Goal: Task Accomplishment & Management: Manage account settings

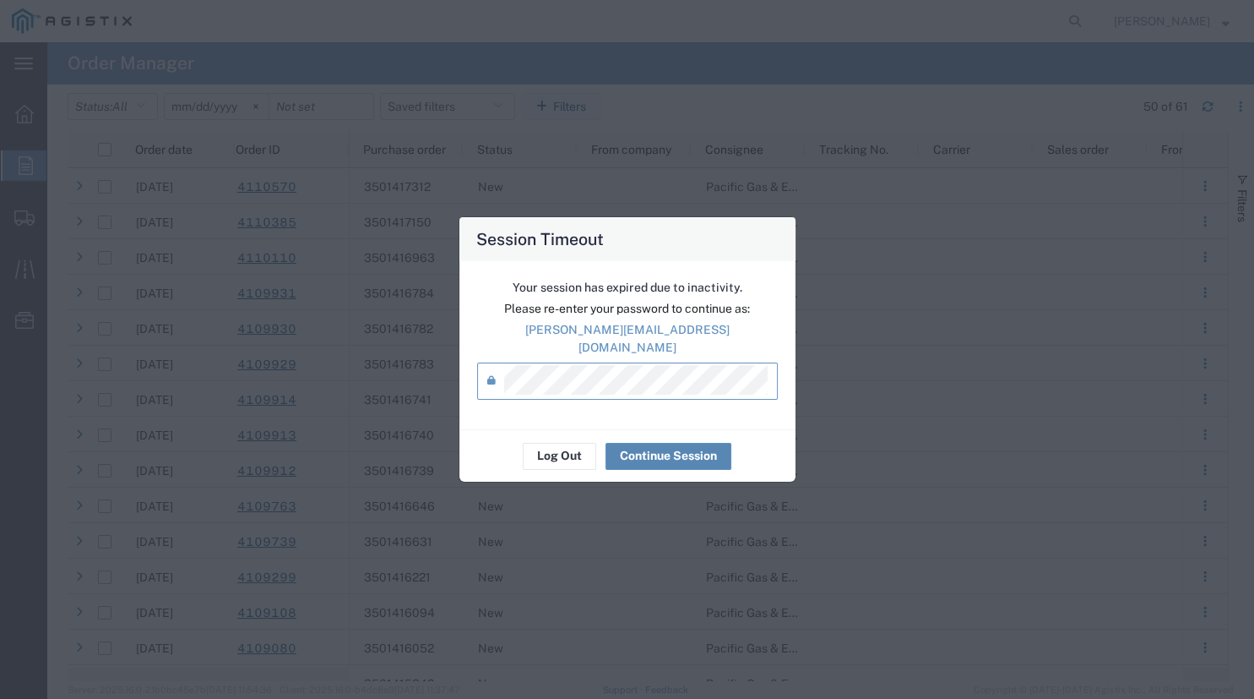
click at [640, 443] on button "Continue Session" at bounding box center [669, 456] width 126 height 27
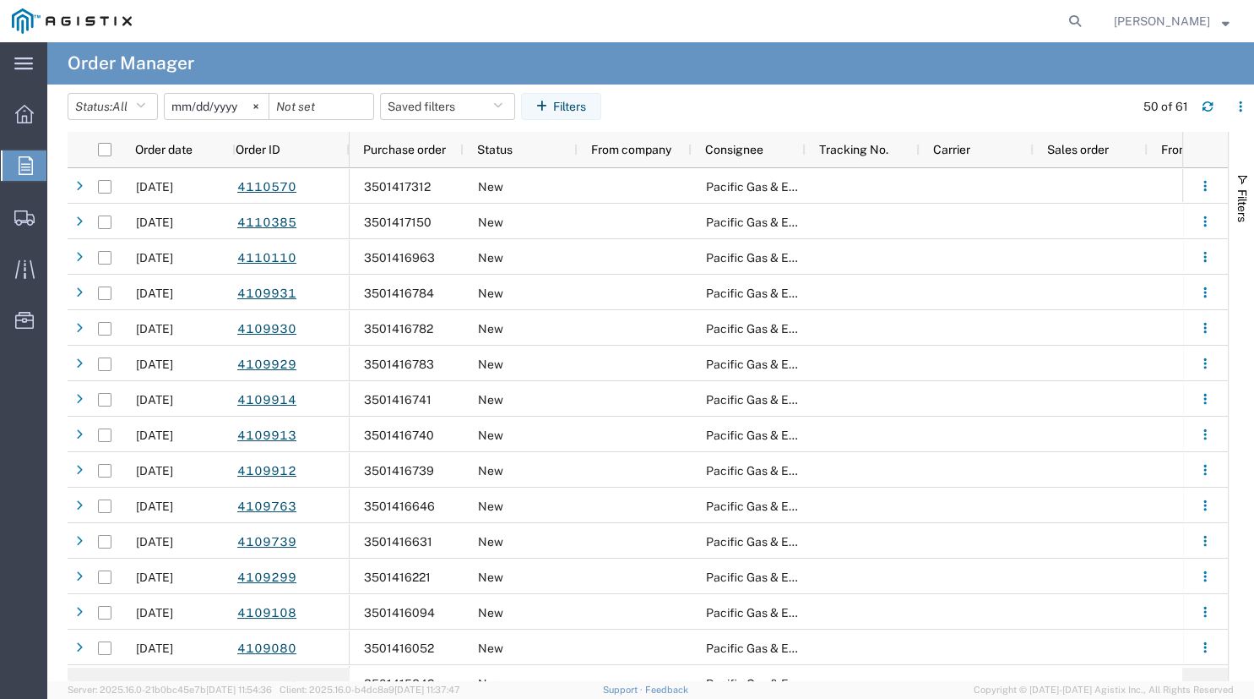
click at [19, 367] on div "main_menu Created with Sketch. Collapse Menu Overview Orders Shipments Shipment…" at bounding box center [23, 370] width 47 height 656
click at [264, 107] on svg-icon at bounding box center [255, 106] width 25 height 25
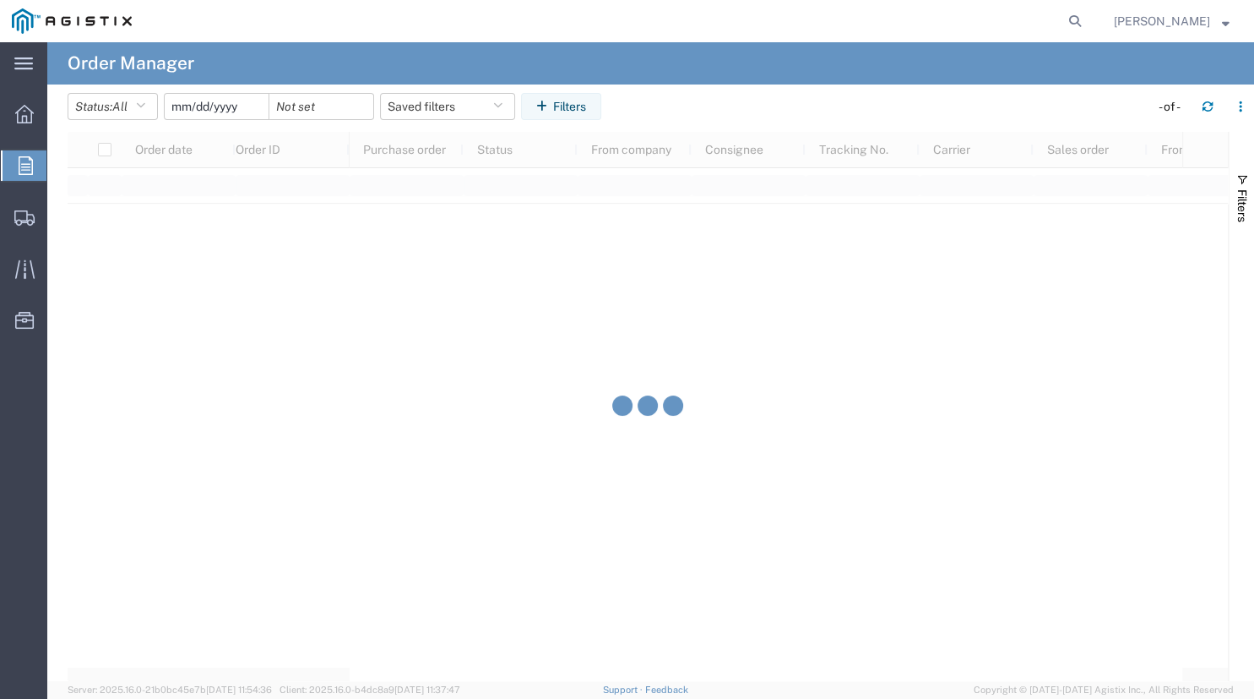
click at [224, 113] on input "date" at bounding box center [217, 106] width 104 height 25
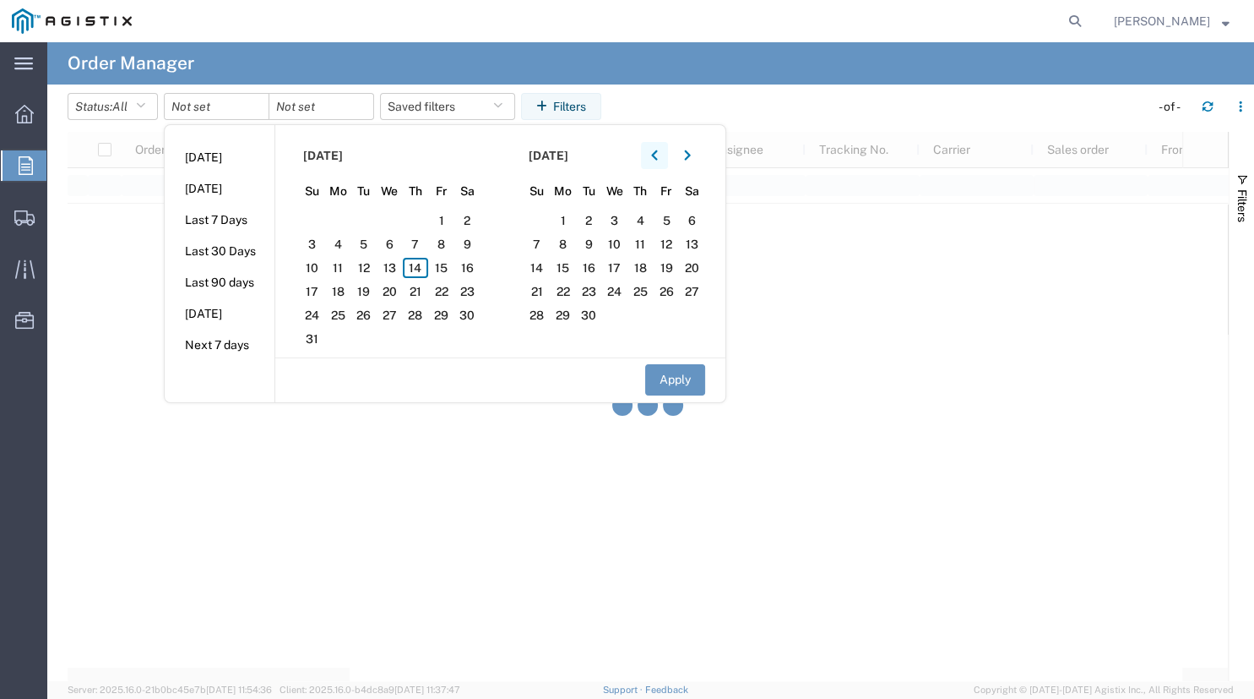
click at [657, 152] on icon "button" at bounding box center [654, 156] width 7 height 12
click at [370, 291] on span "22" at bounding box center [364, 291] width 26 height 20
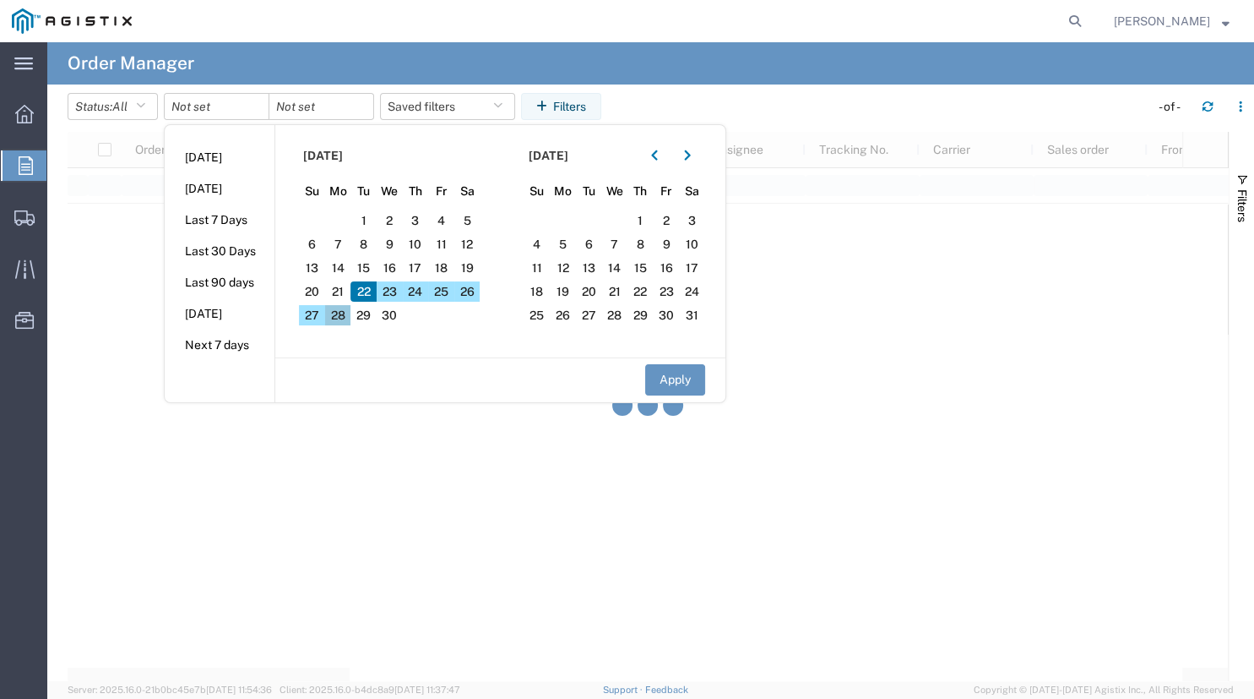
click at [340, 319] on span "28" at bounding box center [338, 315] width 26 height 20
click at [675, 378] on button "Apply" at bounding box center [675, 379] width 60 height 31
type input "2025-04-22"
type input "2025-04-28"
click at [675, 378] on button "Apply" at bounding box center [675, 379] width 60 height 31
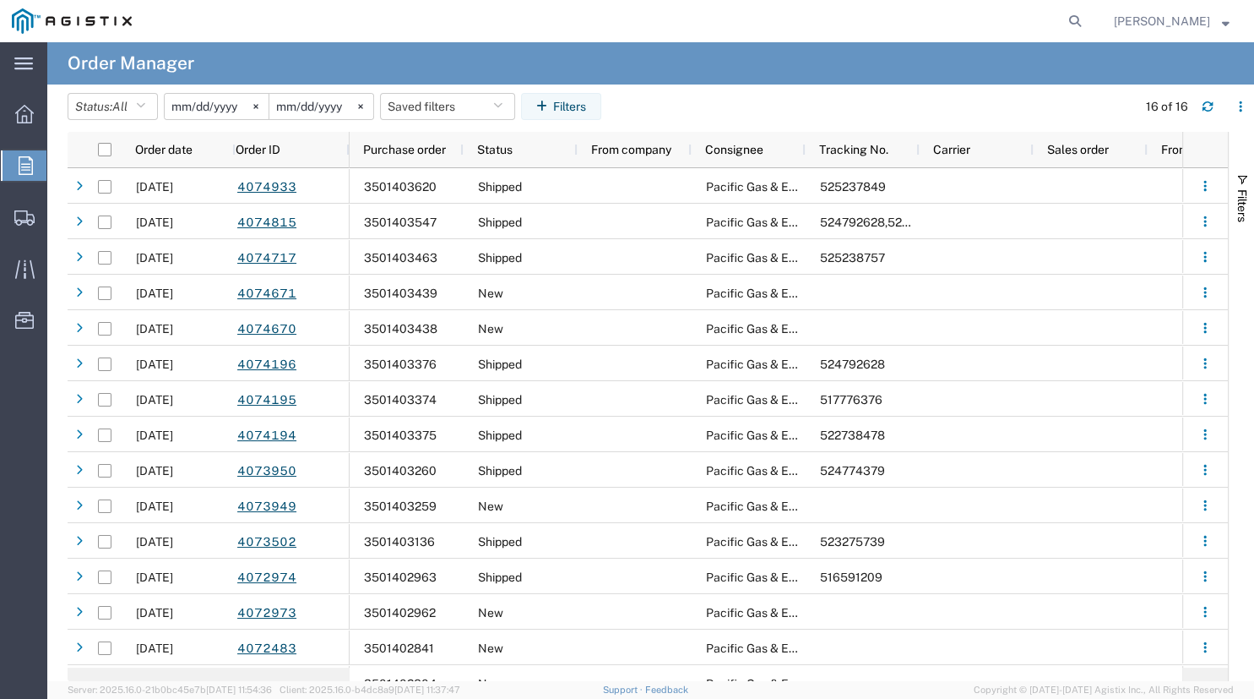
scroll to position [54, 0]
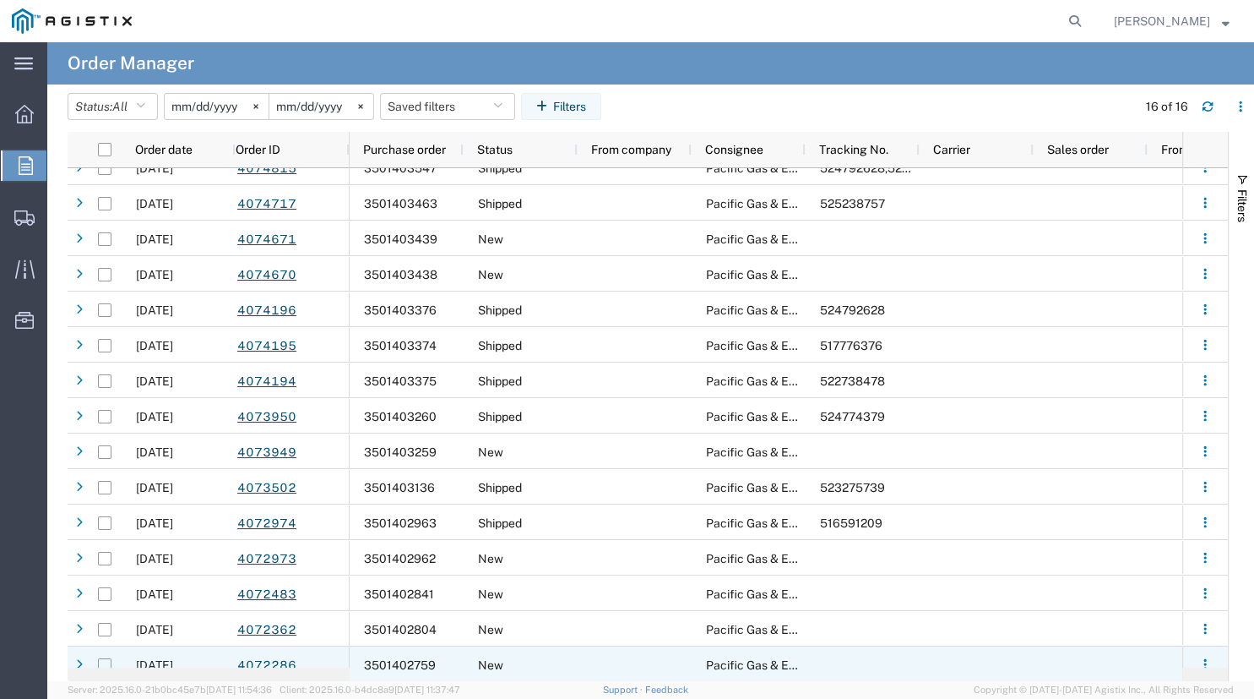
click at [106, 663] on input "Press Space to toggle row selection (unchecked)" at bounding box center [105, 665] width 14 height 14
checkbox input "true"
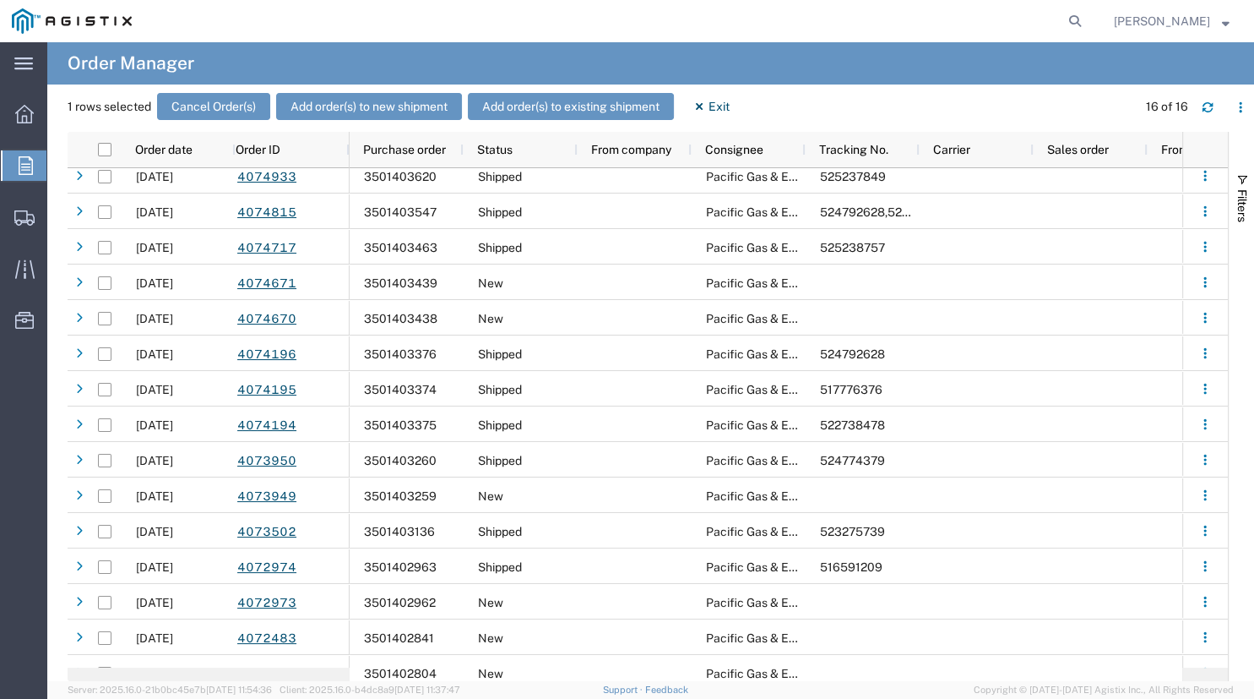
scroll to position [0, 0]
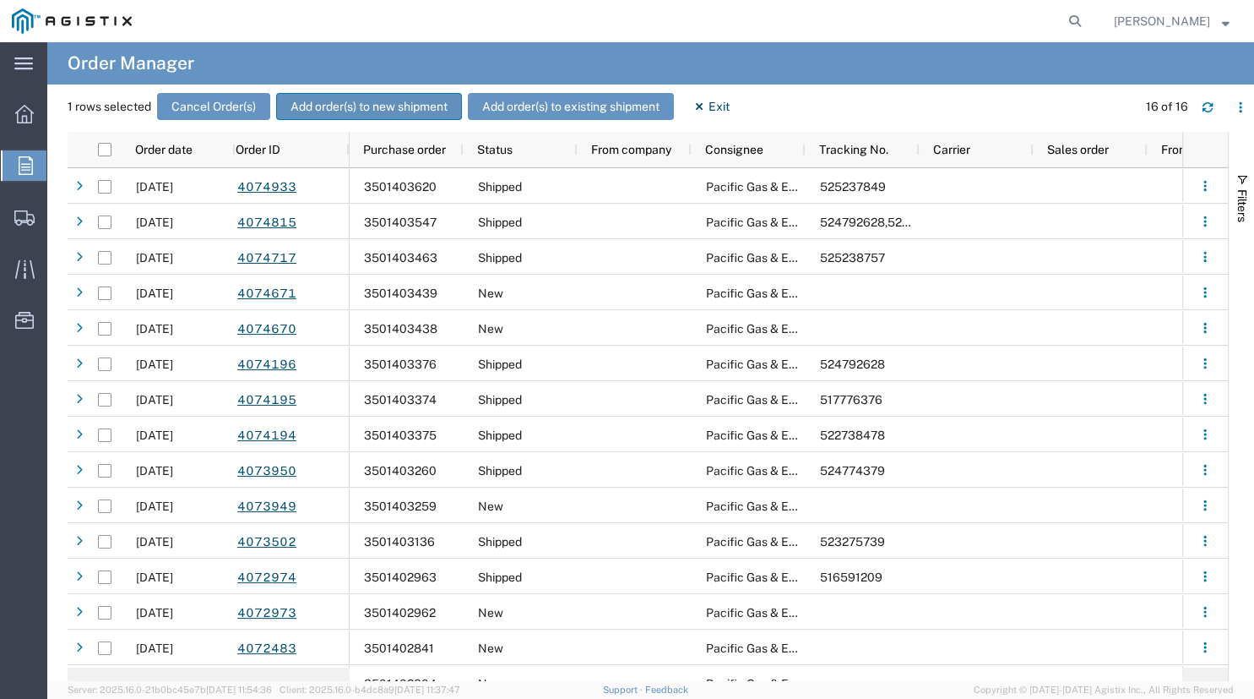
click at [314, 103] on button "Add order(s) to new shipment" at bounding box center [369, 106] width 186 height 27
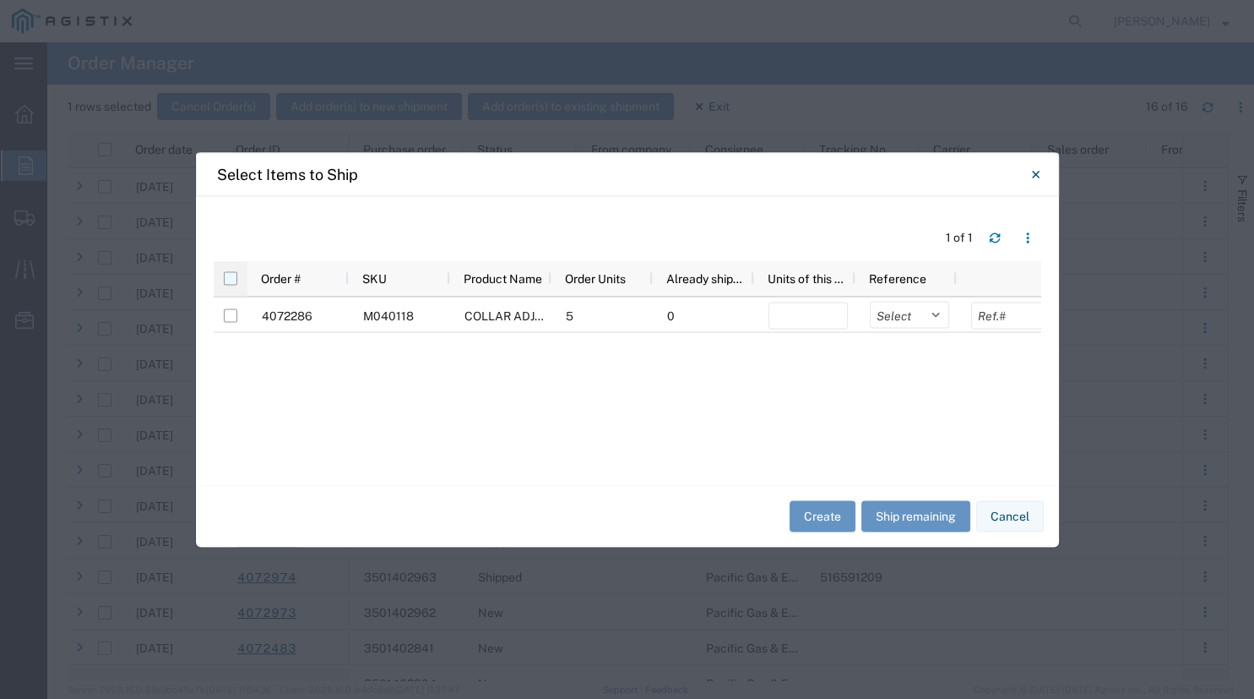
click at [228, 275] on input "checkbox" at bounding box center [231, 278] width 14 height 14
checkbox input "true"
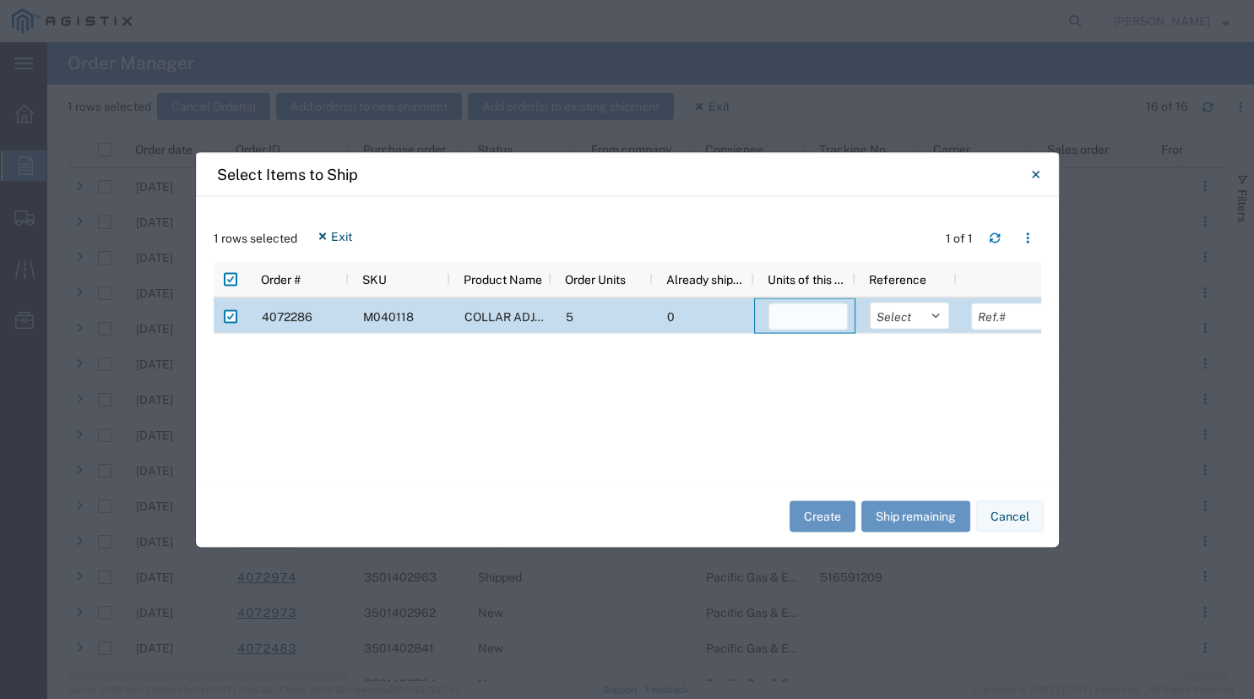
click at [786, 318] on input "number" at bounding box center [808, 315] width 79 height 27
type input "5"
click at [870, 302] on select "Select Purchase Order Delivery Number" at bounding box center [909, 315] width 79 height 27
select select "PURCHORD"
click option "Purchase Order" at bounding box center [0, 0] width 0 height 0
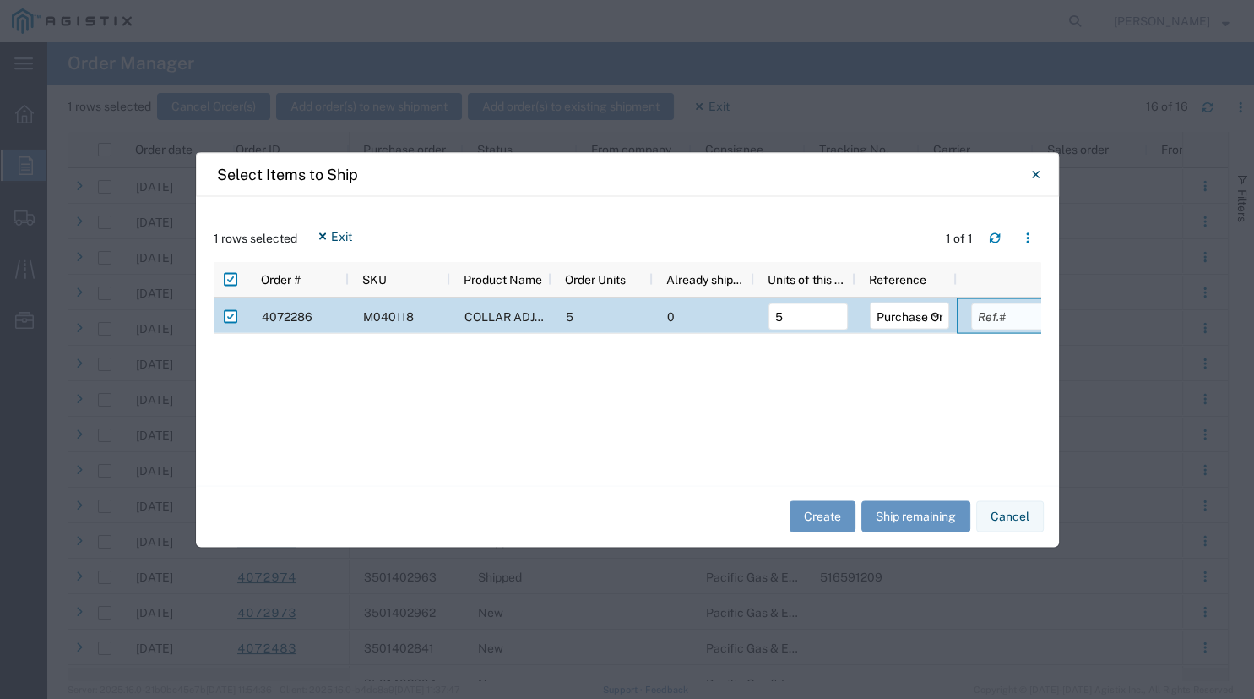
click at [1037, 313] on input "text" at bounding box center [1010, 315] width 79 height 27
type input "530.80"
click at [908, 432] on div "4072286 M040118 COLLAR ADJUSTMENT GRADE #PG2436E500 5 0 5 Select Purchase Order…" at bounding box center [628, 382] width 828 height 170
click at [819, 520] on button "Create" at bounding box center [823, 516] width 66 height 31
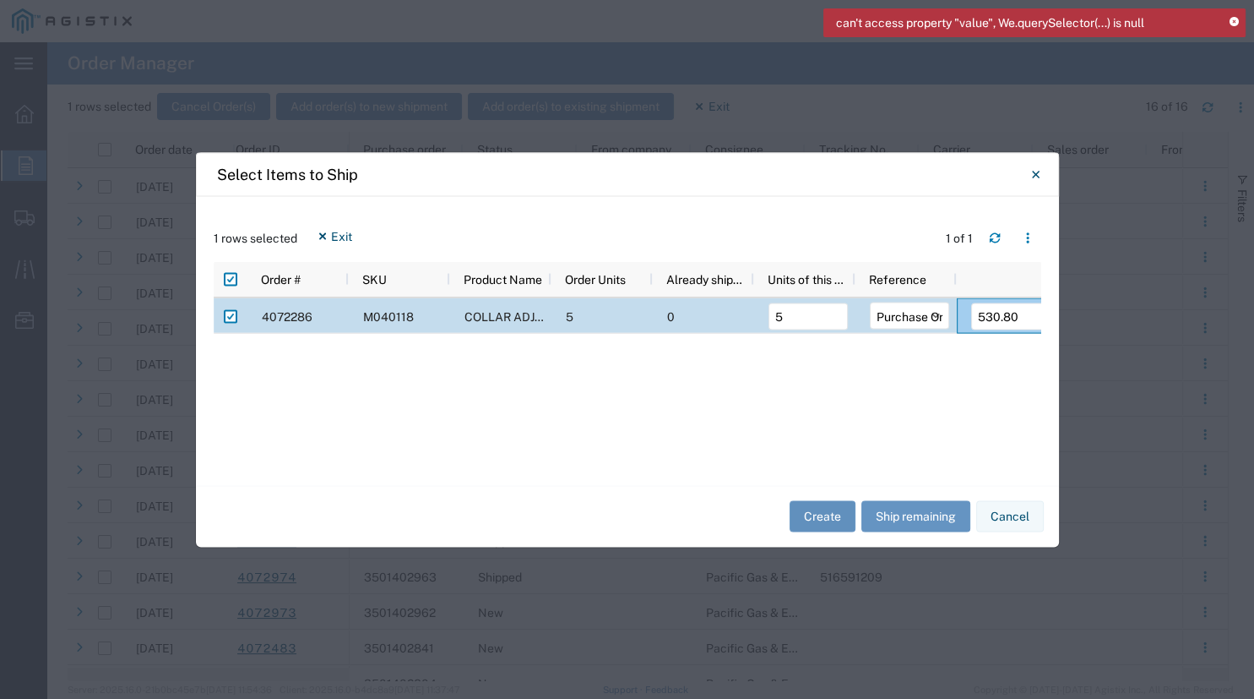
click at [819, 520] on button "Create" at bounding box center [823, 516] width 66 height 31
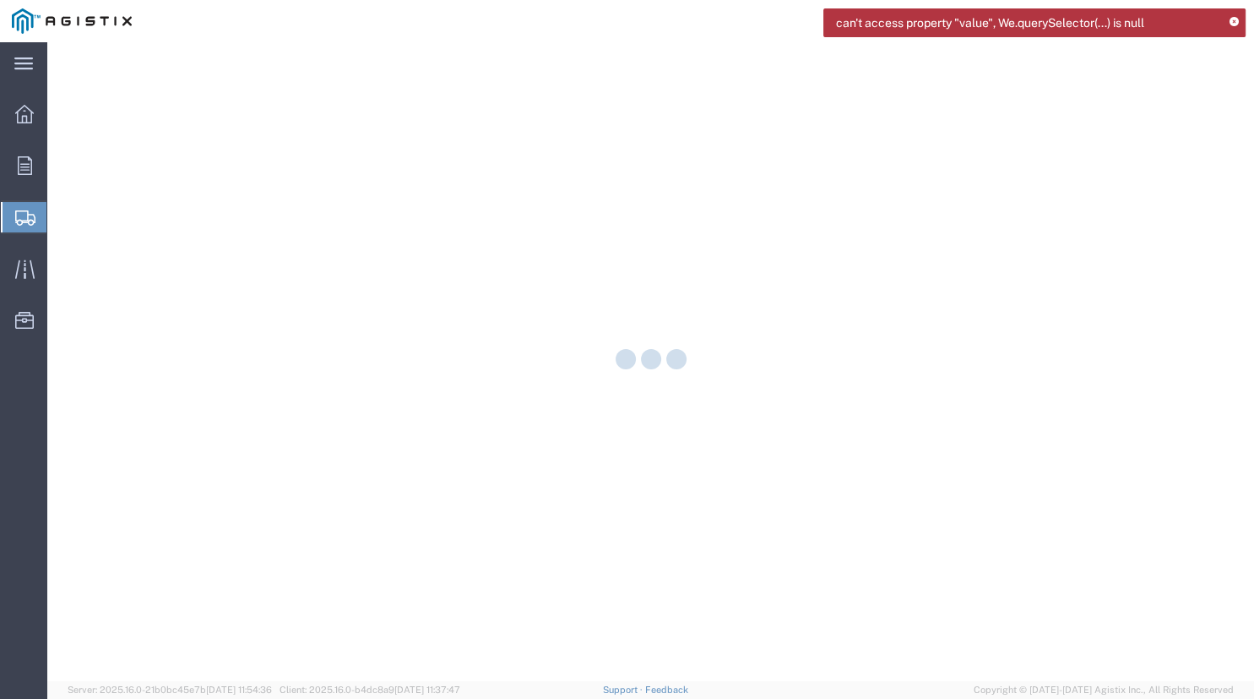
click at [1236, 24] on icon at bounding box center [1234, 22] width 9 height 9
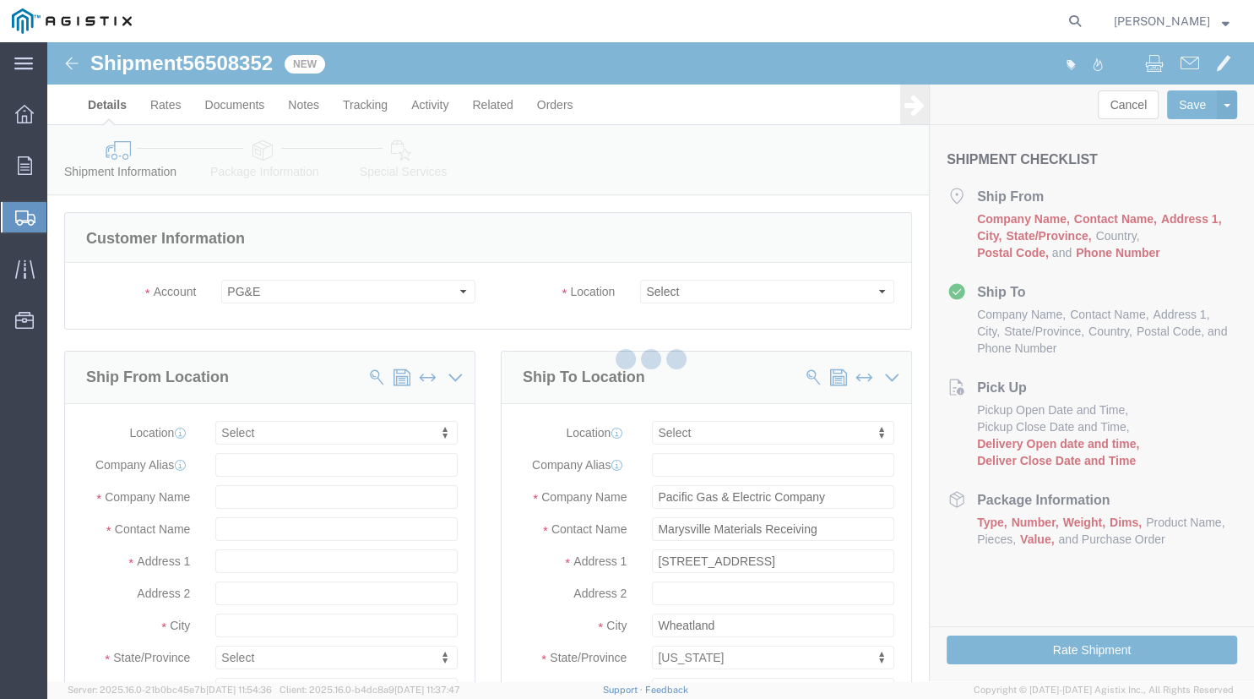
select select
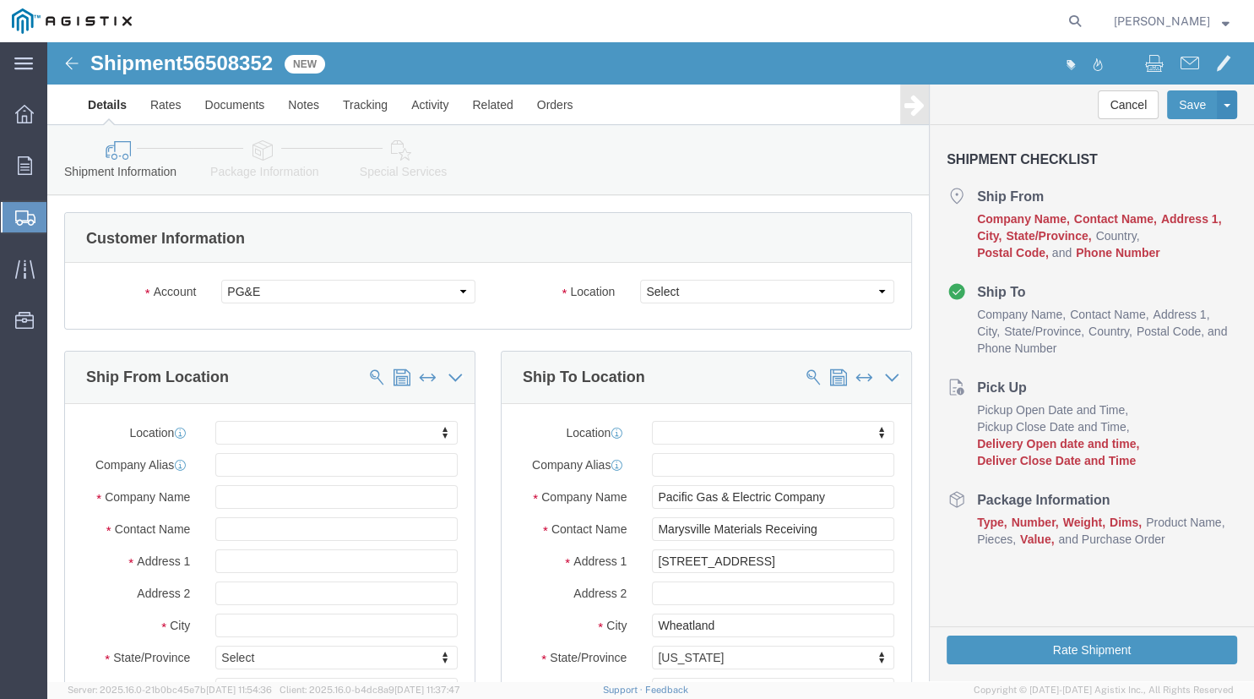
click select "Select All Others Fremont DC Fresno DC Wheatland DC"
select select "19996"
click option "Wheatland DC"
click body "Shipment 56508352 New Details Rates Documents Notes Tracking Activity Related O…"
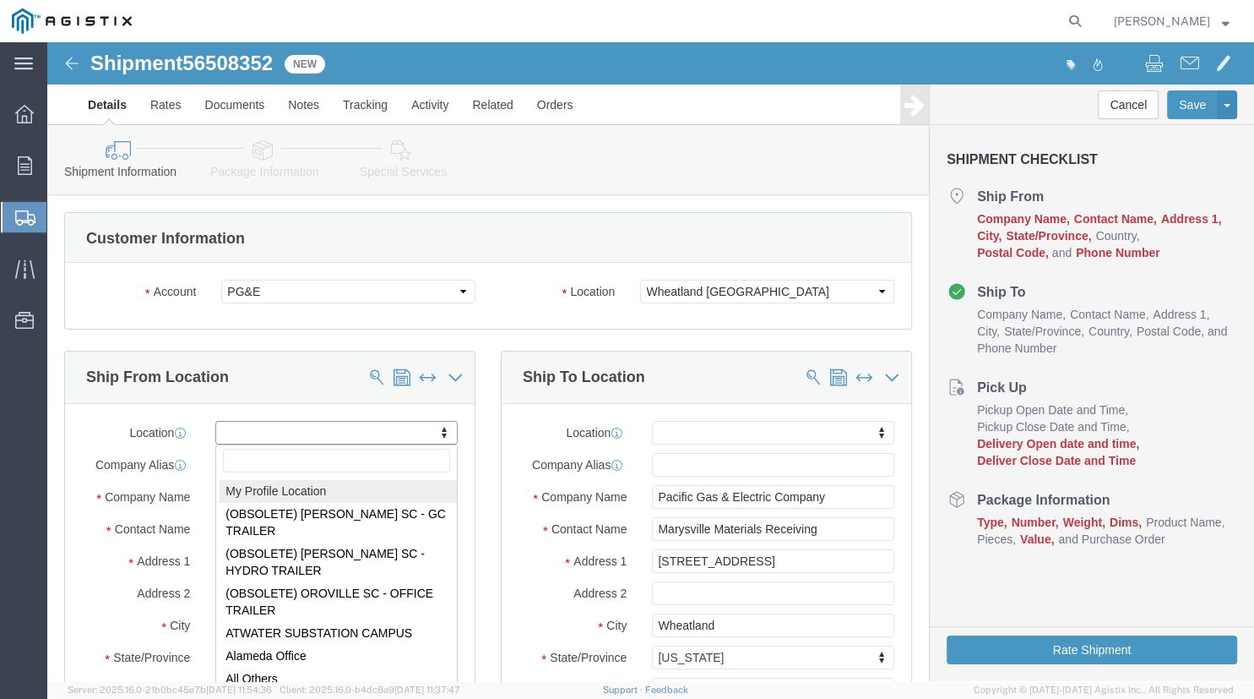
select select "MYPROFILE"
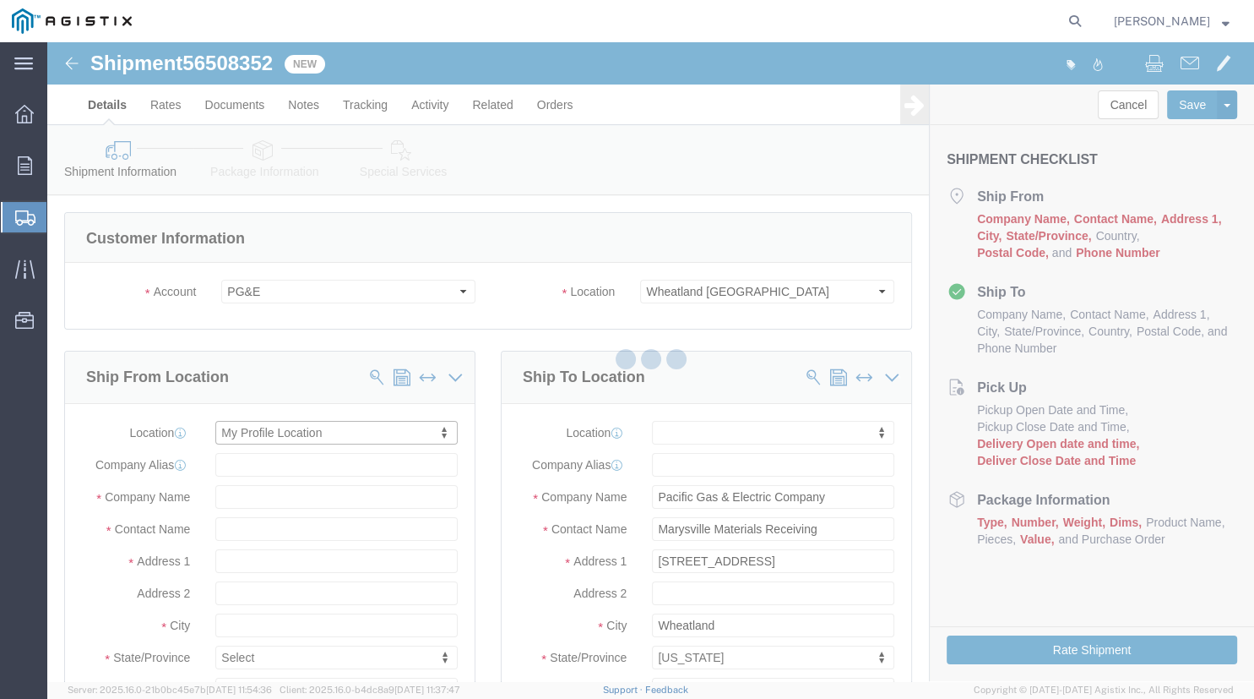
type input "305 GANDY DANCER DR"
type input "95377"
type input "209-832-7003"
type input "betty@madrugaironworks.com"
checkbox input "true"
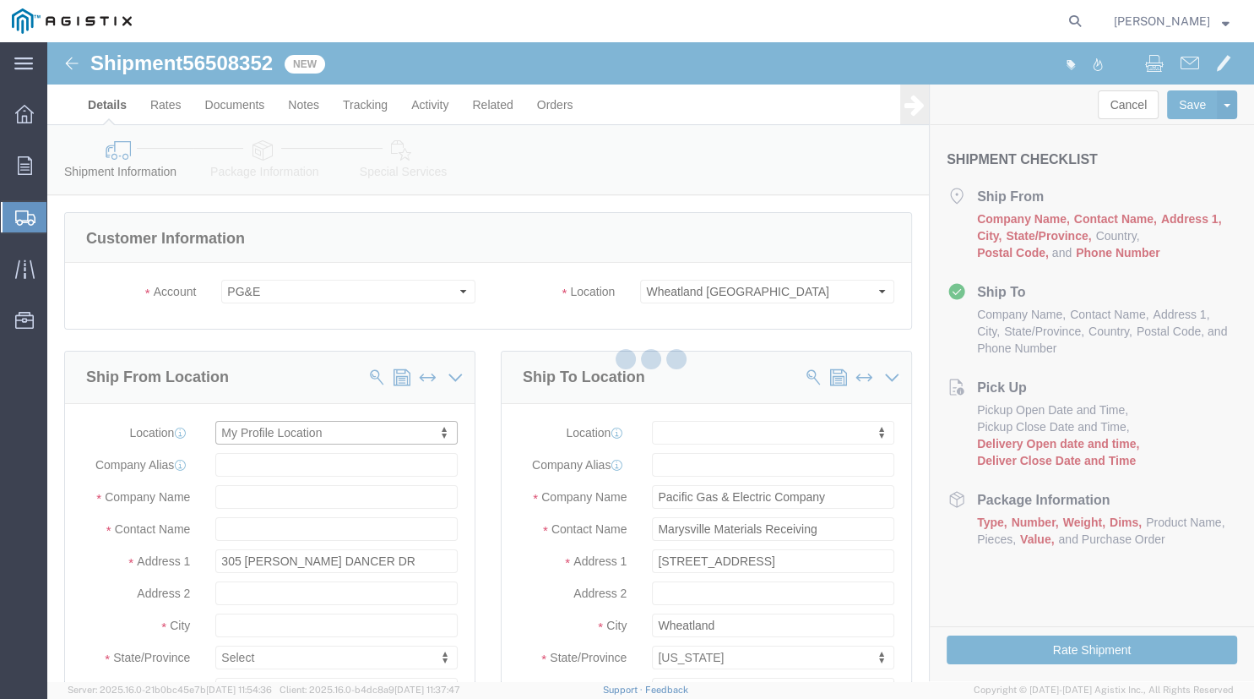
type input "Madruga Iron Works Inc"
type input "Betty Ortiz"
type input "TRACY"
select select "CA"
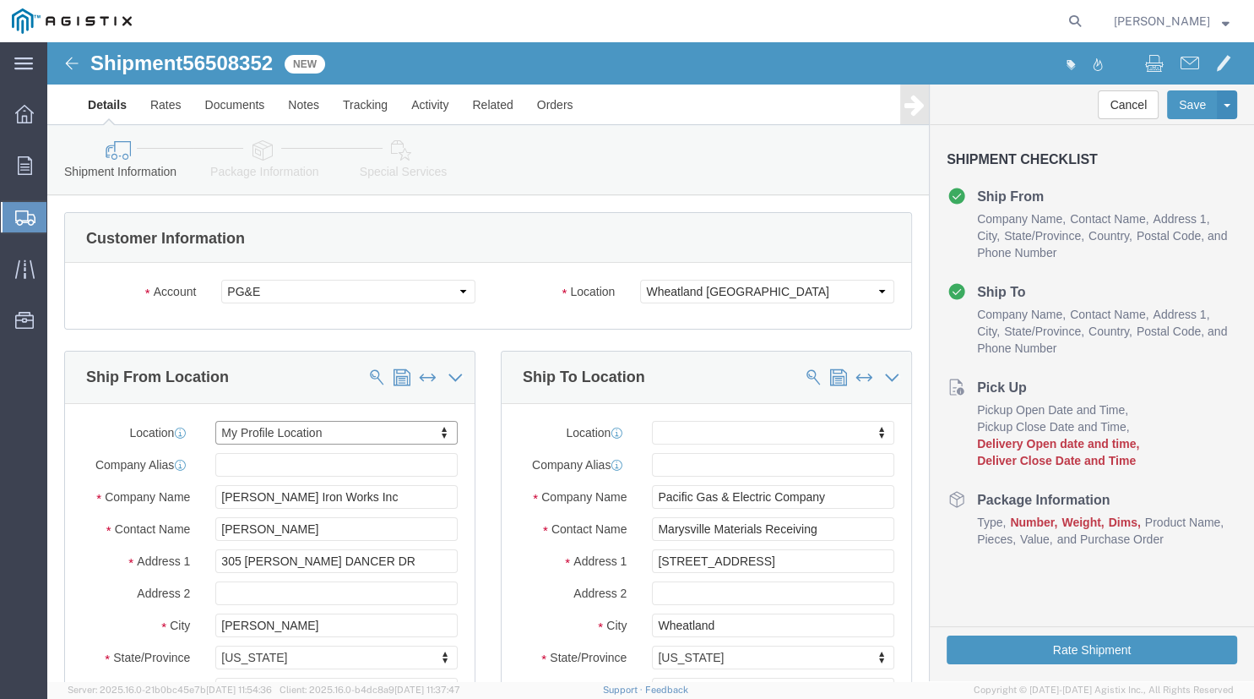
click div "Ship From Location Location My Profile Location My Profile Location (OBSOLETE) …"
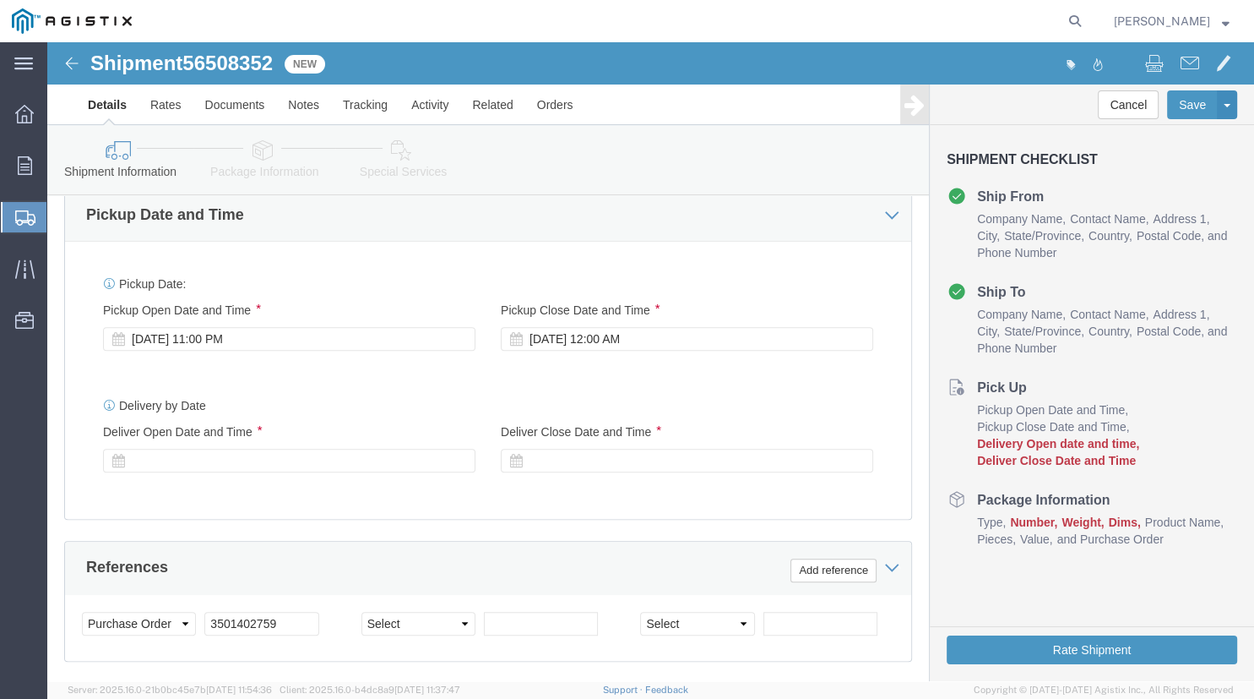
scroll to position [1050, 0]
click div "Aug 14 2025 11:00 PM"
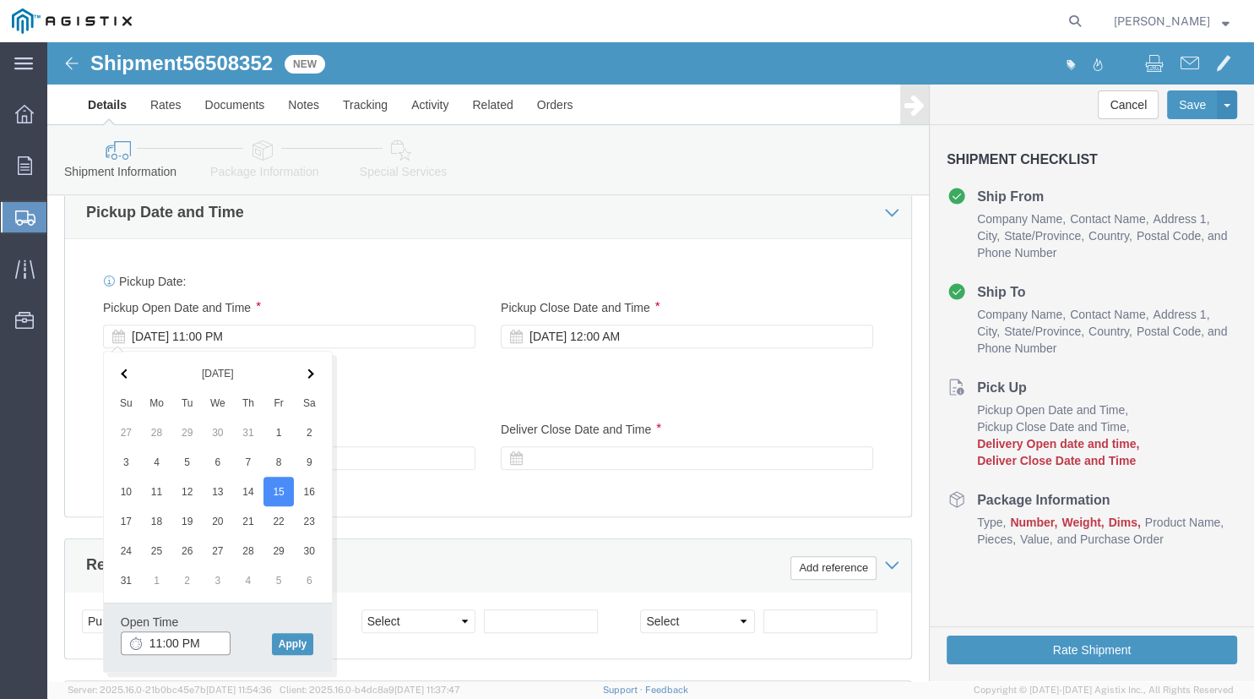
click input "11:00 PM"
type input "8:00 AM"
click button "Apply"
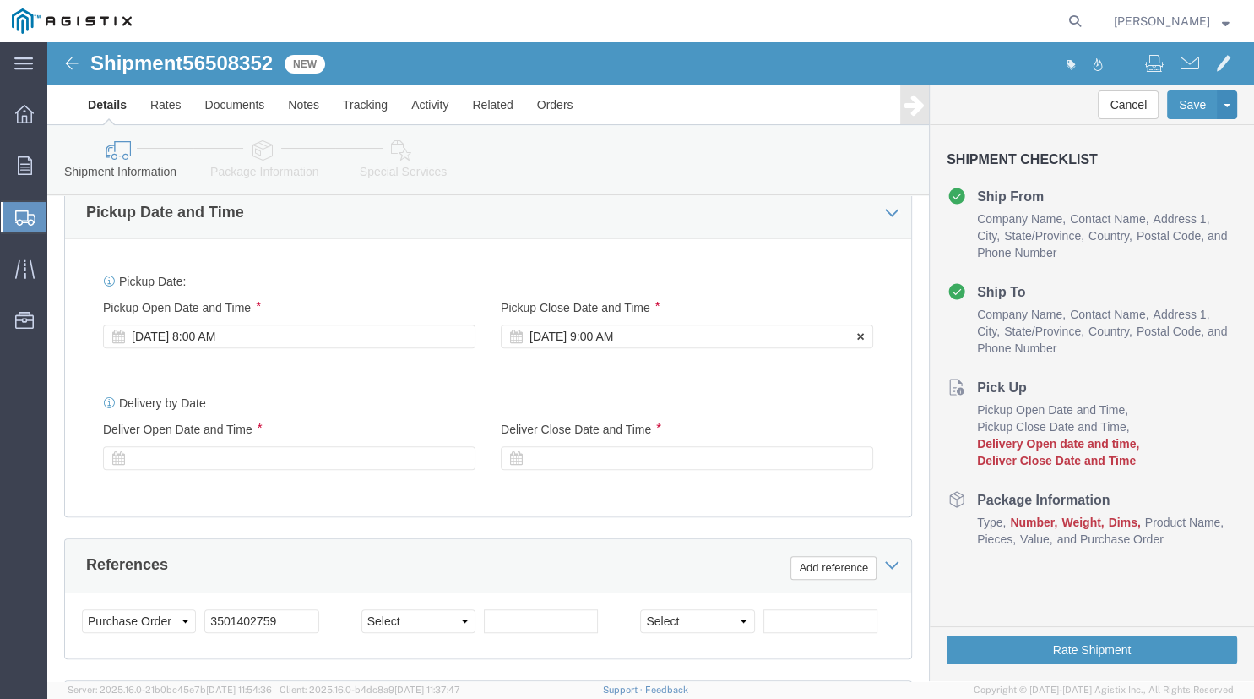
click div "Aug 15 2025 9:00 AM"
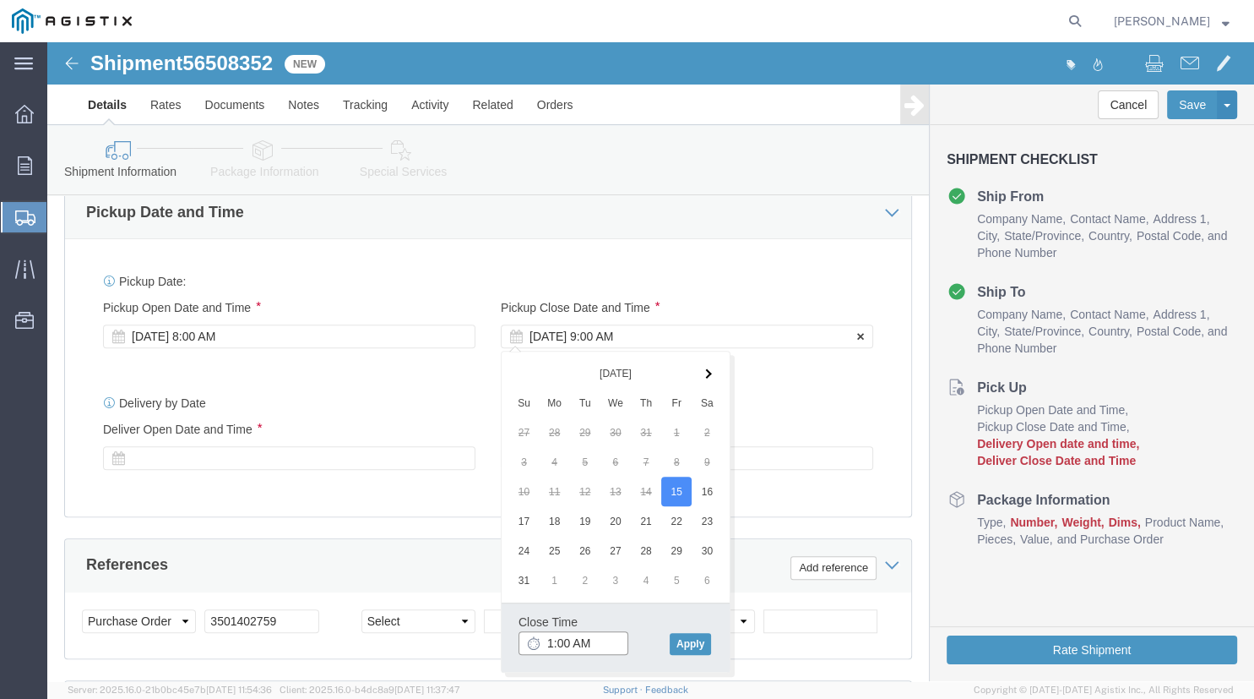
type input "10:00 AM"
click button "Apply"
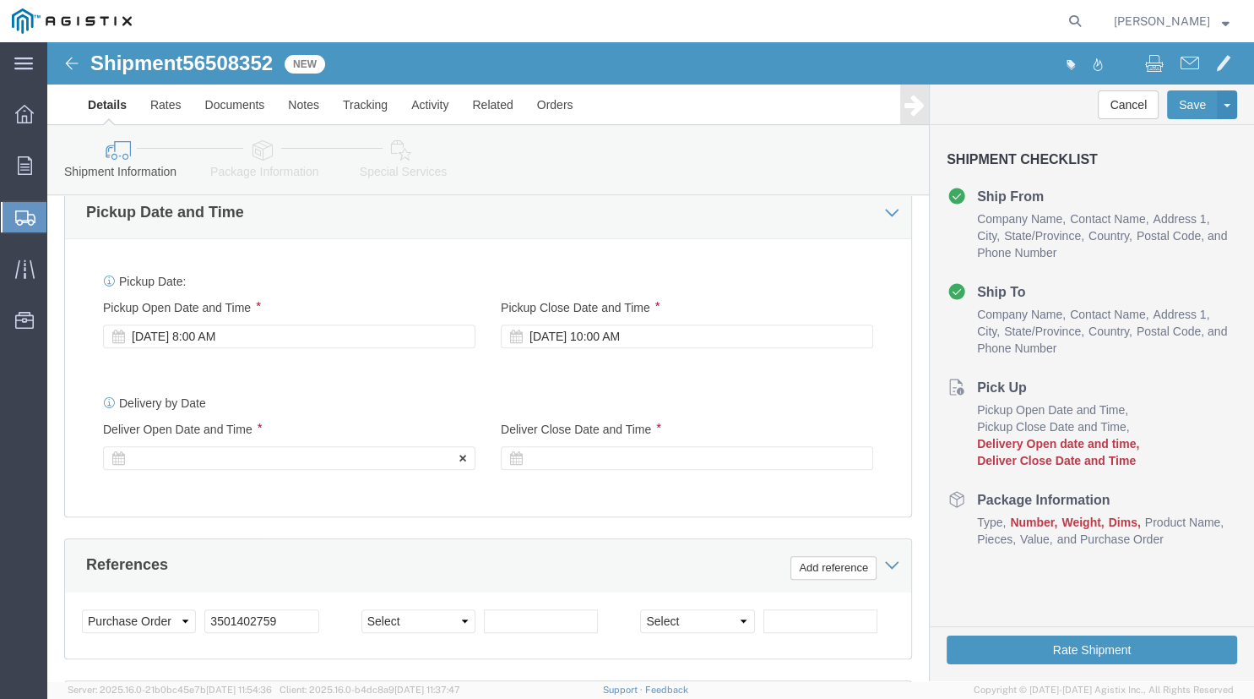
click div
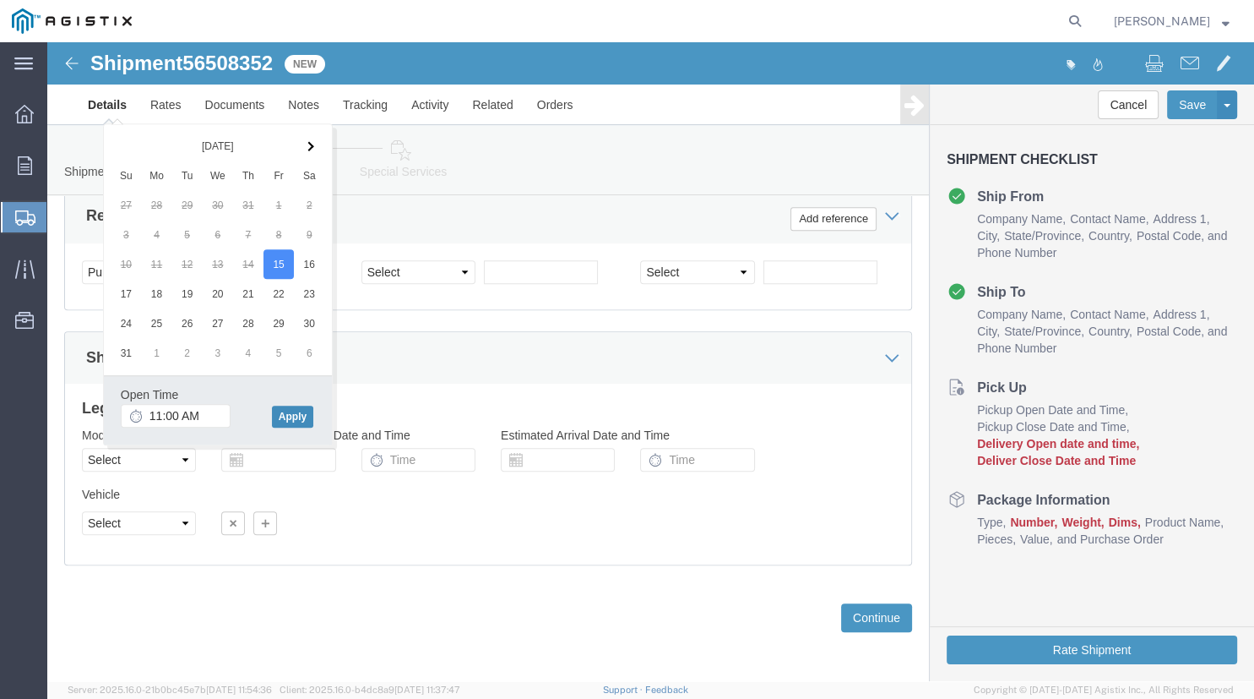
click button "Apply"
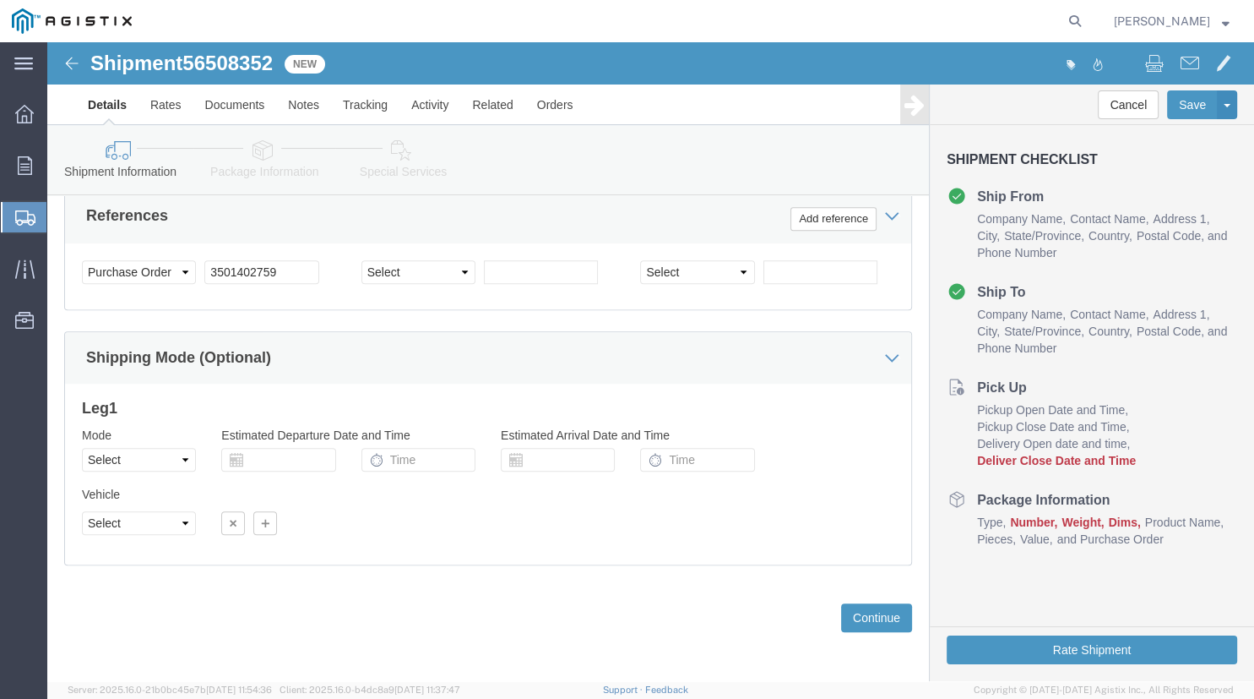
click icon
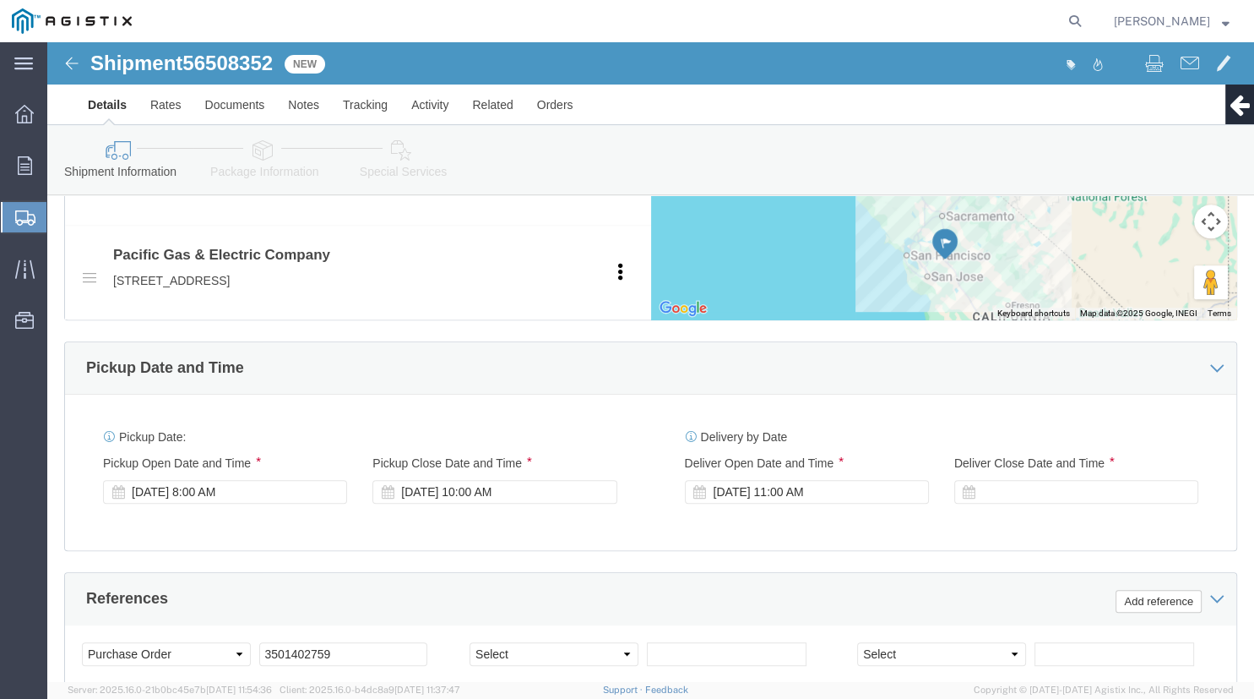
scroll to position [815, 0]
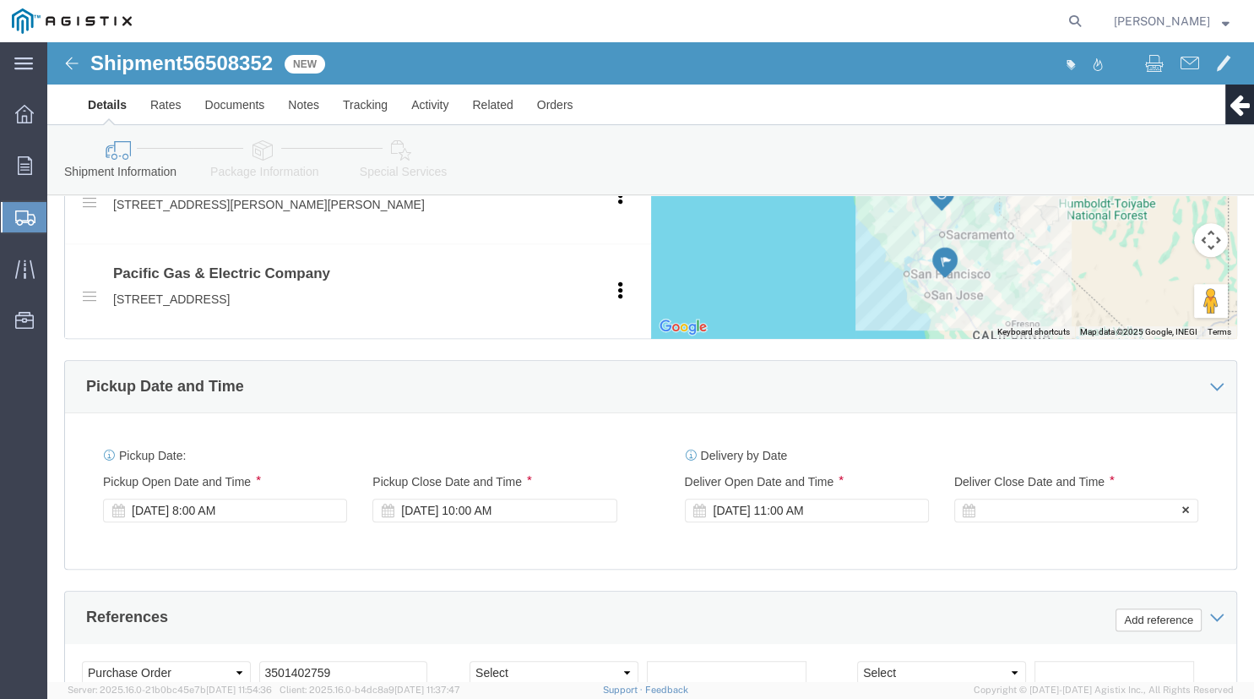
click div
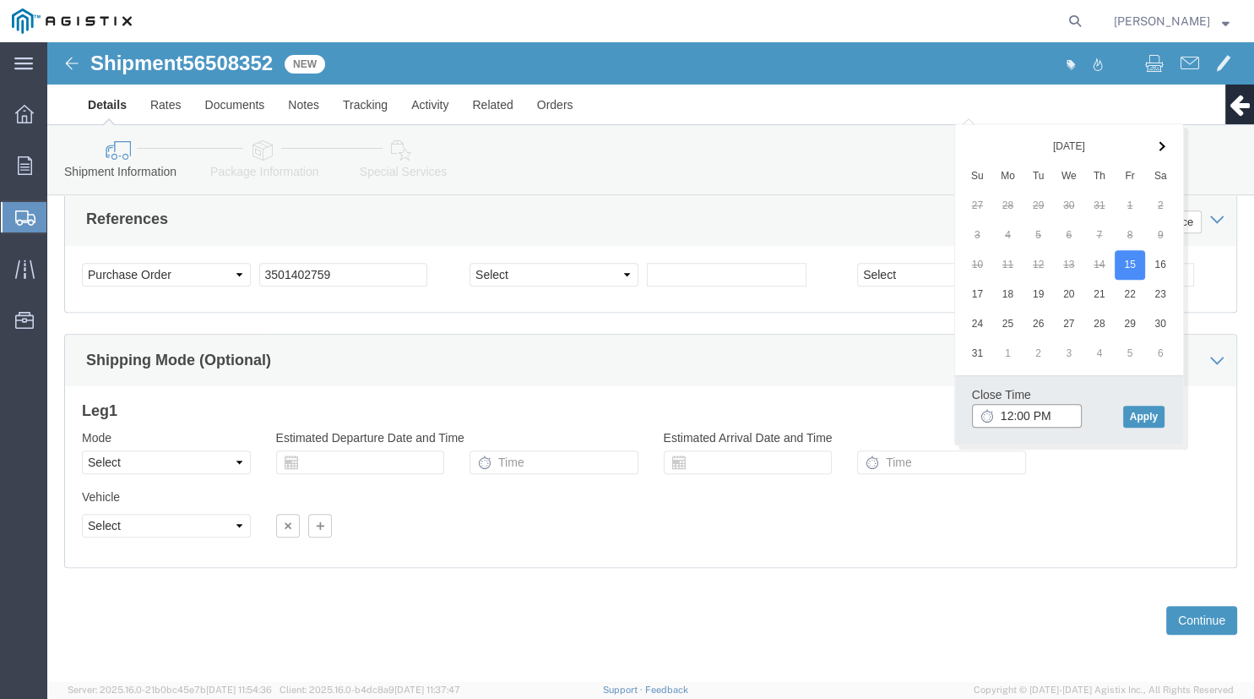
type input "3:00 PM"
click button "Apply"
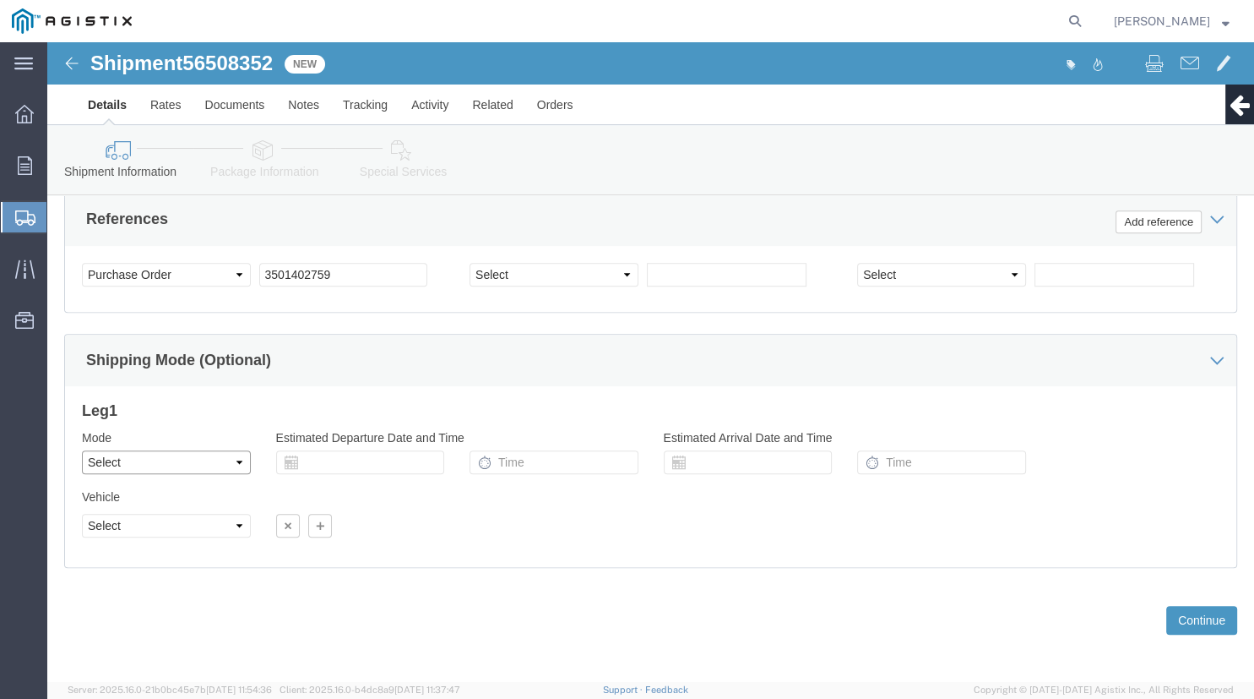
click select "Select Air Less than Truckload Multi-Leg Ocean Freight Rail Small Parcel Truckl…"
select select "TL"
click option "Truckload"
select select
click select "Select 1-Ton (PSS) 10 Wheel 10 Yard Dump Truck 20 Yard Dump Truck Bobtail Botto…"
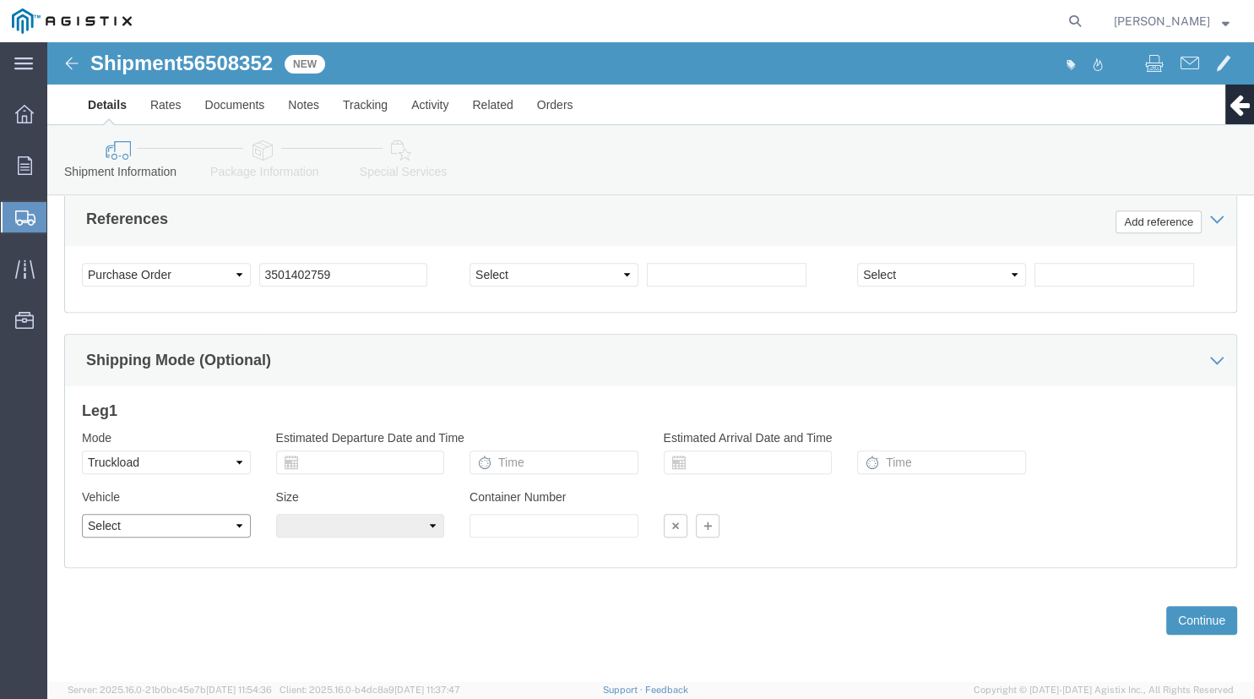
select select "FLBD"
click option "Flat Bed"
click select "Select 35 Feet 20 Feet 28 Feet 53 Feet 40 Feet 48 Feet"
select select "28FT"
click option "28 Feet"
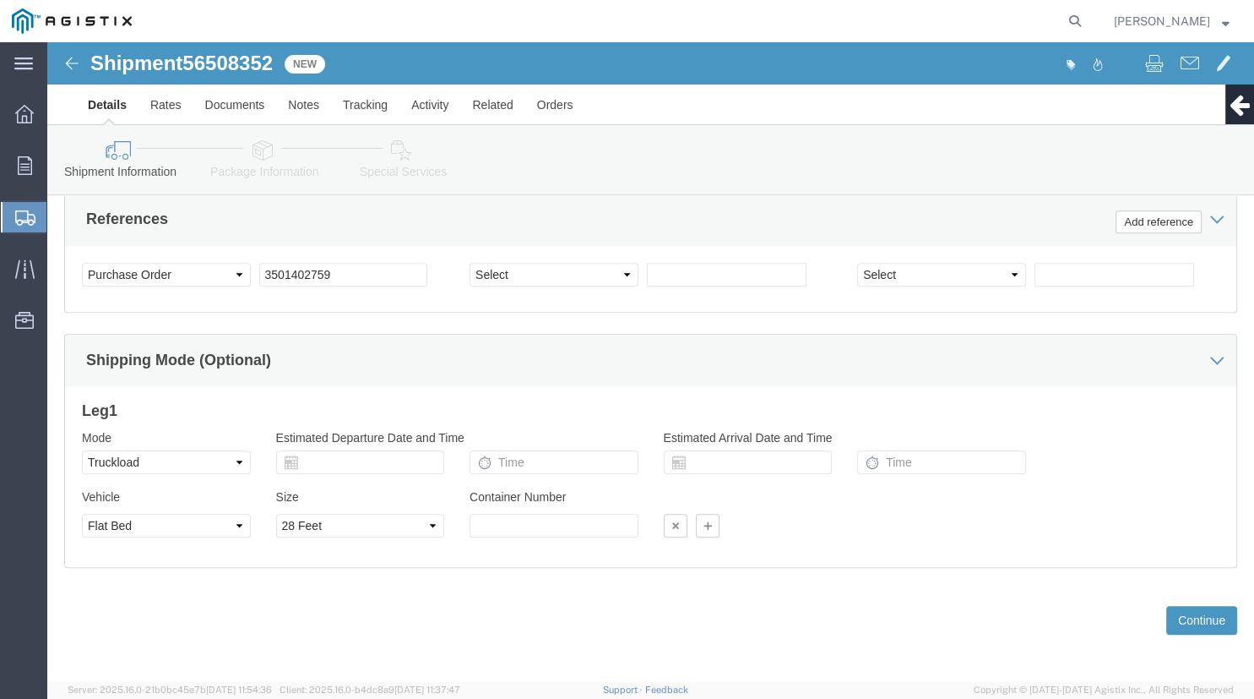
click div "Previous Continue"
click button "Continue"
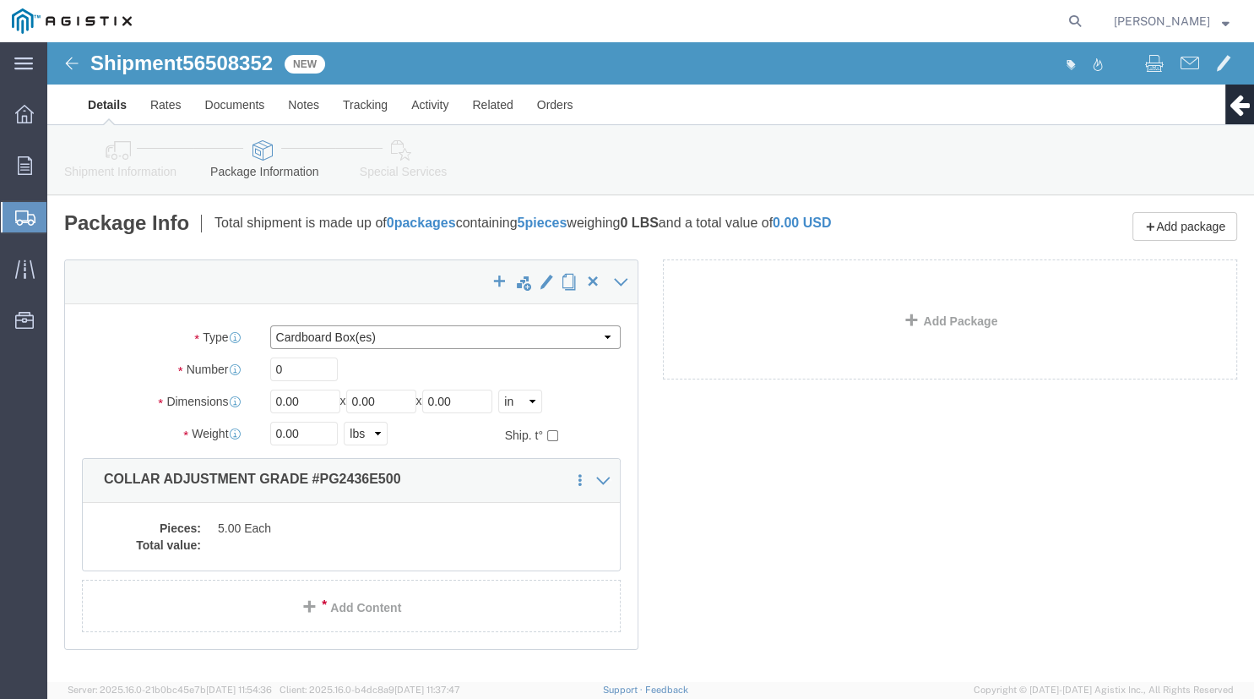
click select "Select Bulk Bundle(s) Cardboard Box(es) Carton(s) Crate(s) Drum(s) (Fiberboard)…"
select select "PONS"
click option "Pallet(s) Oversized (Not Stackable)"
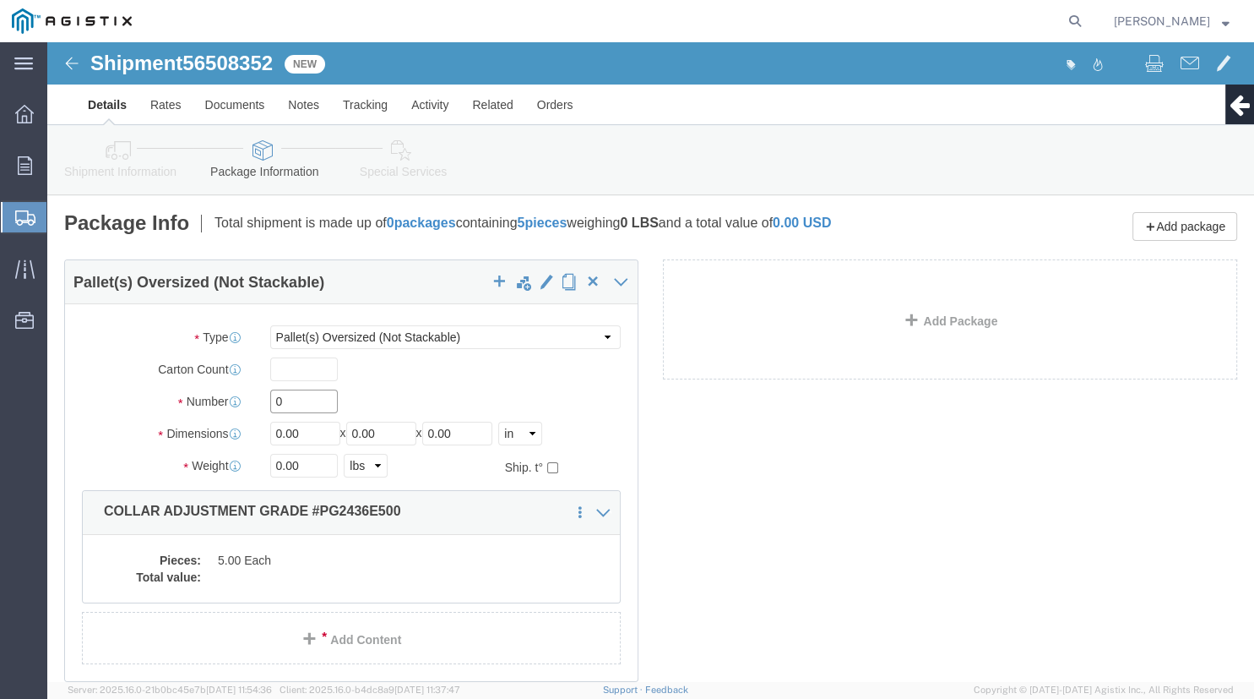
click input "0"
type input "4"
type input "64"
type input "66"
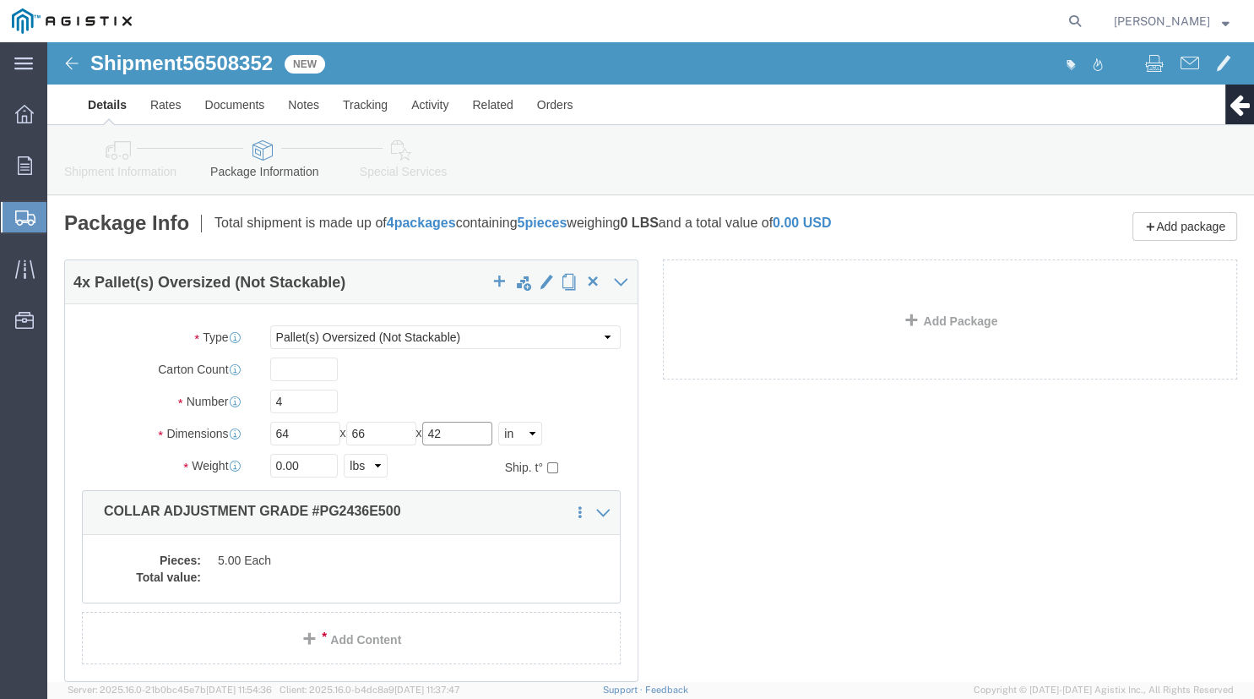
type input "42"
click div "4 x Pallet(s) Oversized (Not Stackable) Package Type Select Bulk Bundle(s) Card…"
click input "0.00"
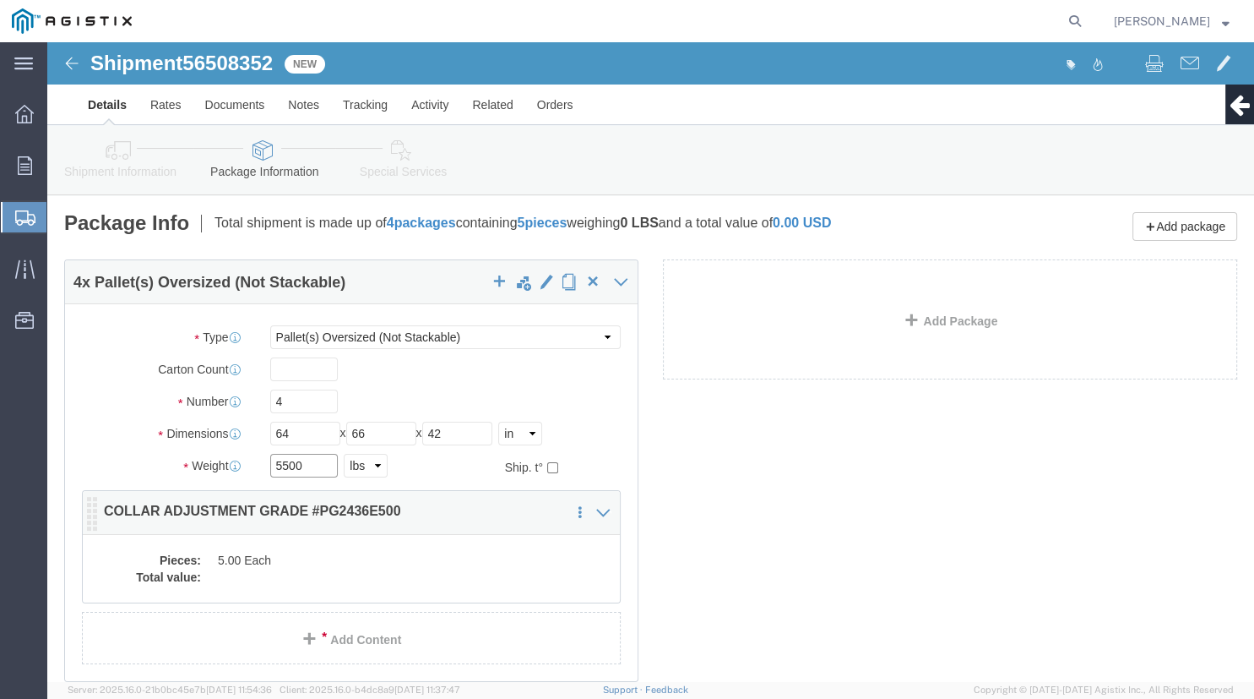
type input "5500"
click dd "5.00 Each"
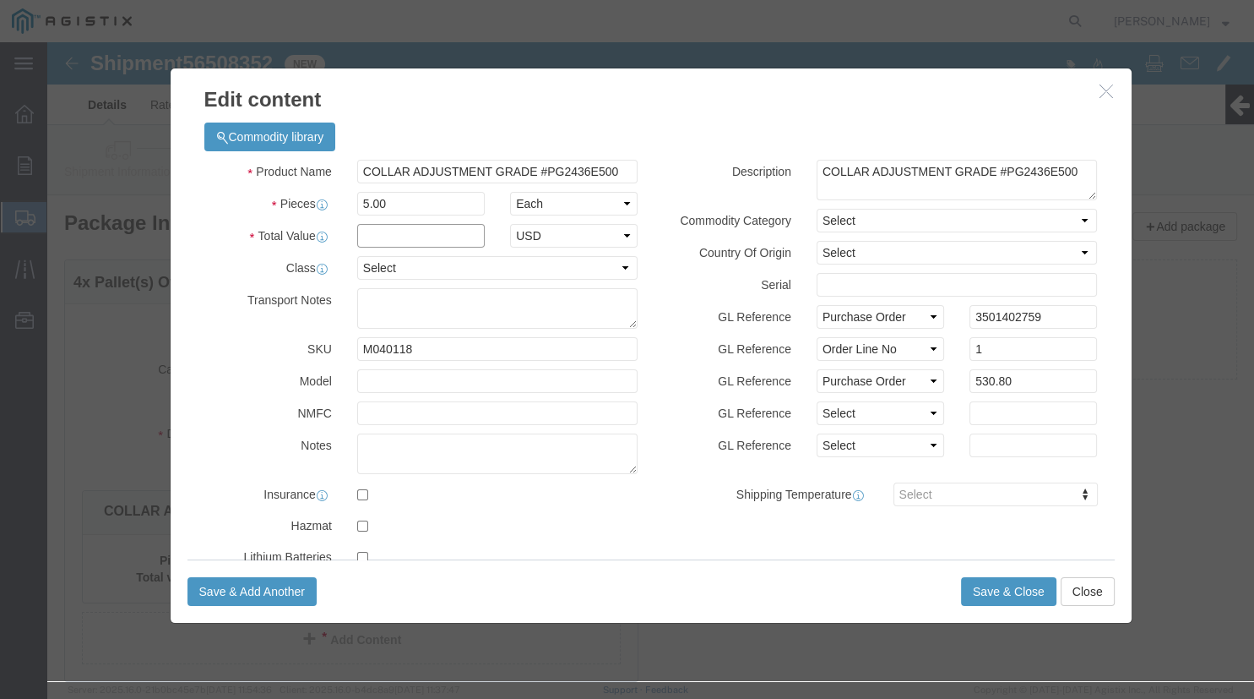
click input "text"
type input "530.80"
click select "Select 50 55 60 65 70 85 92.5 100 125 175 250 300 400"
select select "100"
click option "100"
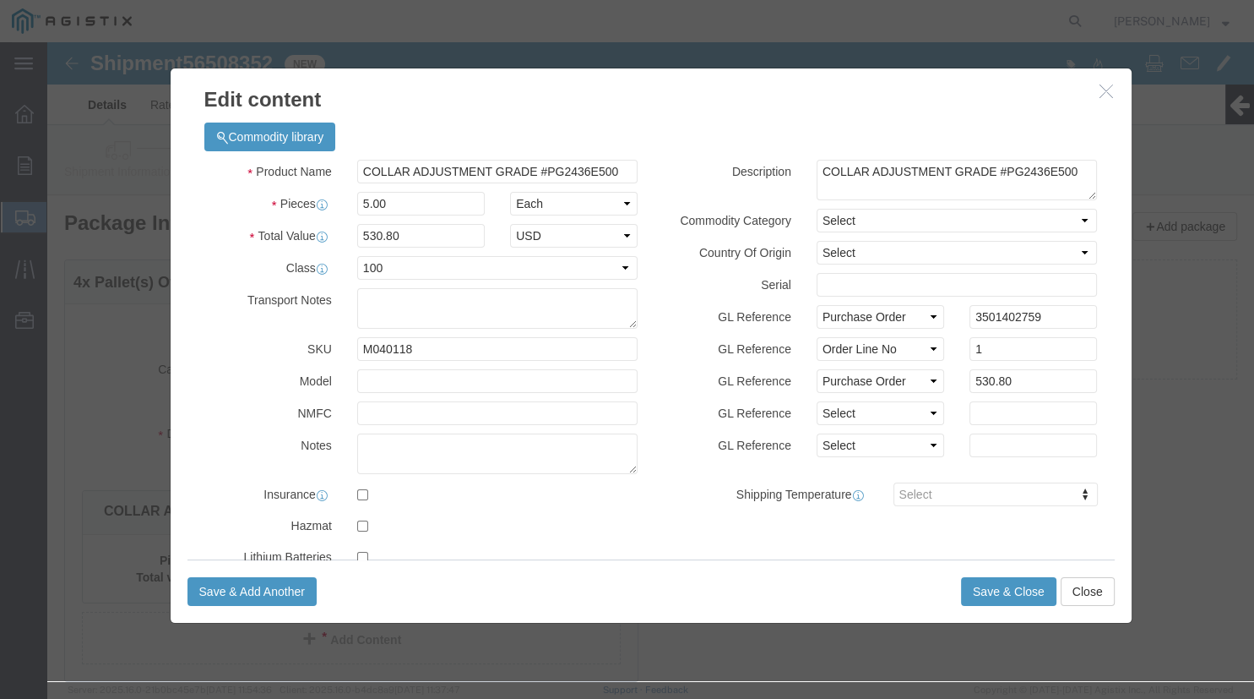
click label "GL Reference"
click button "Save & Close"
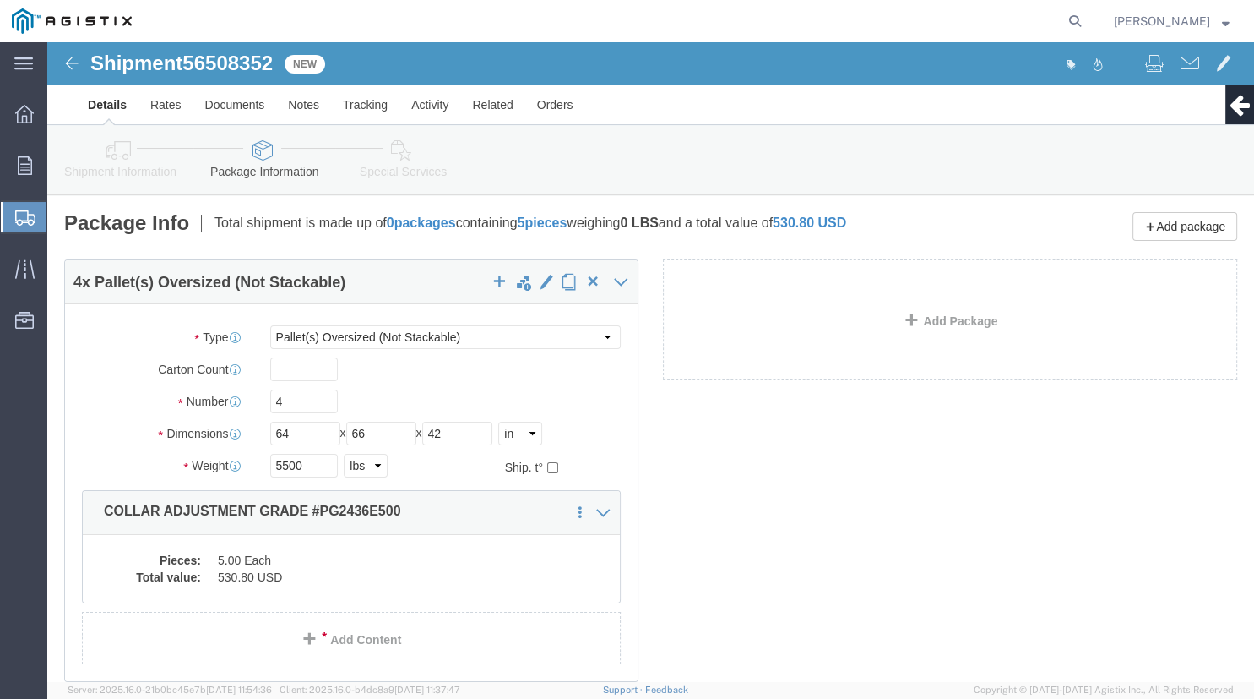
click icon
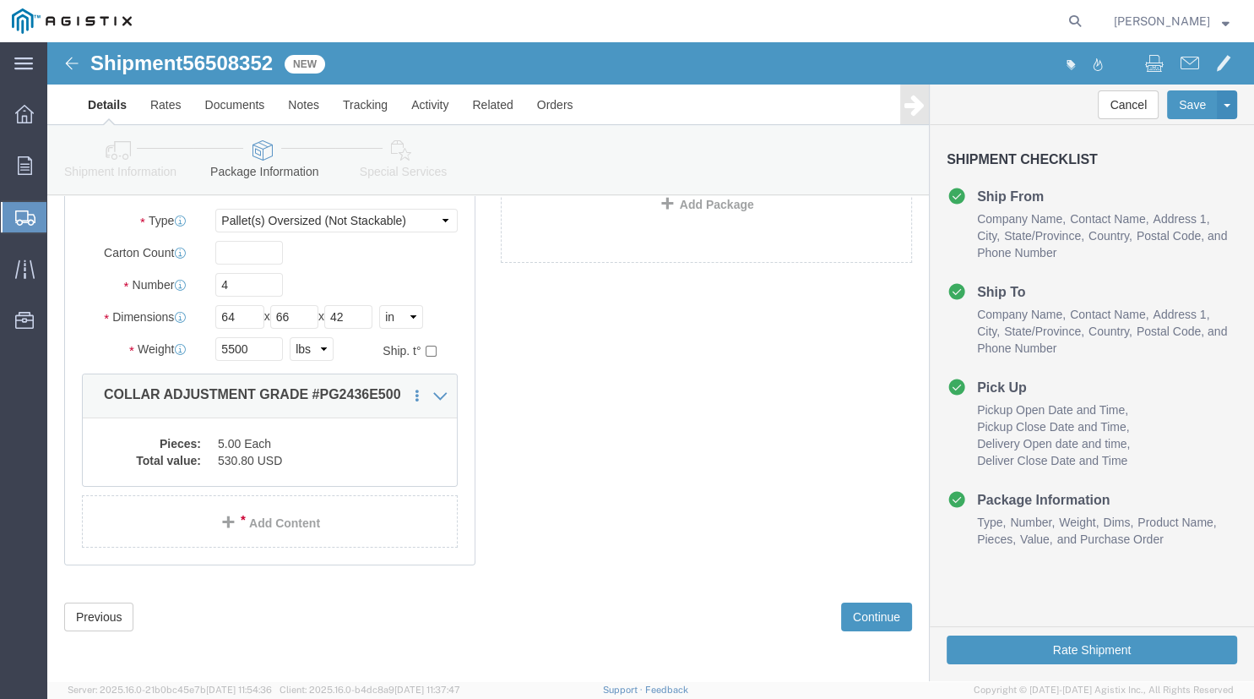
scroll to position [146, 0]
click button "Continue"
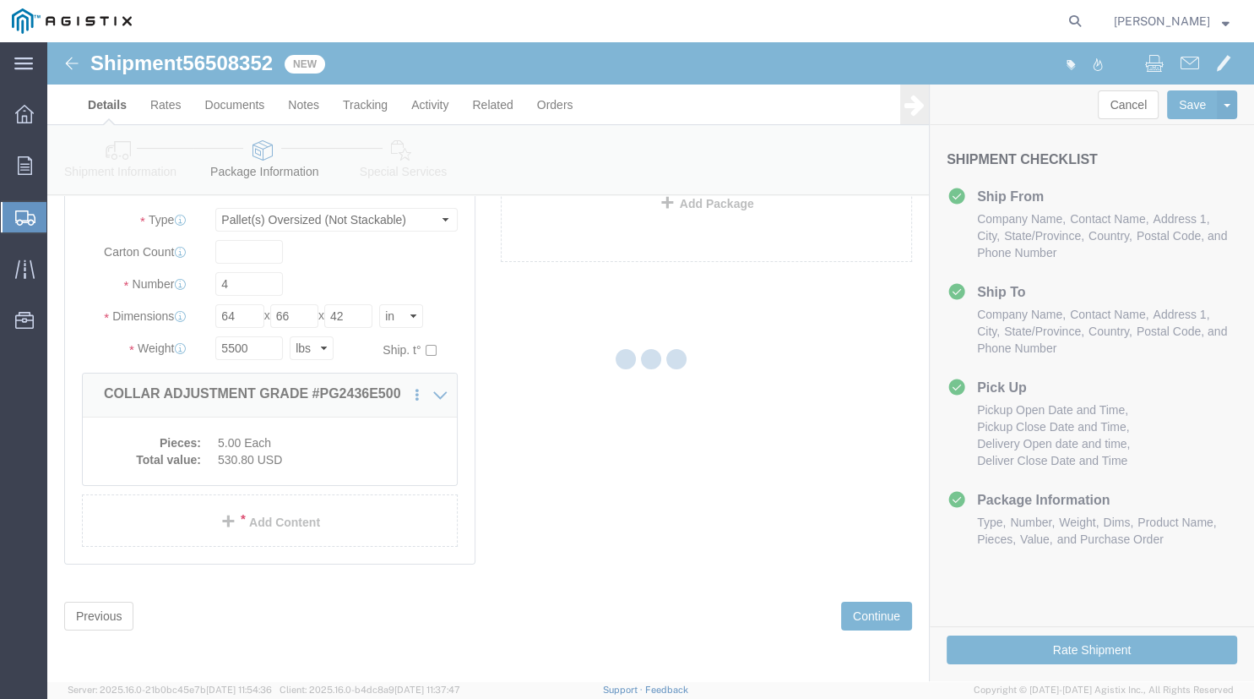
click div
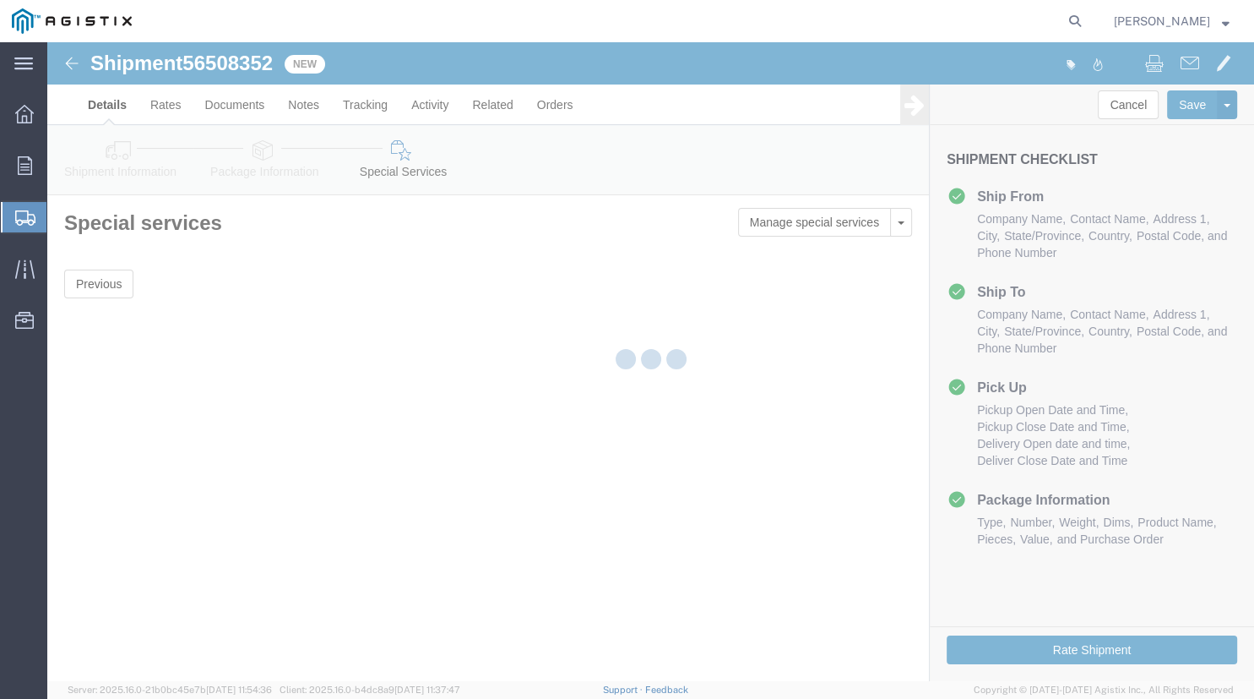
click div
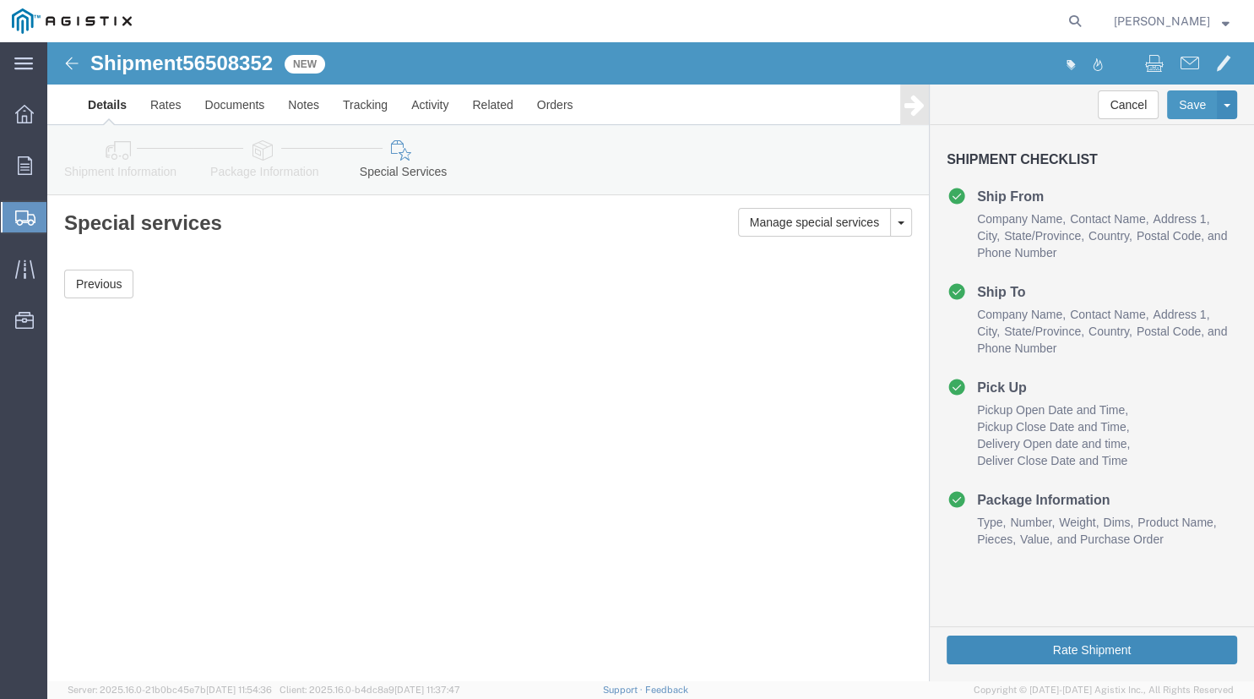
click button "Rate Shipment"
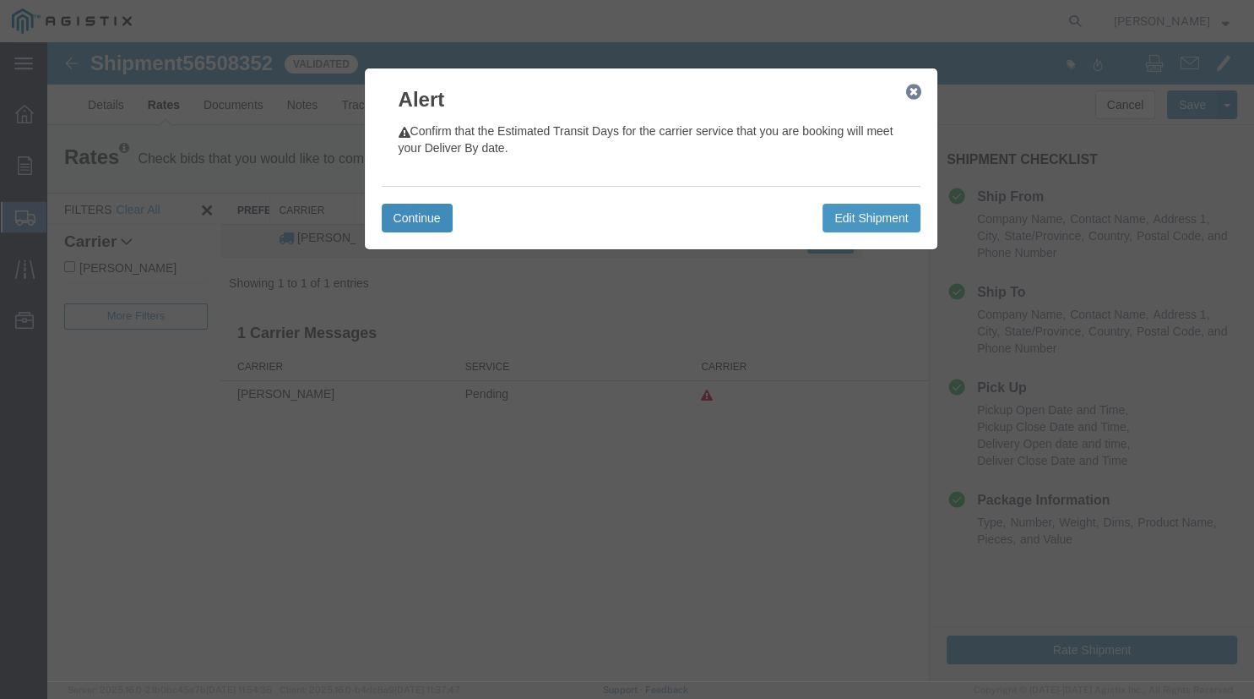
click at [412, 217] on button "Continue" at bounding box center [417, 218] width 71 height 29
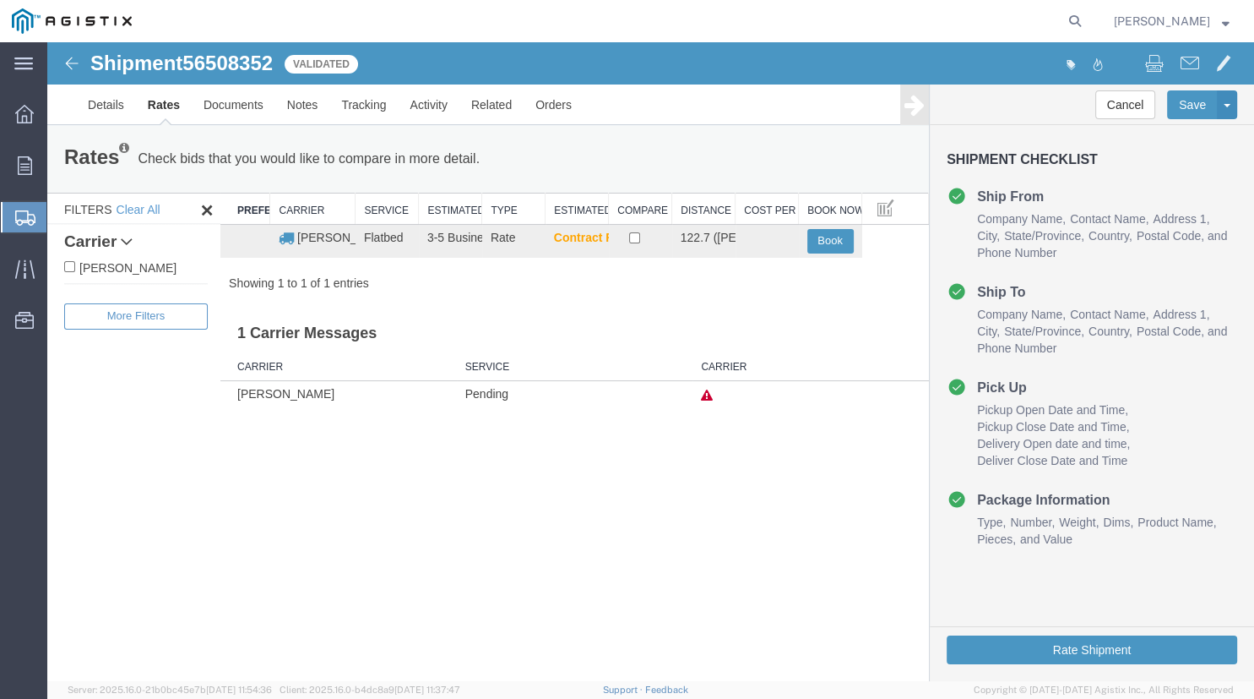
click at [102, 265] on label "C.H. Robinson" at bounding box center [136, 267] width 144 height 19
click at [75, 265] on input "C.H. Robinson" at bounding box center [69, 266] width 11 height 11
checkbox input "true"
click at [636, 235] on input "checkbox" at bounding box center [634, 237] width 11 height 11
checkbox input "true"
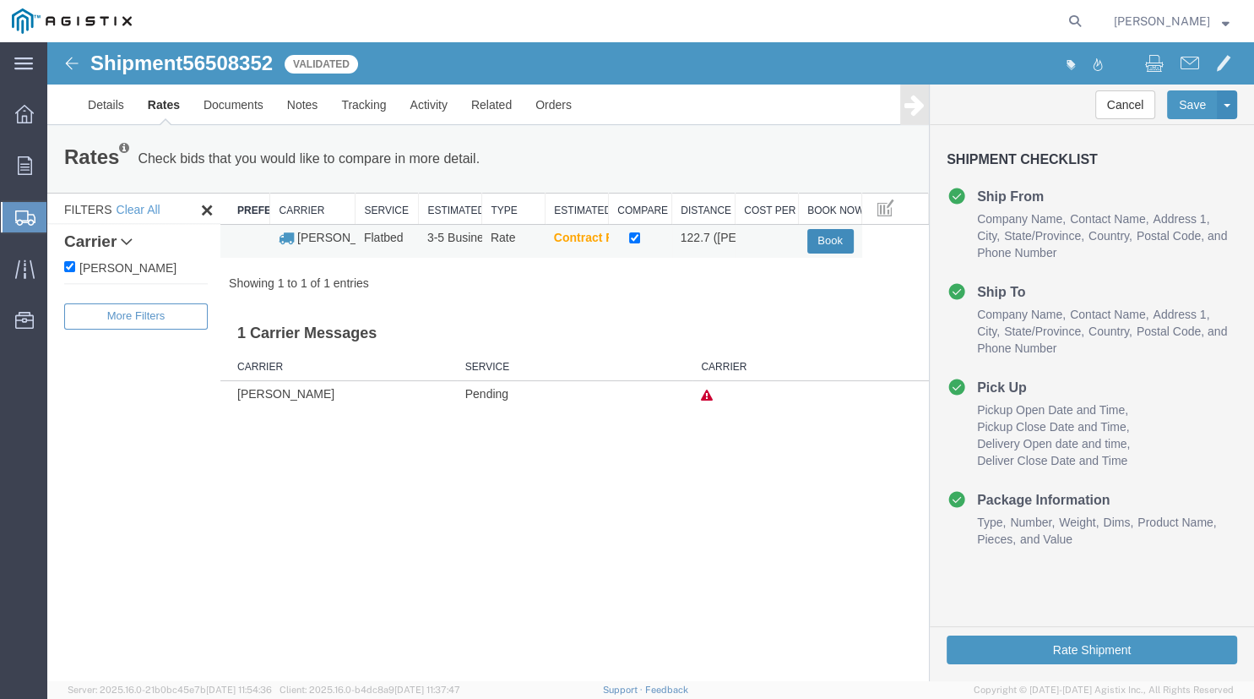
click at [828, 242] on button "Book" at bounding box center [831, 241] width 46 height 24
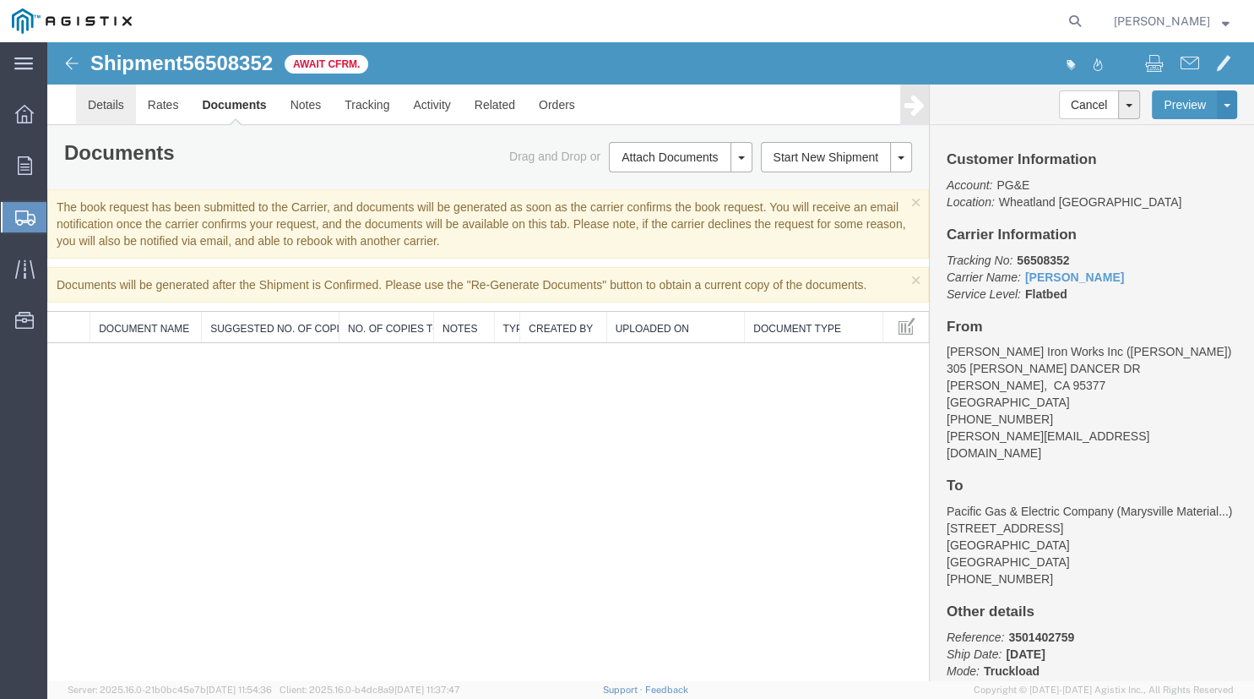
click at [110, 101] on link "Details" at bounding box center [106, 104] width 60 height 41
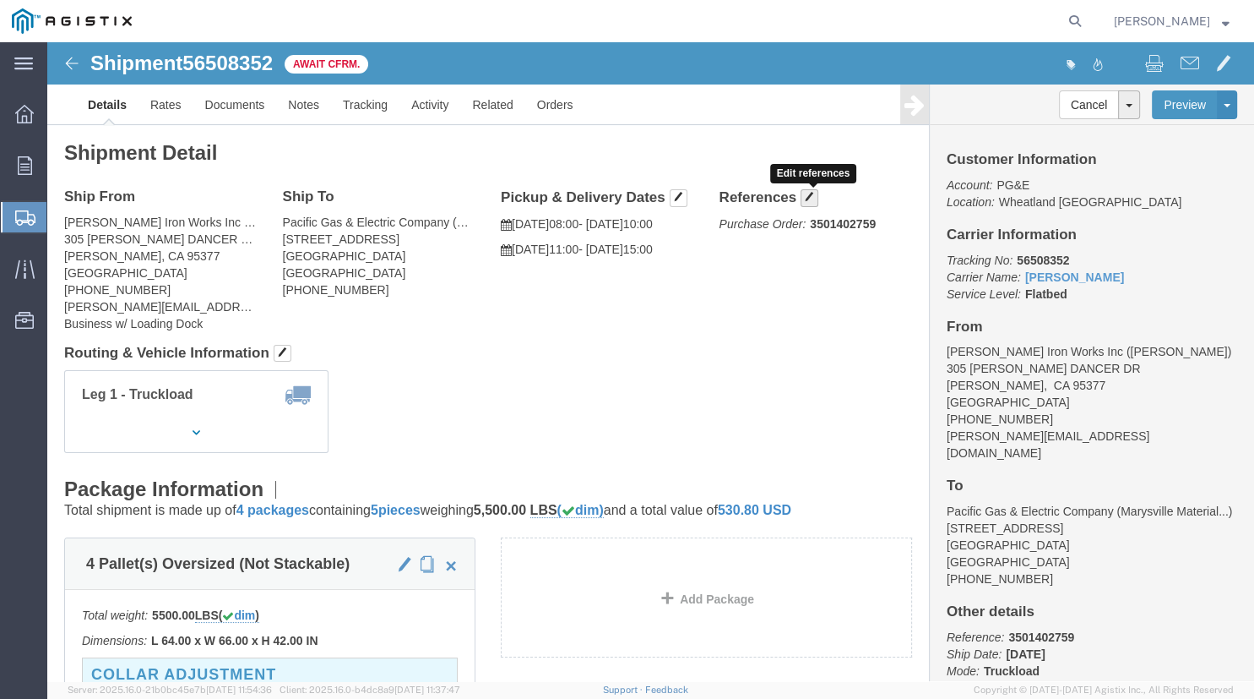
click span "button"
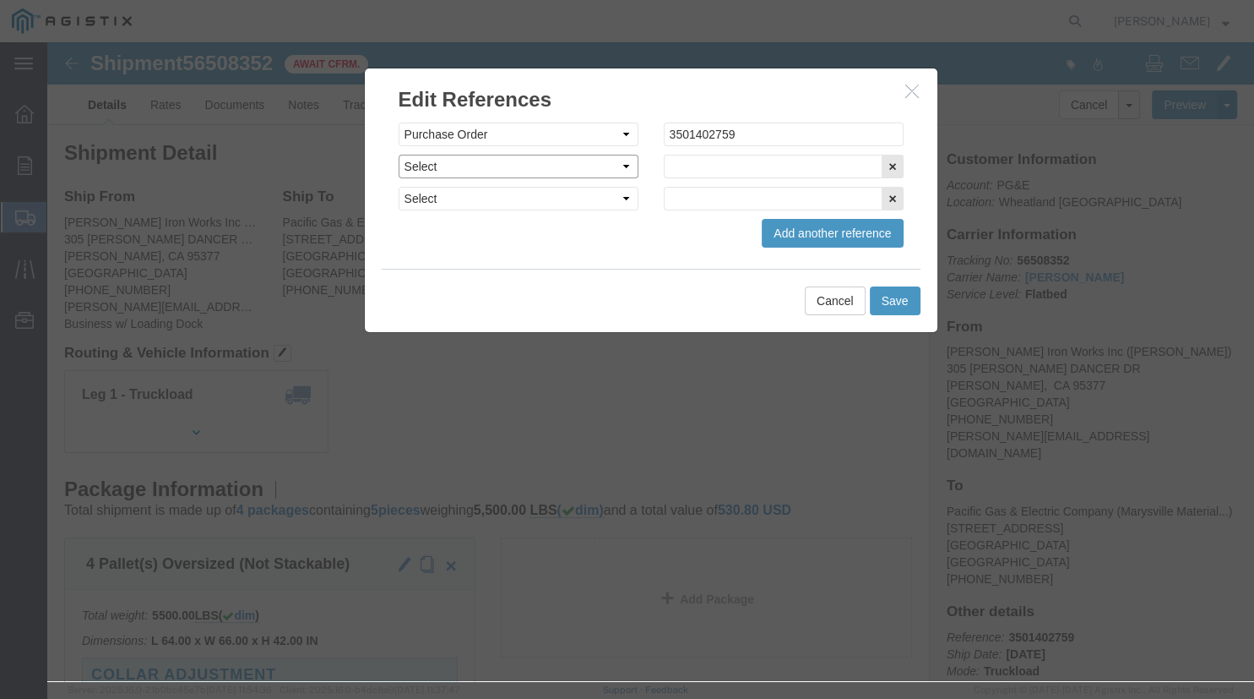
click select "Select Account Type Activity ID Airline Appointment Number ASN Batch Request # …"
select select "PURCHORD"
click option "Purchase Order"
click input "text"
type input "3501403643"
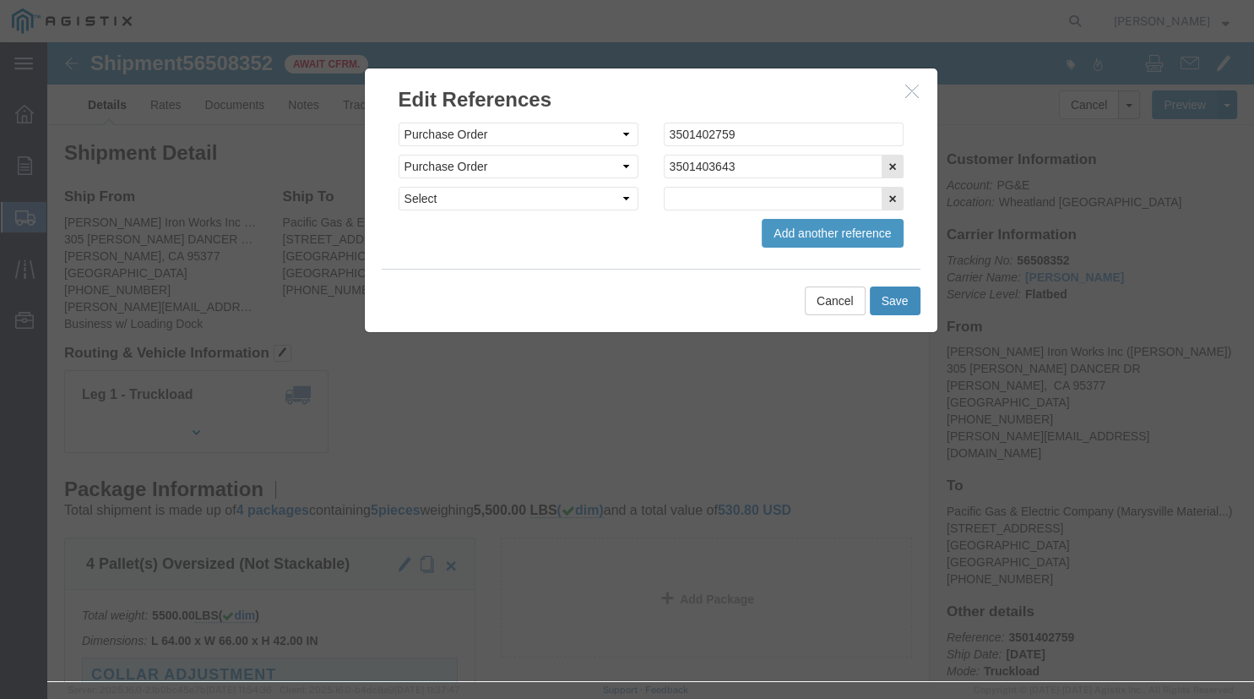
click button "Save"
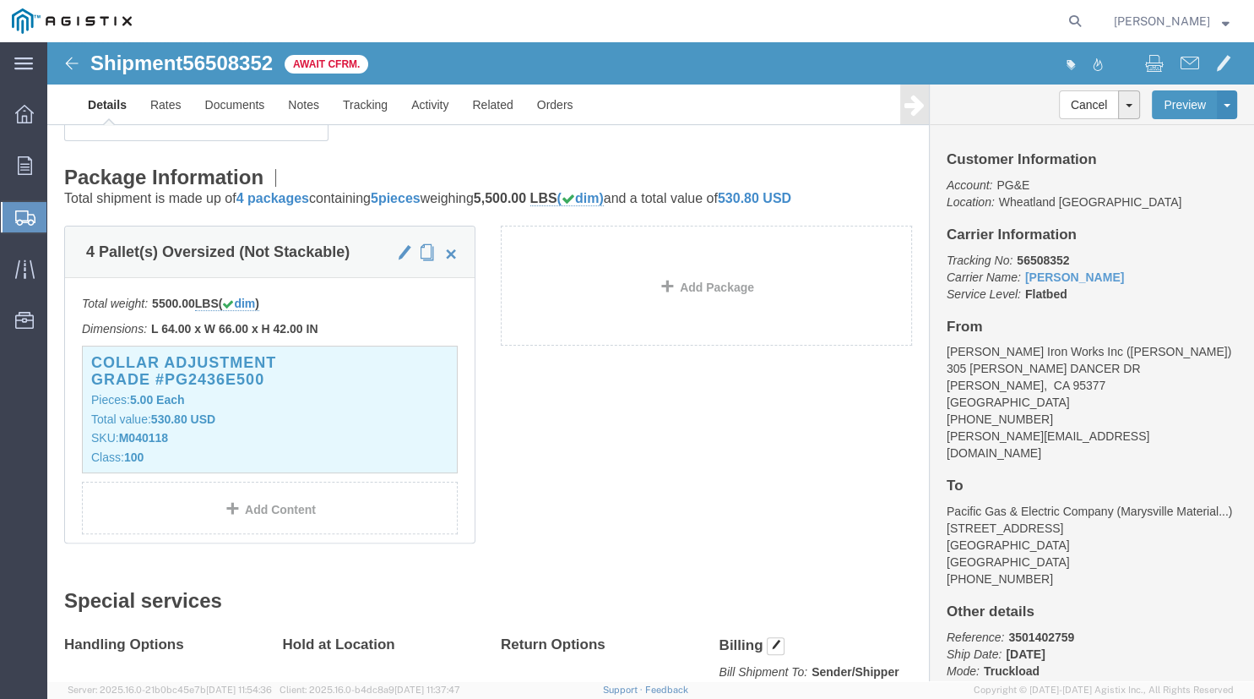
scroll to position [316, 0]
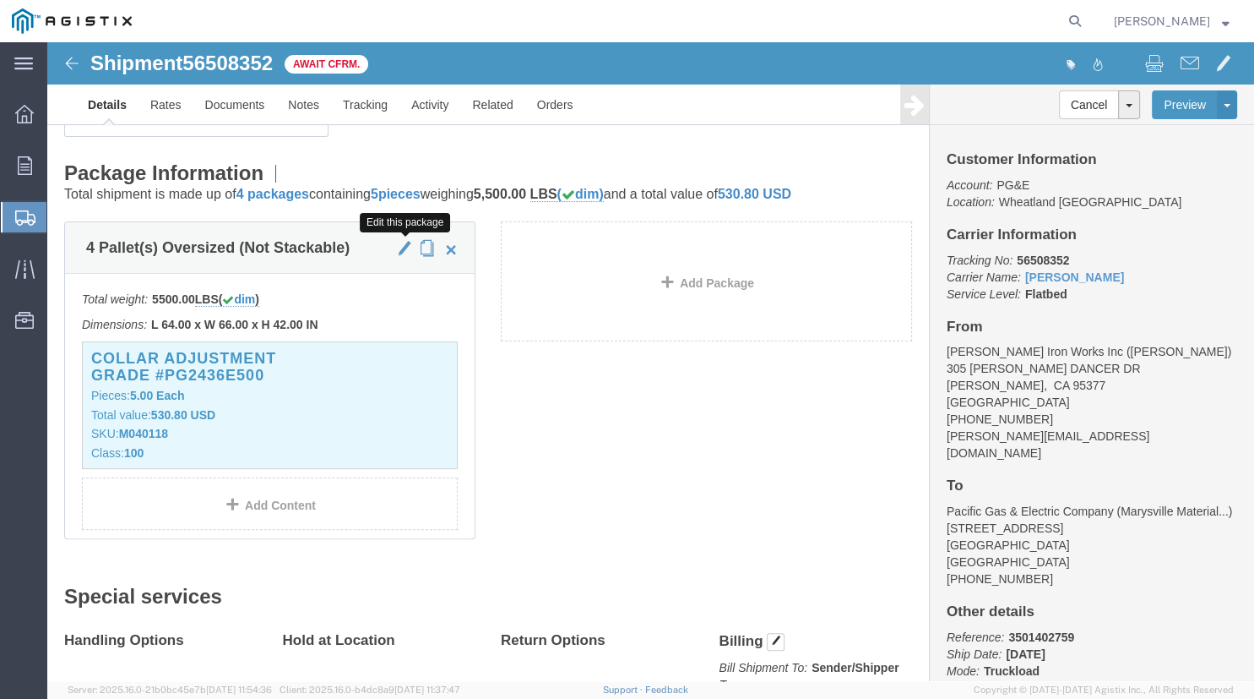
click span "button"
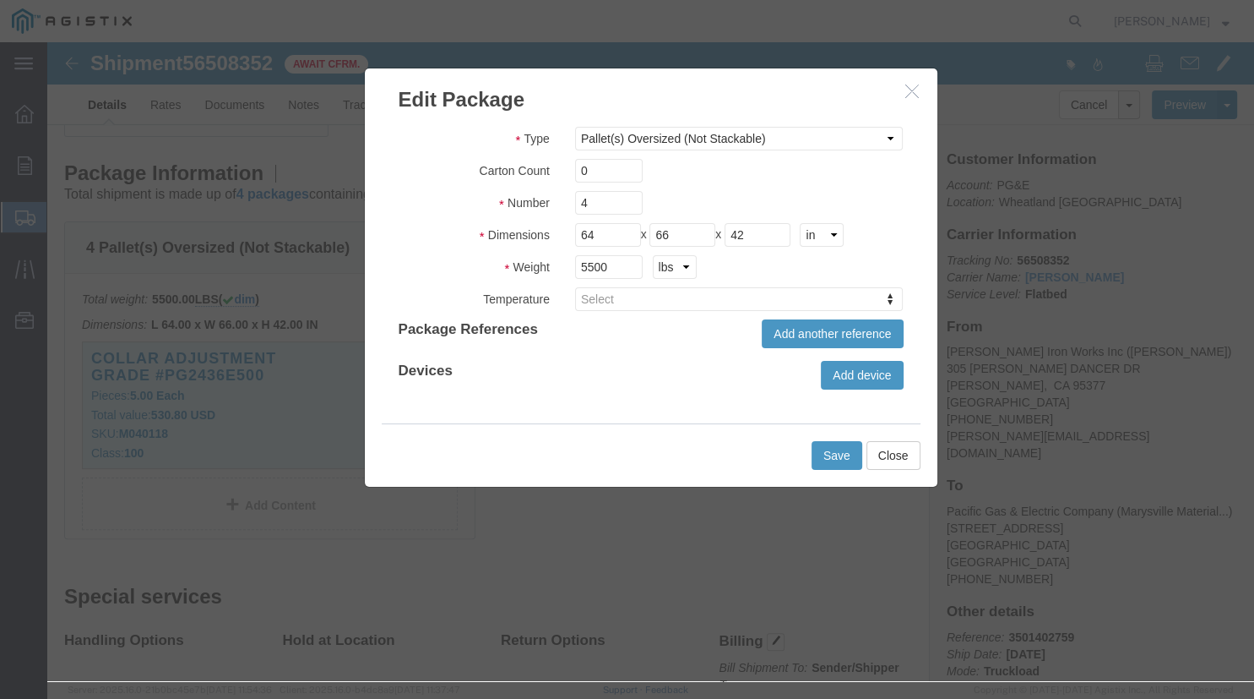
click icon "button"
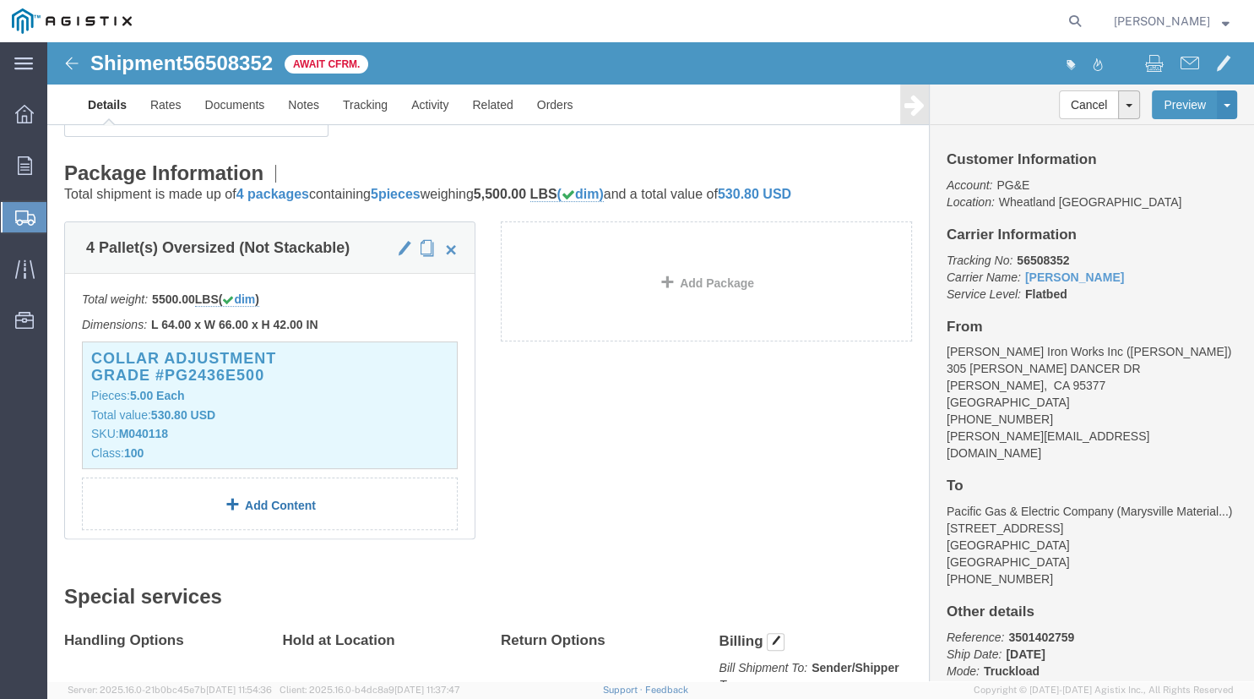
click link "Add Content"
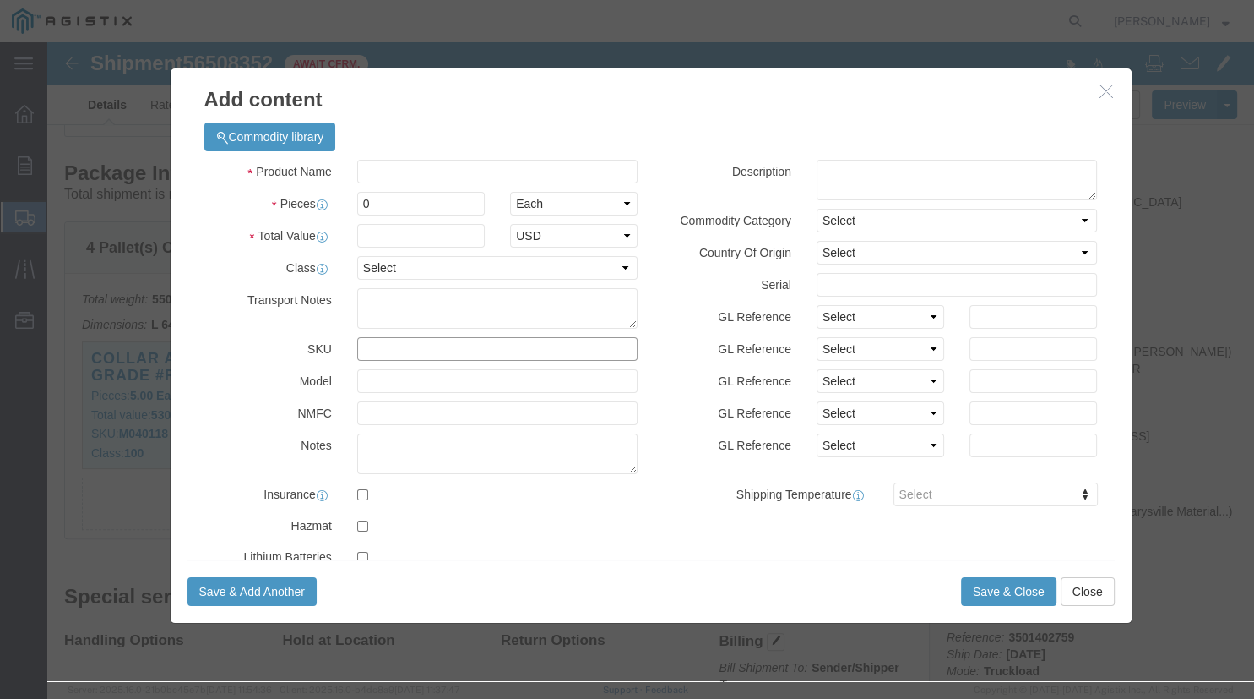
click input "text"
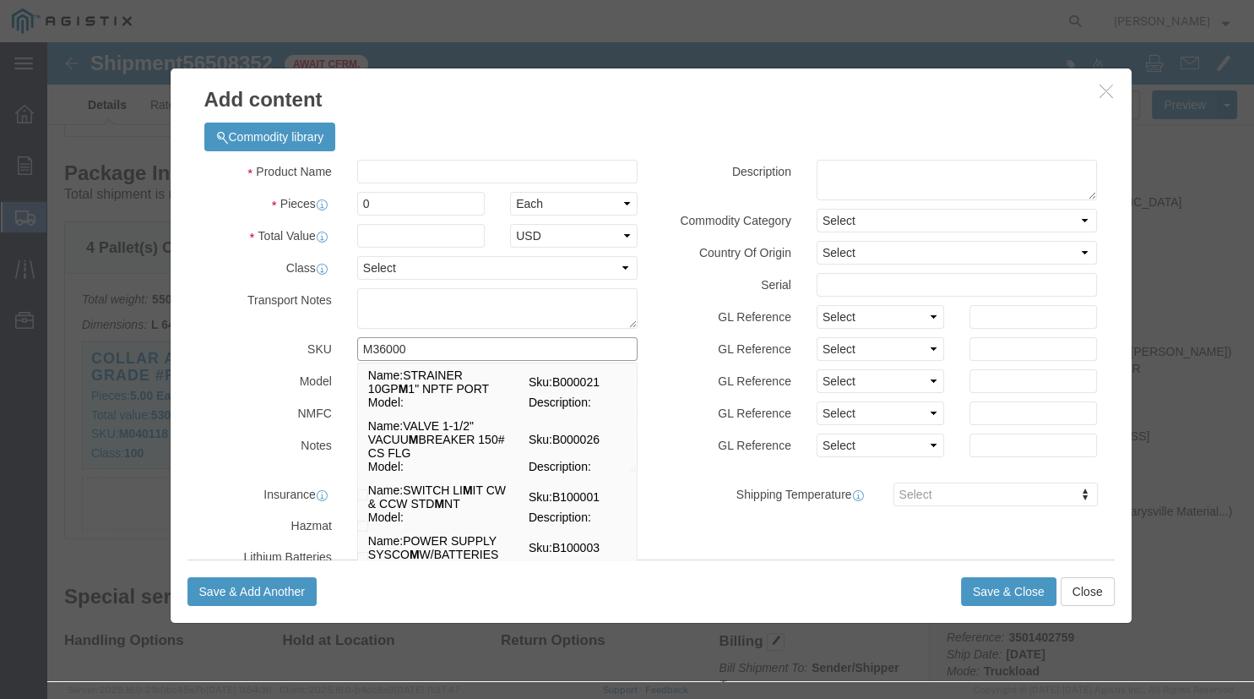
type input "M360003"
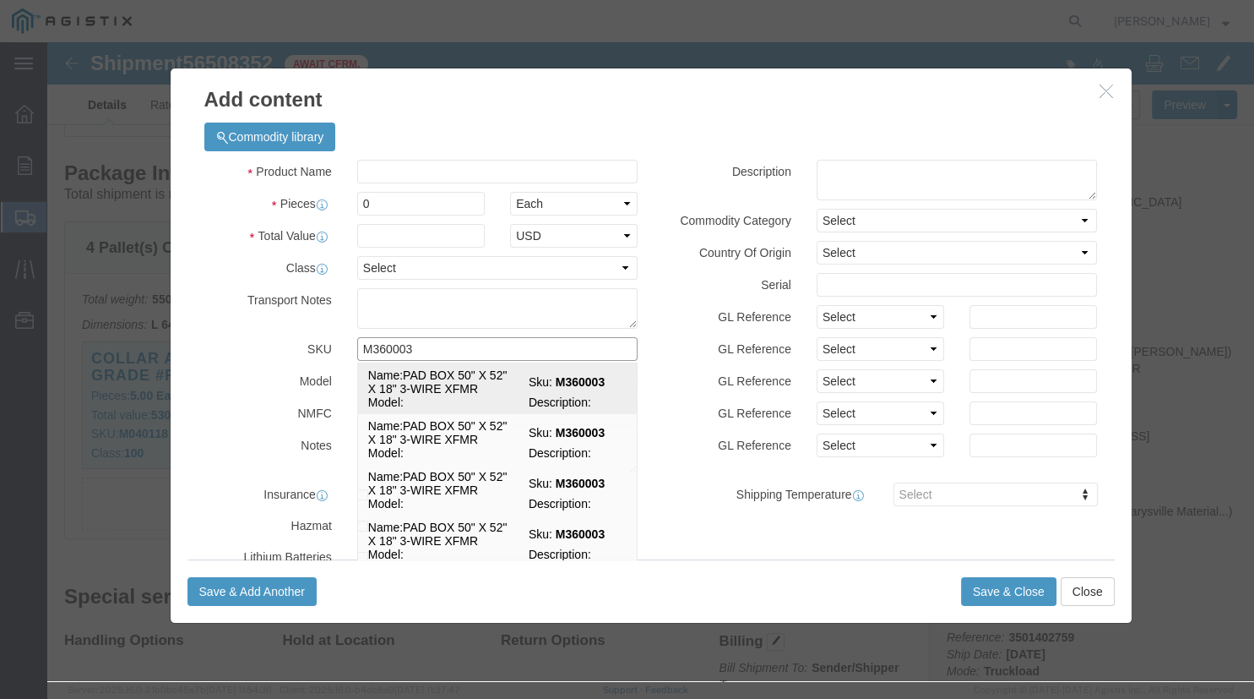
click span "Name:"
select select
select select "USD"
type input "PAD BOX 50" X 52" X 18" 3-WIRE XFMR"
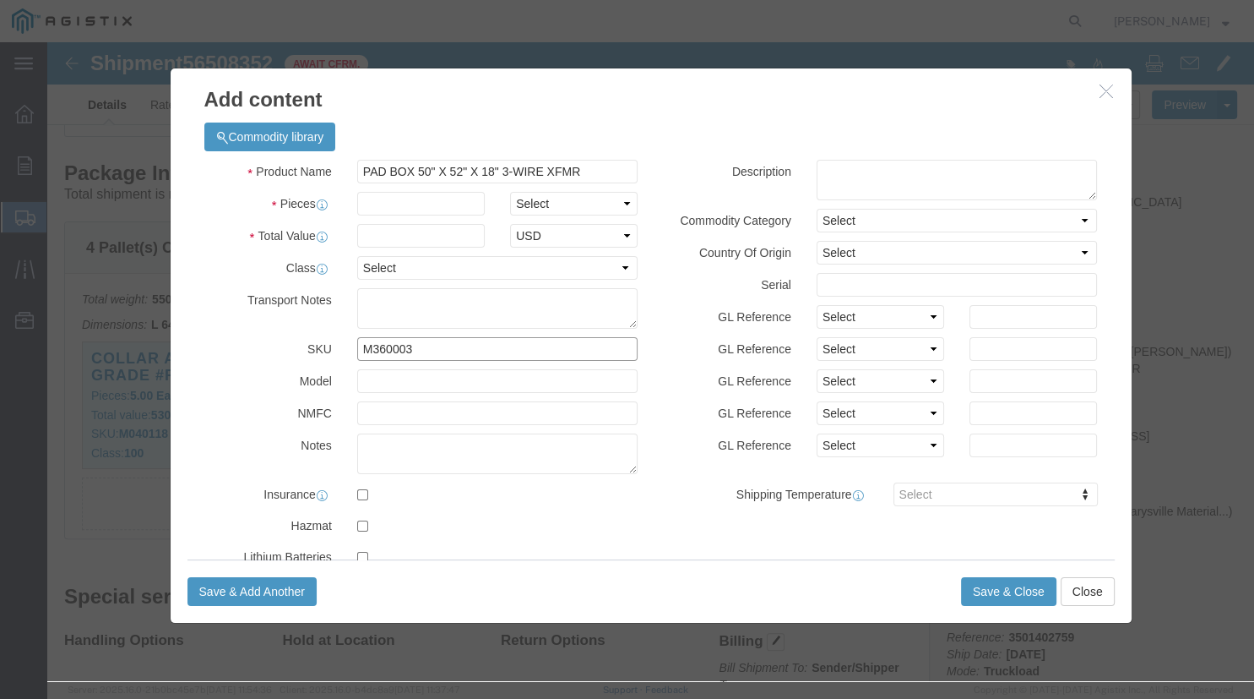
type input "M360003"
click input "PAD BOX 50" X 52" X 18" 3-WIRE XFMR"
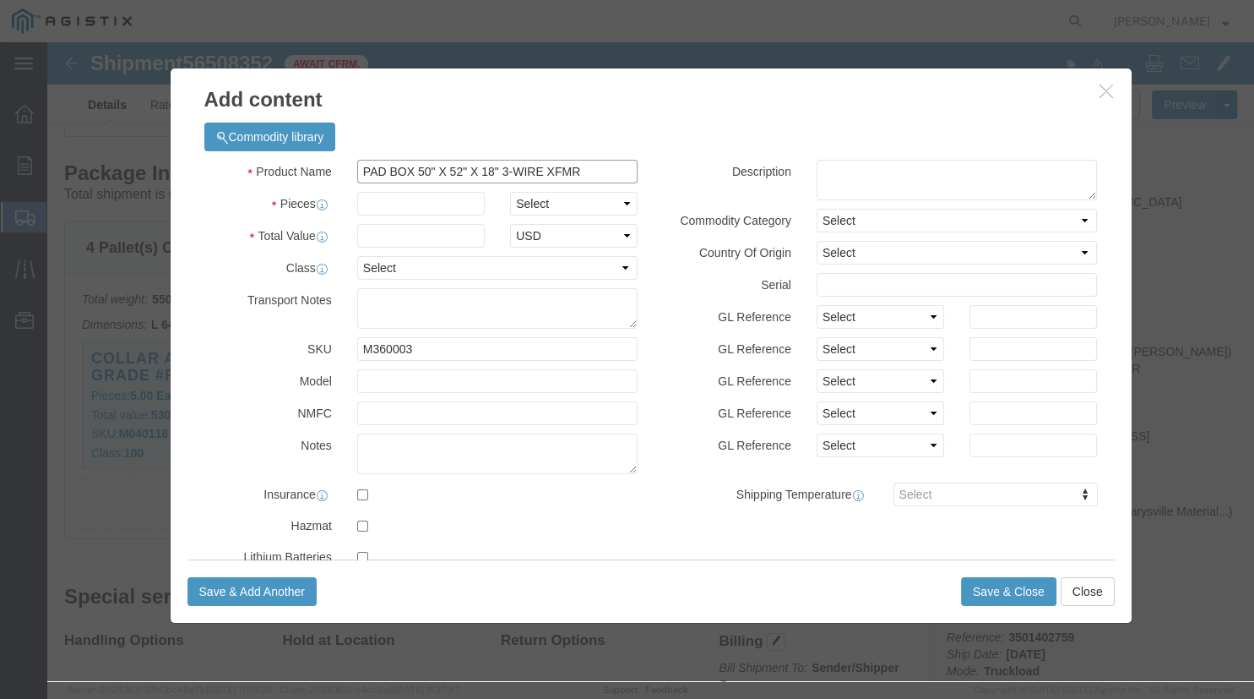
click input "PAD BOX 50" X 52" X 18" 3-WIRE XFMR"
click textarea
paste textarea "PAD BOX 50" X 52" X 18" 3-WIRE XFMR"
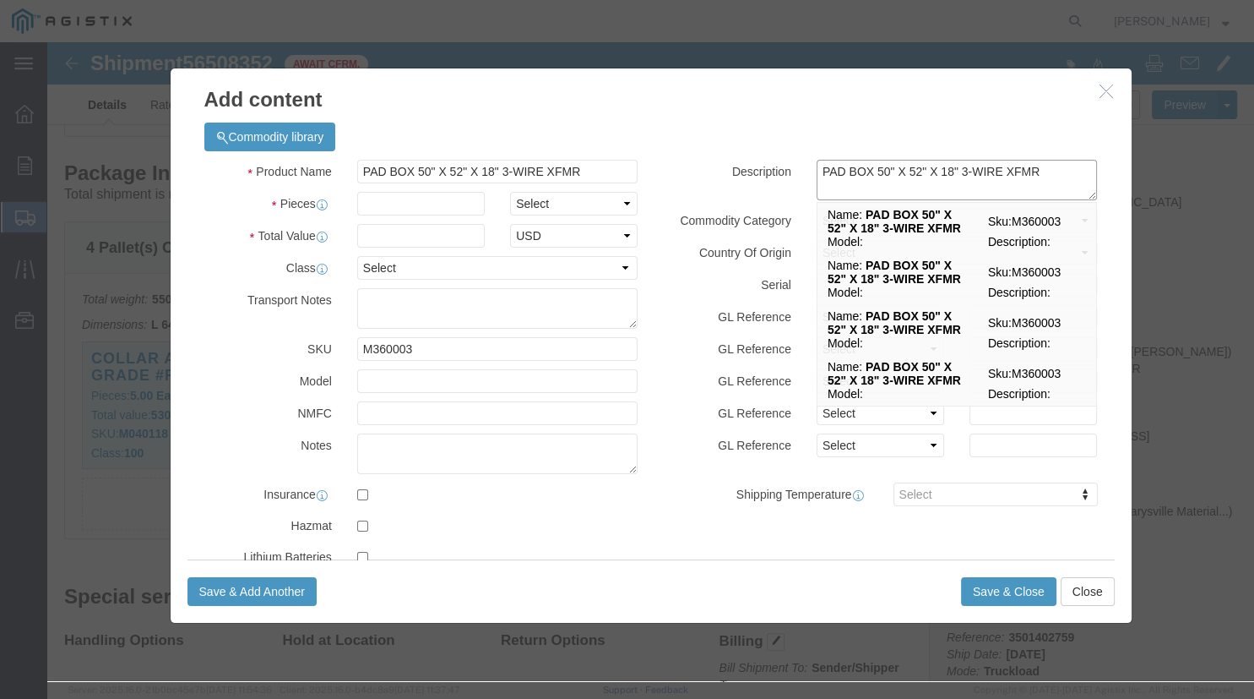
type textarea "PAD BOX 50" X 52" X 18" 3-WIRE XFMR"
click input "text"
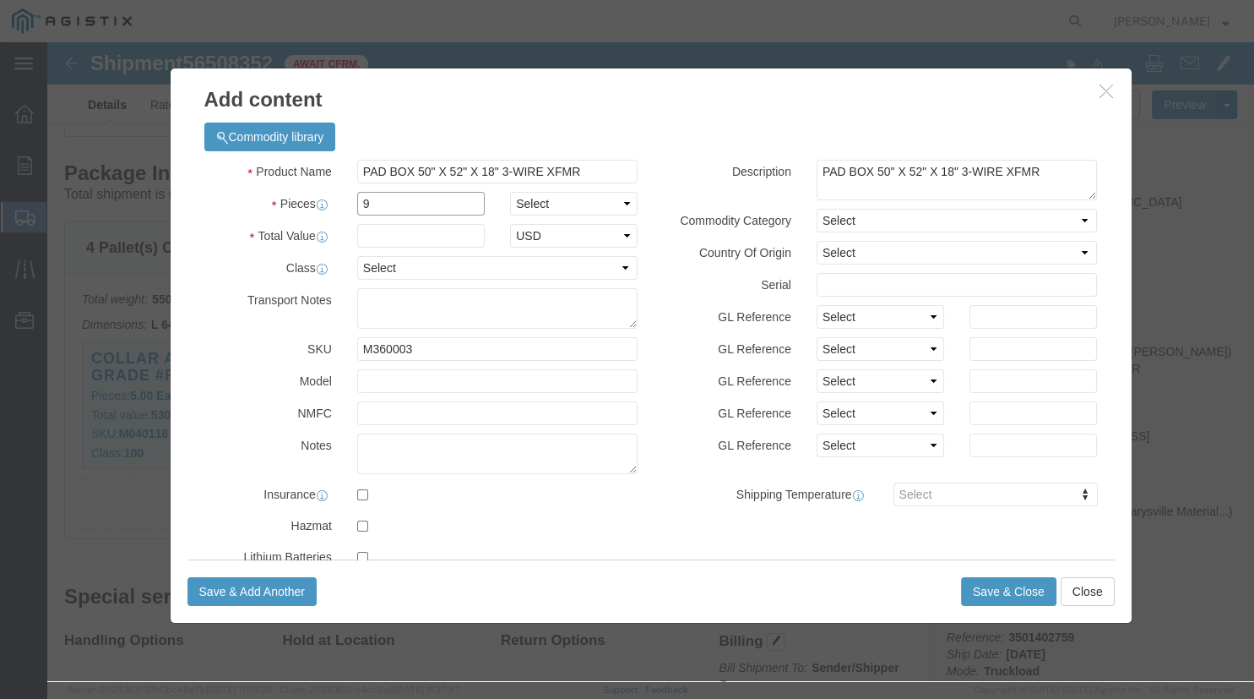
type input "9"
click select "Select Bag Barrels 100Board Feet Bottle Box Blister Pack Carats Can Capsule Car…"
select select "EA"
click option "Each"
click input "text"
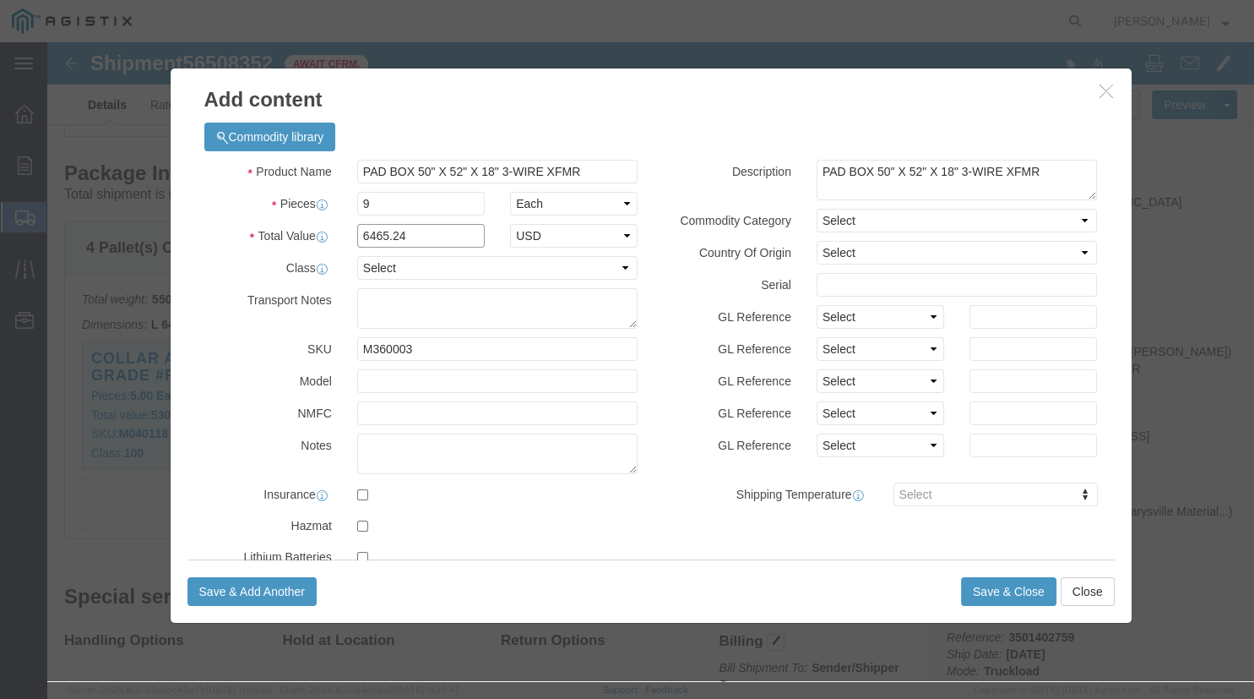
type input "6465.24"
click select "Select 50 55 60 65 70 85 92.5 100 125 175 250 300 400"
select select "100"
click option "100"
click label "GL Reference"
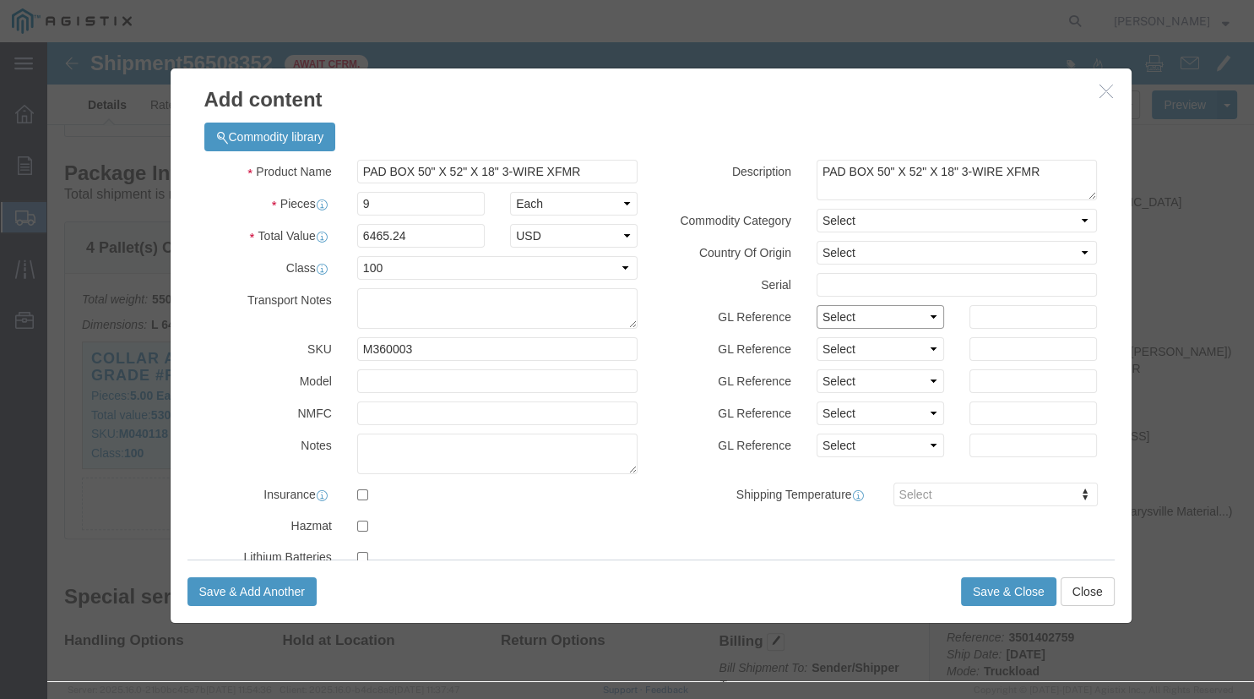
click select "Select Account Type Activity ID Airline Appointment Number ASN Batch Number Bil…"
select select "ORDERLINE"
click option "Order Line No"
click select "Select Account Type Activity ID Airline Appointment Number ASN Batch Number Bil…"
select select "PURCHORD"
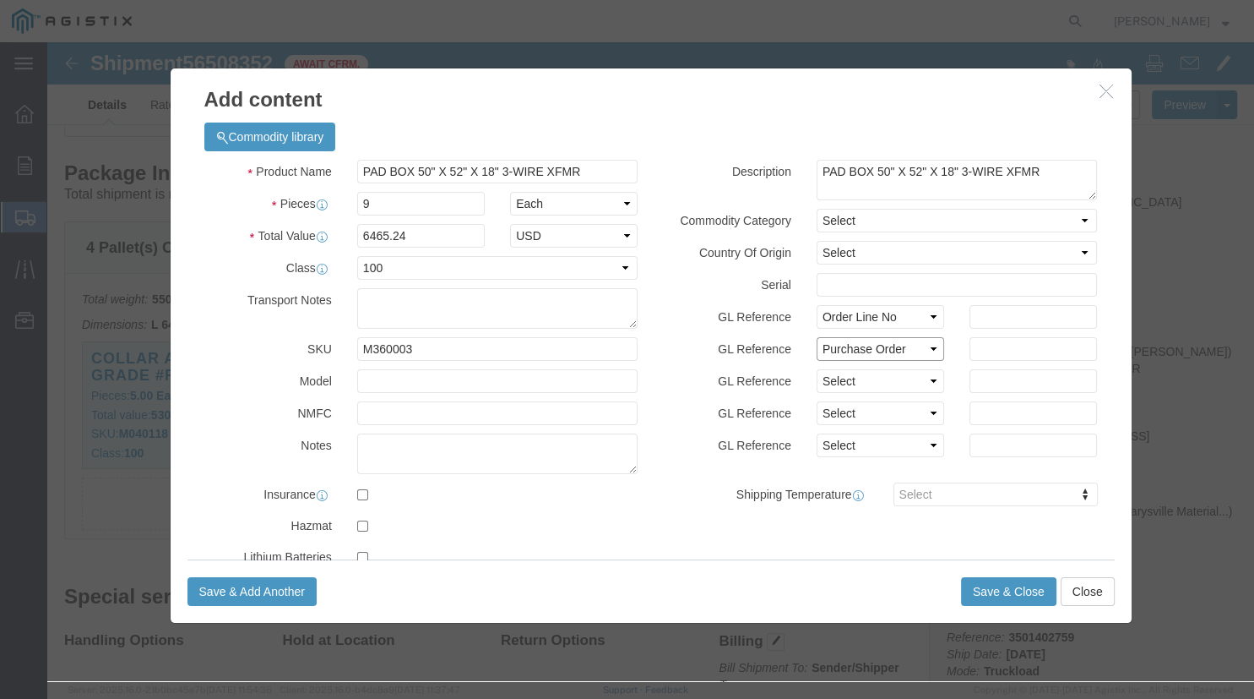
click option "Purchase Order"
click select "Select Account Type Activity ID Airline Appointment Number ASN Batch Number Bil…"
select select "PURCHORD"
click option "Purchase Order"
click input "text"
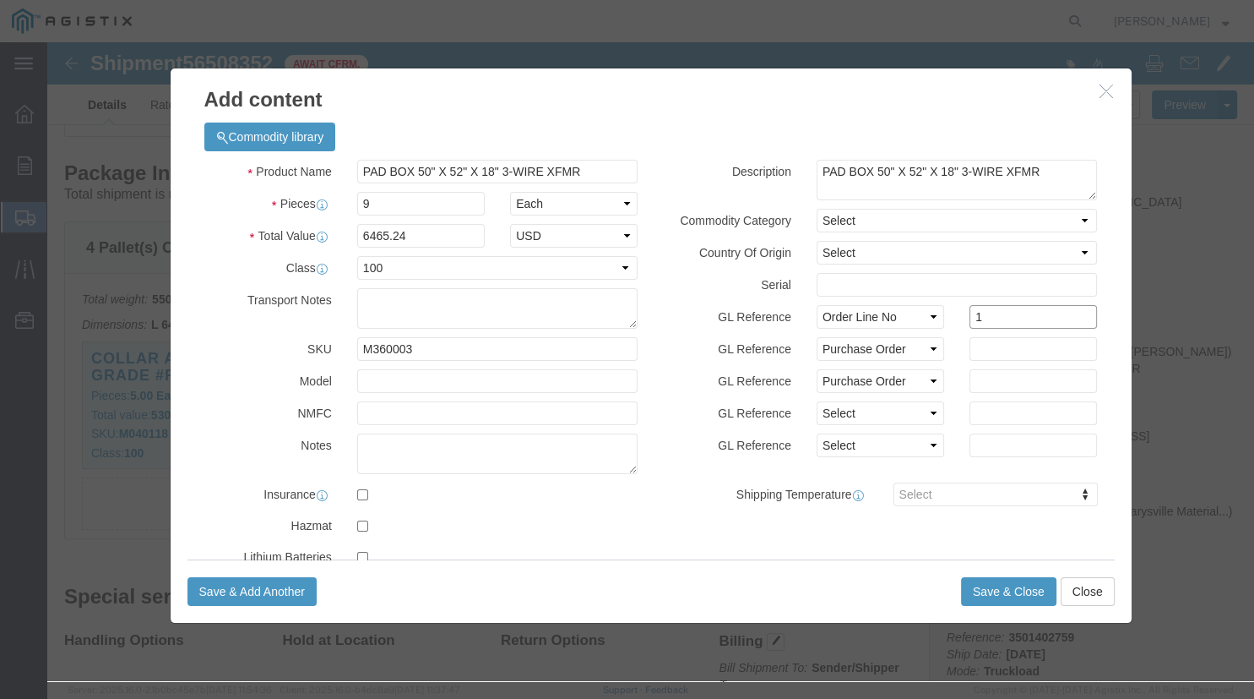
type input "1"
type input "6465.24"
click input "text"
type input "3501403643"
click div "Commodity library Product Name PAD BOX 50" X 52" X 18" 3-WIRE XFMR Pieces 9 Sel…"
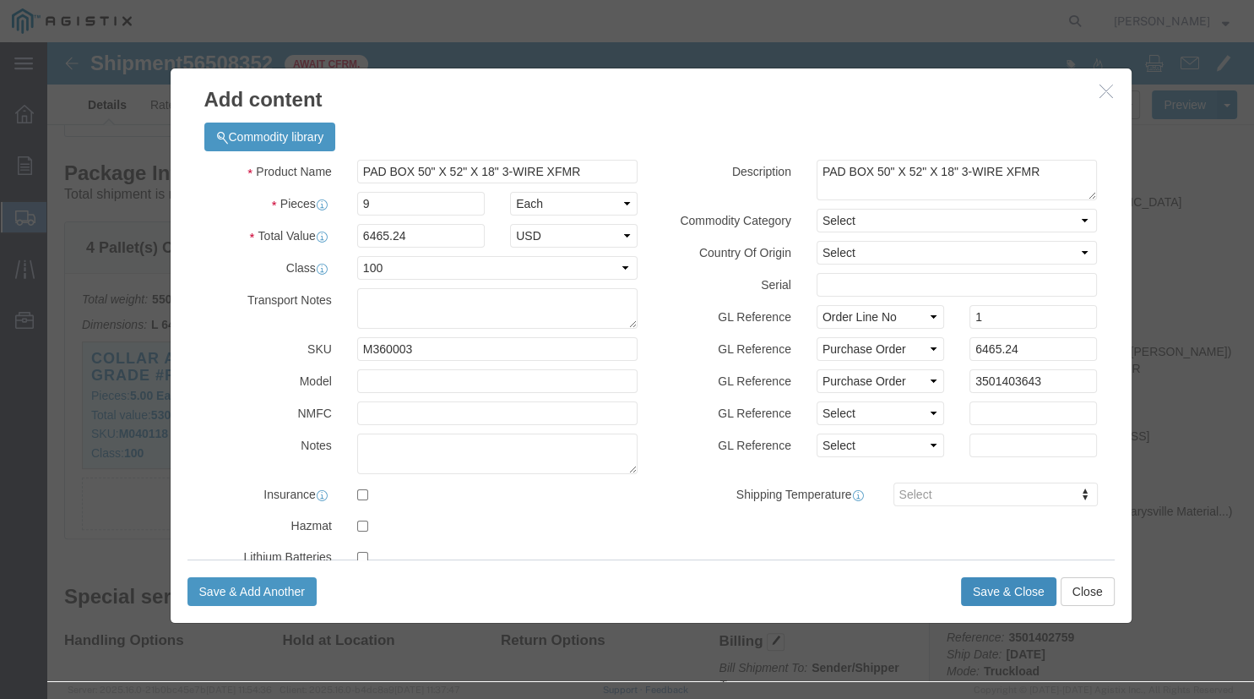
click button "Save & Close"
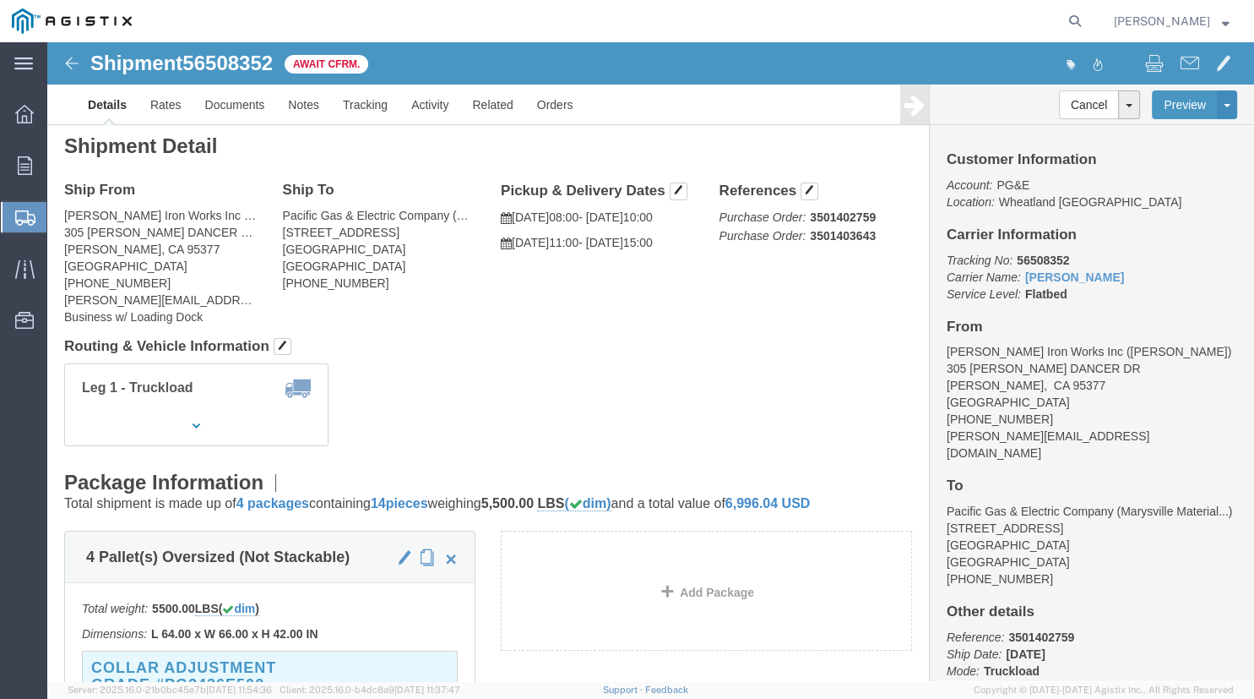
scroll to position [0, 0]
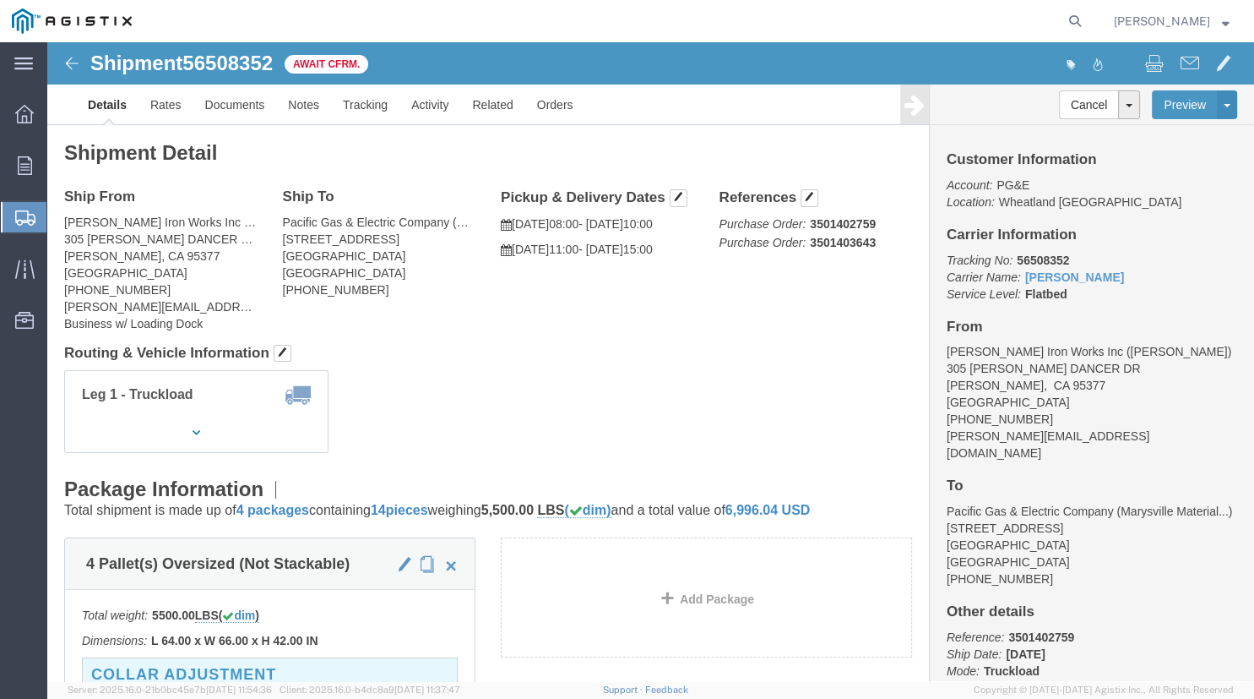
click img
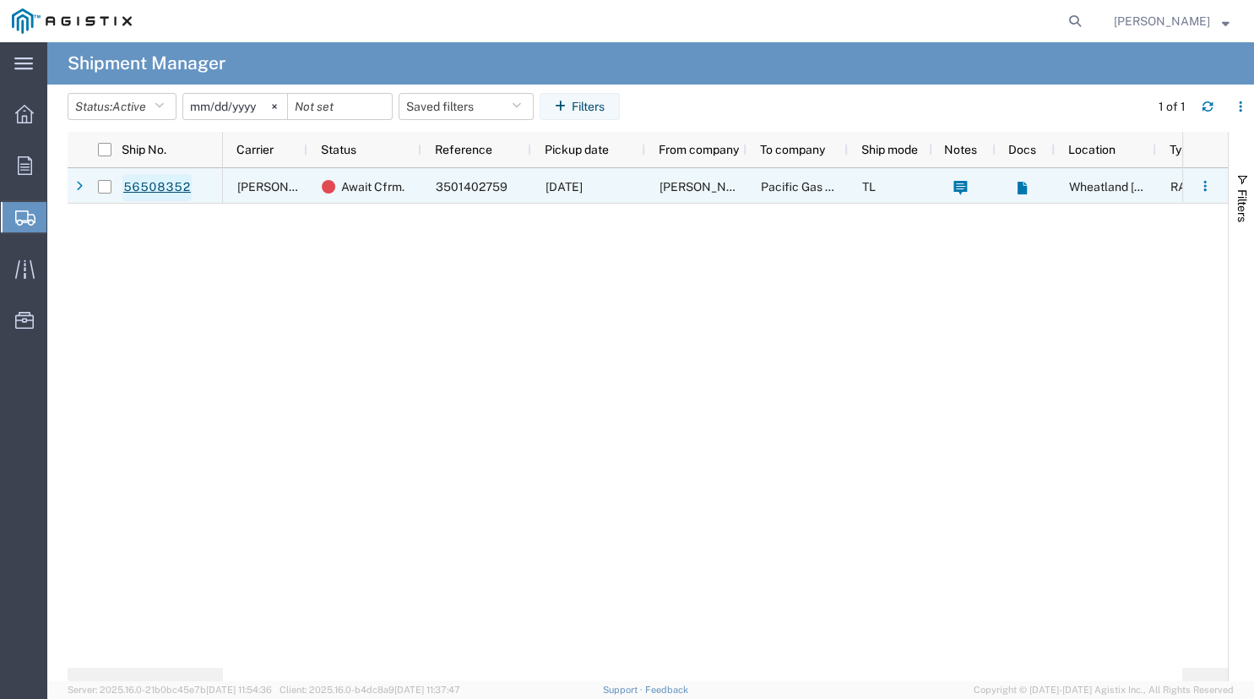
click at [150, 189] on link "56508352" at bounding box center [156, 187] width 69 height 27
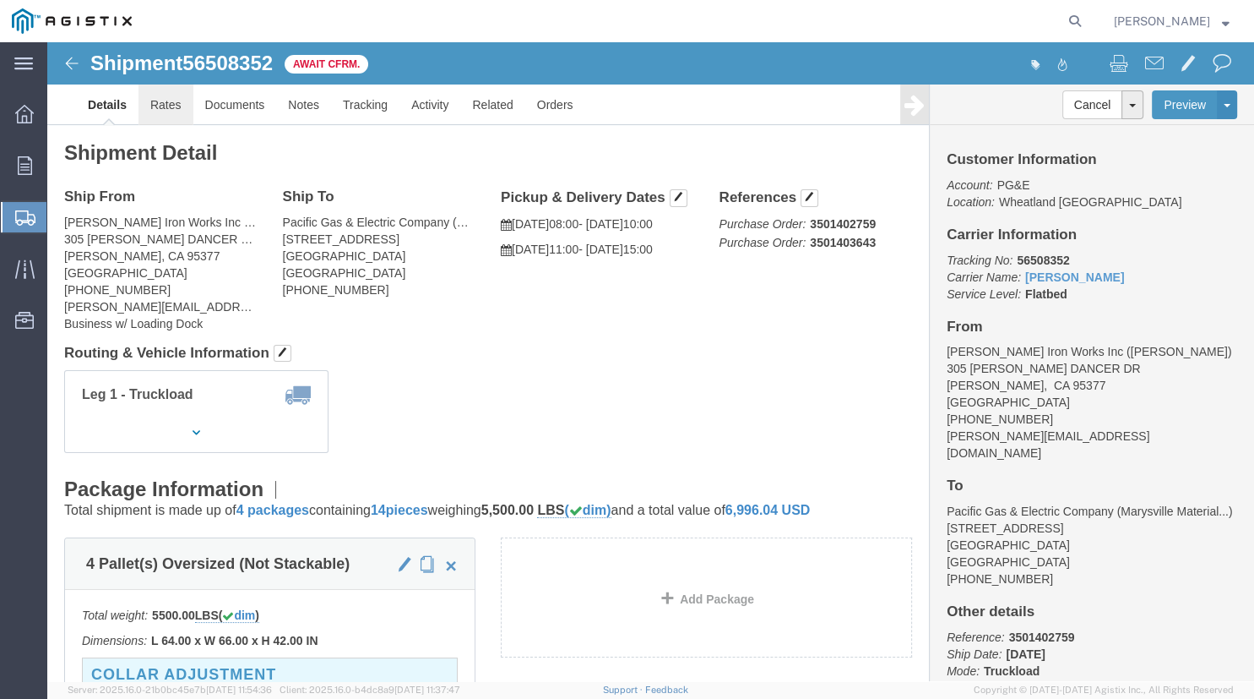
click link "Rates"
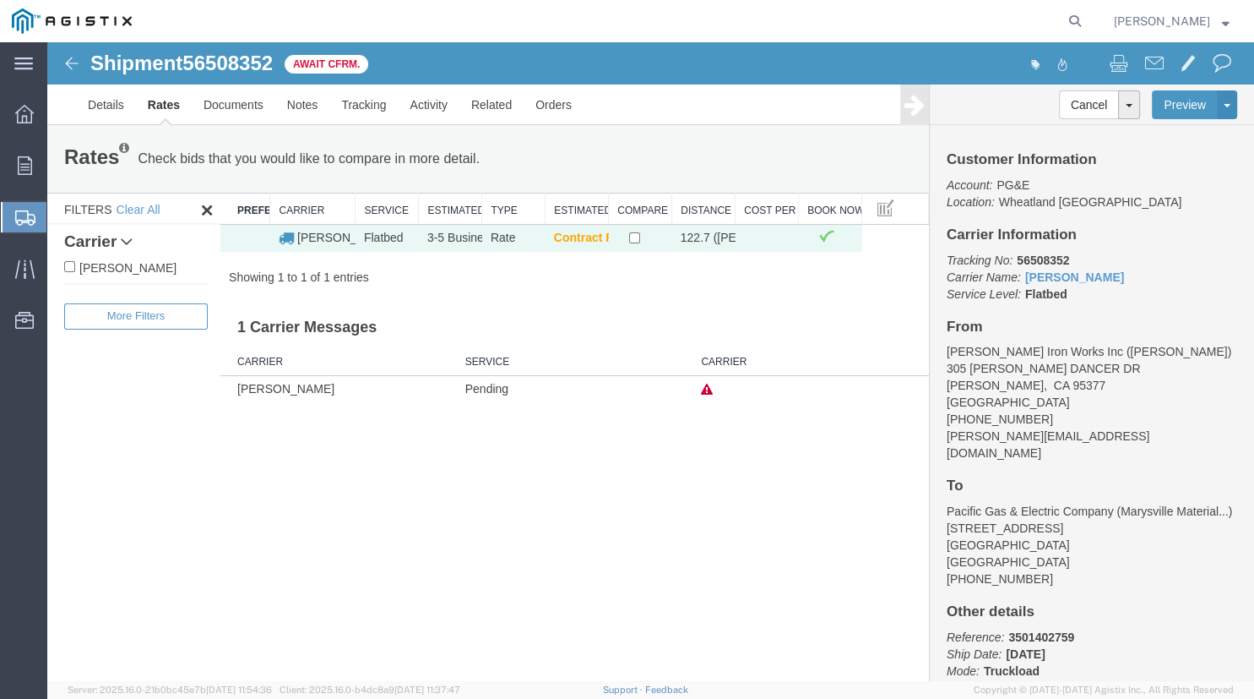
click at [139, 264] on label "C.H. Robinson" at bounding box center [136, 267] width 144 height 19
click at [75, 264] on input "C.H. Robinson" at bounding box center [69, 266] width 11 height 11
checkbox input "true"
click at [635, 235] on input "checkbox" at bounding box center [634, 237] width 11 height 11
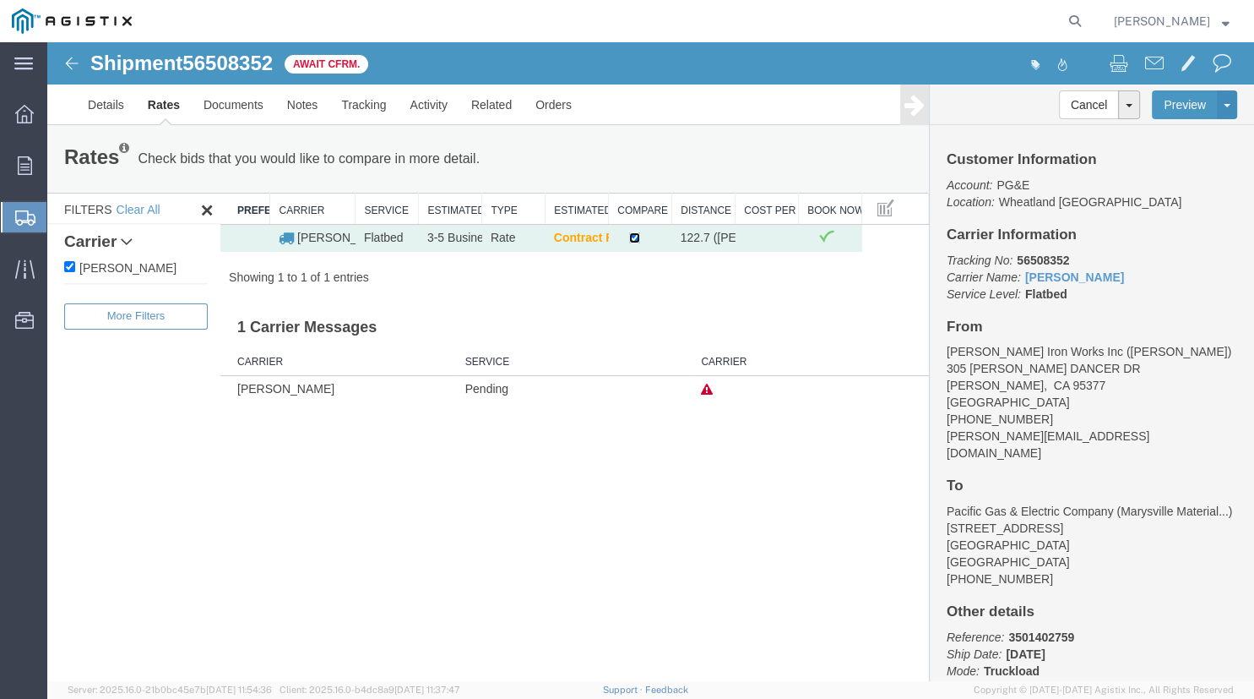
checkbox input "false"
click at [73, 268] on input "C.H. Robinson" at bounding box center [69, 266] width 11 height 11
checkbox input "false"
click at [30, 161] on icon at bounding box center [25, 165] width 14 height 19
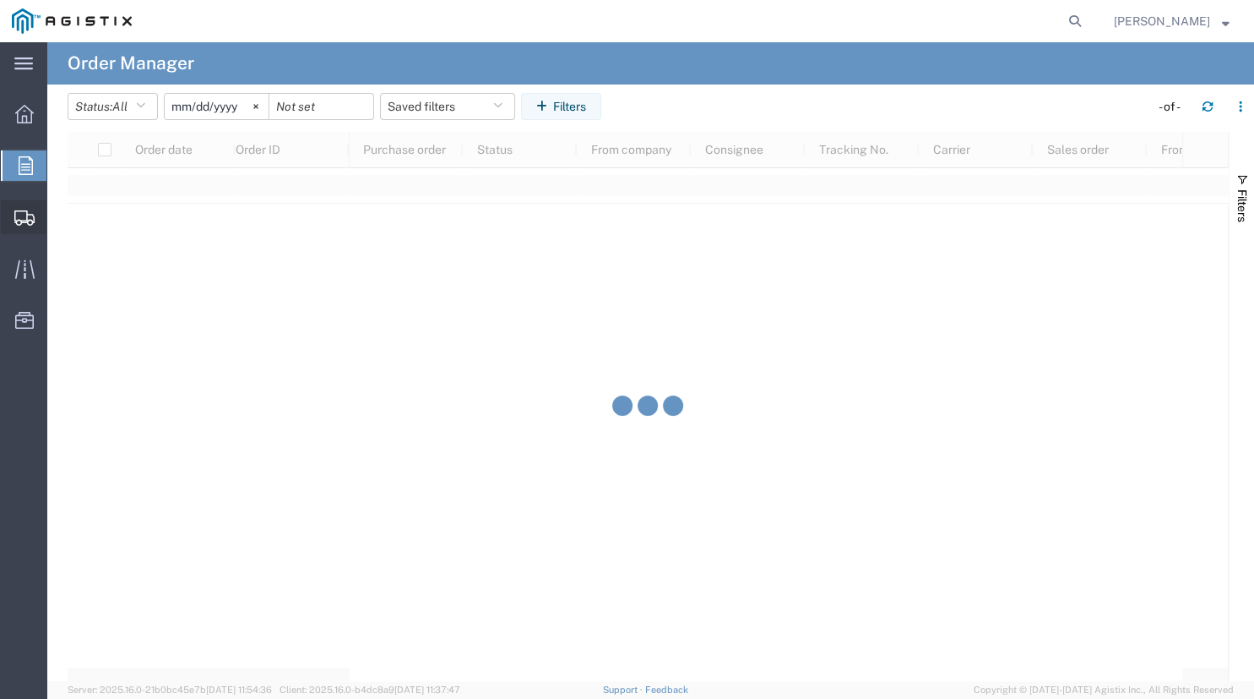
click at [0, 0] on span "Shipment Manager" at bounding box center [0, 0] width 0 height 0
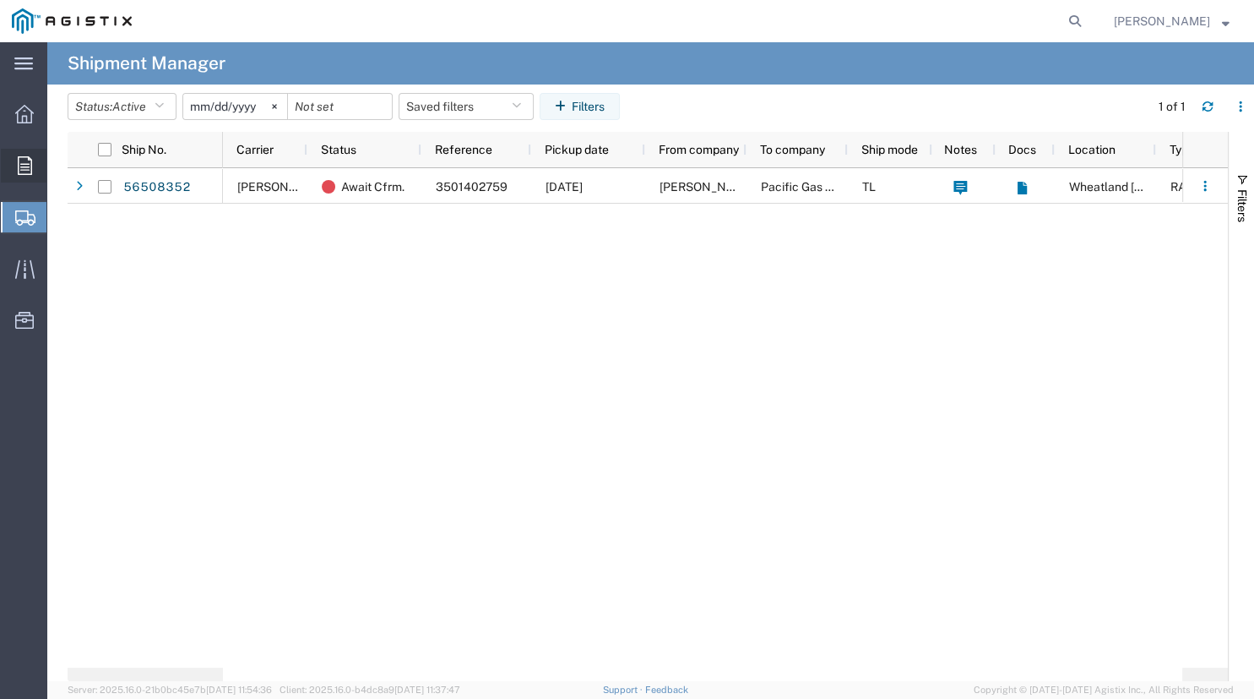
click at [24, 161] on icon at bounding box center [25, 165] width 14 height 19
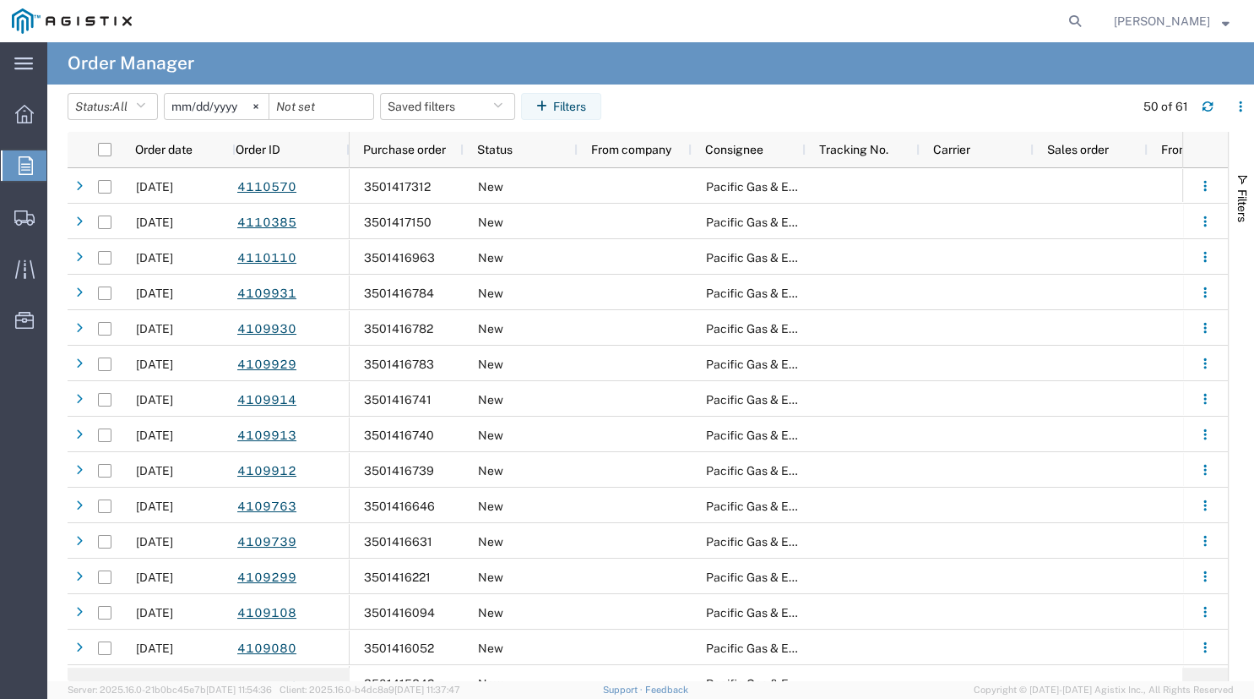
click at [21, 356] on div "Overview Orders Shipments Shipment Manager Create Shipment Create from Template…" at bounding box center [23, 225] width 47 height 281
click at [564, 52] on agx-page-header "Order Manager" at bounding box center [650, 63] width 1207 height 42
click at [15, 367] on div "main_menu Created with Sketch. Collapse Menu Overview Orders Shipments Shipment…" at bounding box center [23, 370] width 47 height 656
click at [258, 109] on icon at bounding box center [255, 106] width 5 height 5
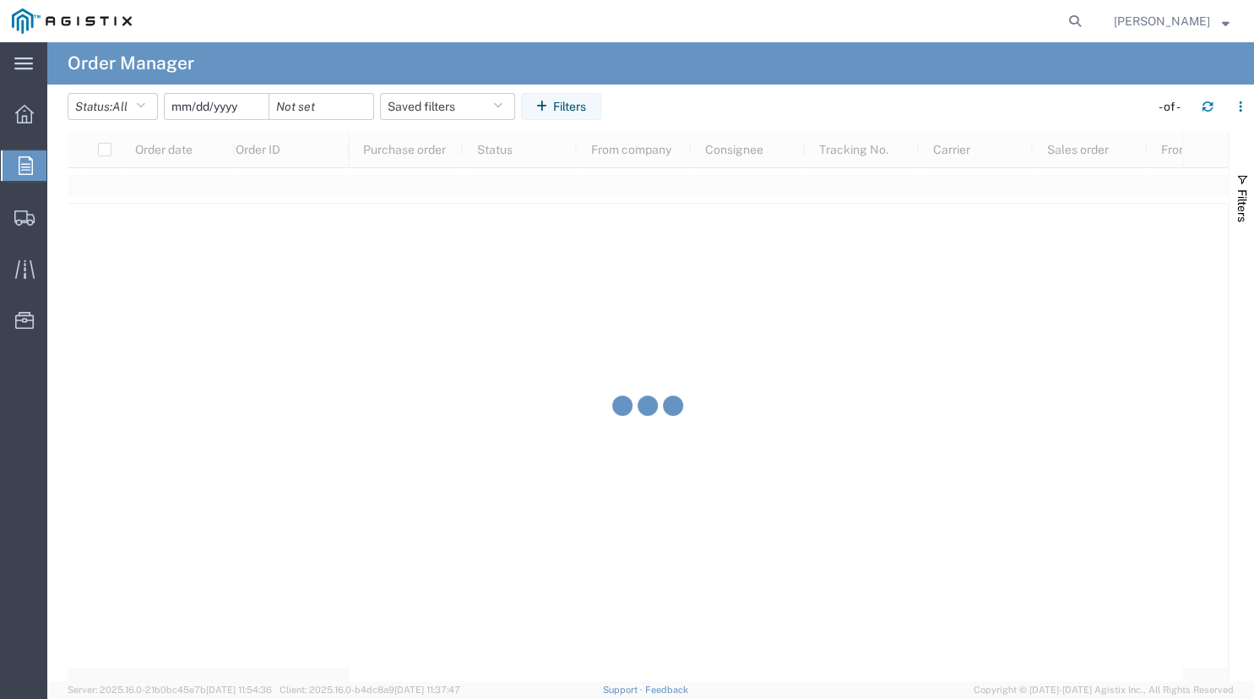
click at [219, 103] on input "date" at bounding box center [217, 106] width 104 height 25
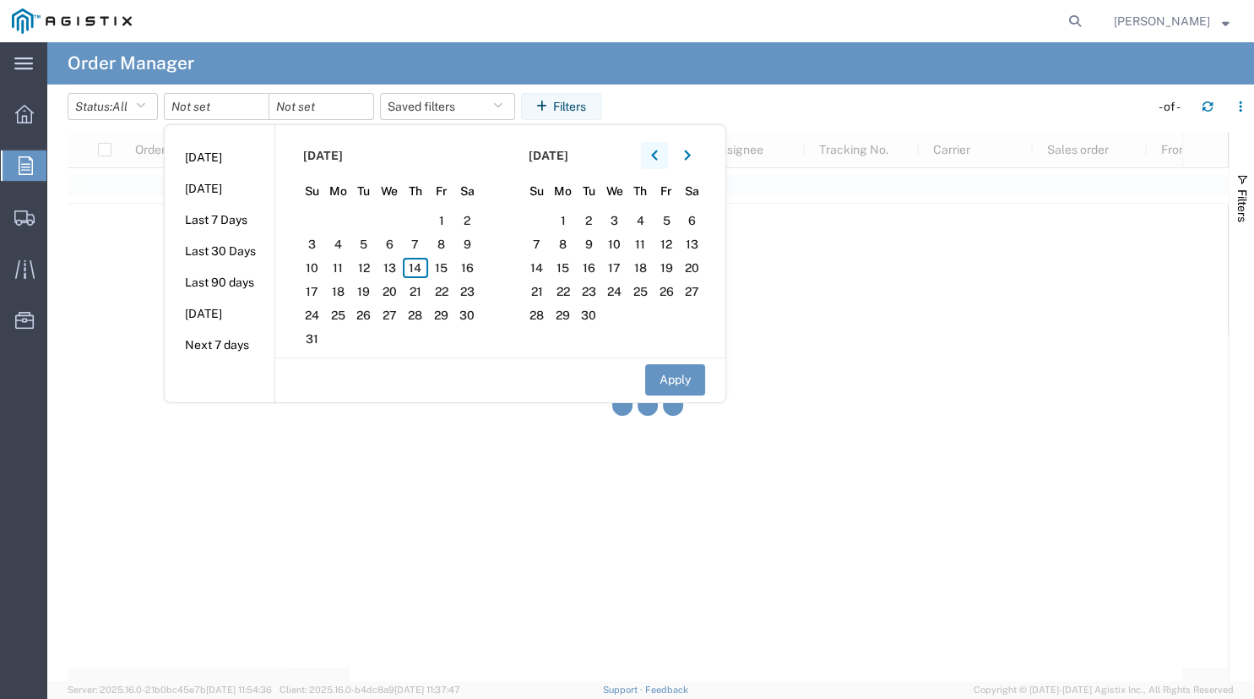
click at [657, 158] on icon "button" at bounding box center [654, 155] width 6 height 10
click at [419, 219] on span "1" at bounding box center [416, 220] width 26 height 20
click at [663, 381] on button "Apply" at bounding box center [675, 379] width 60 height 31
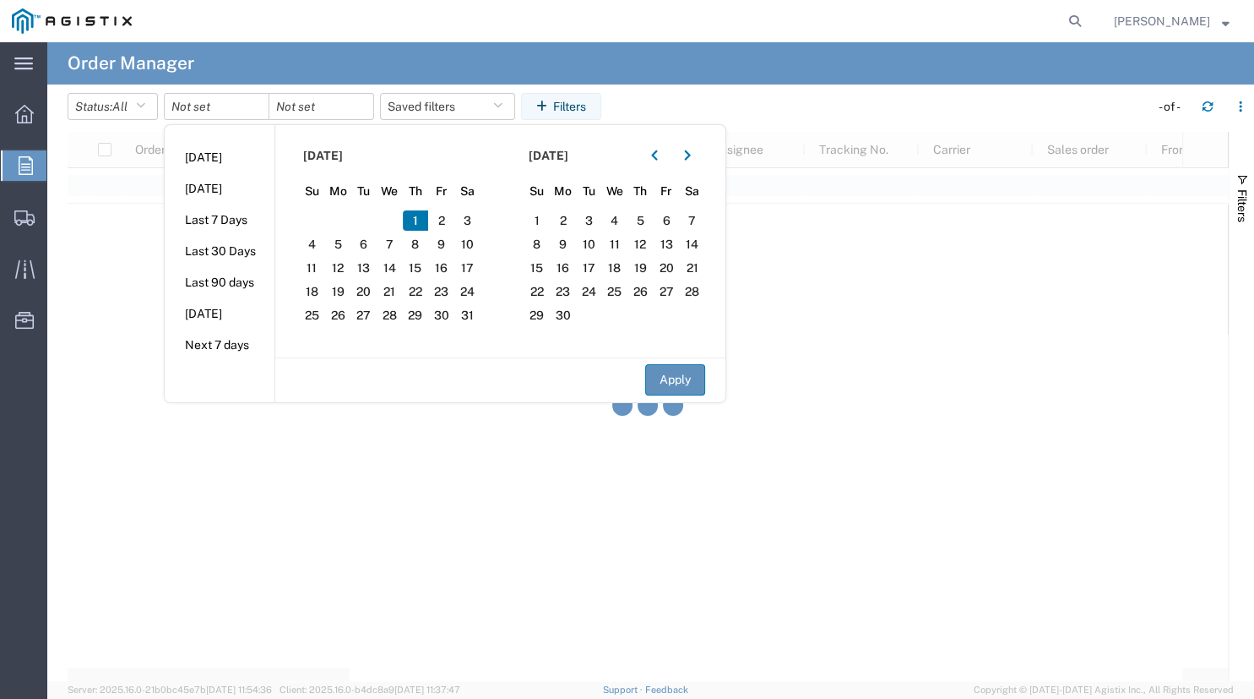
type input "2025-05-01"
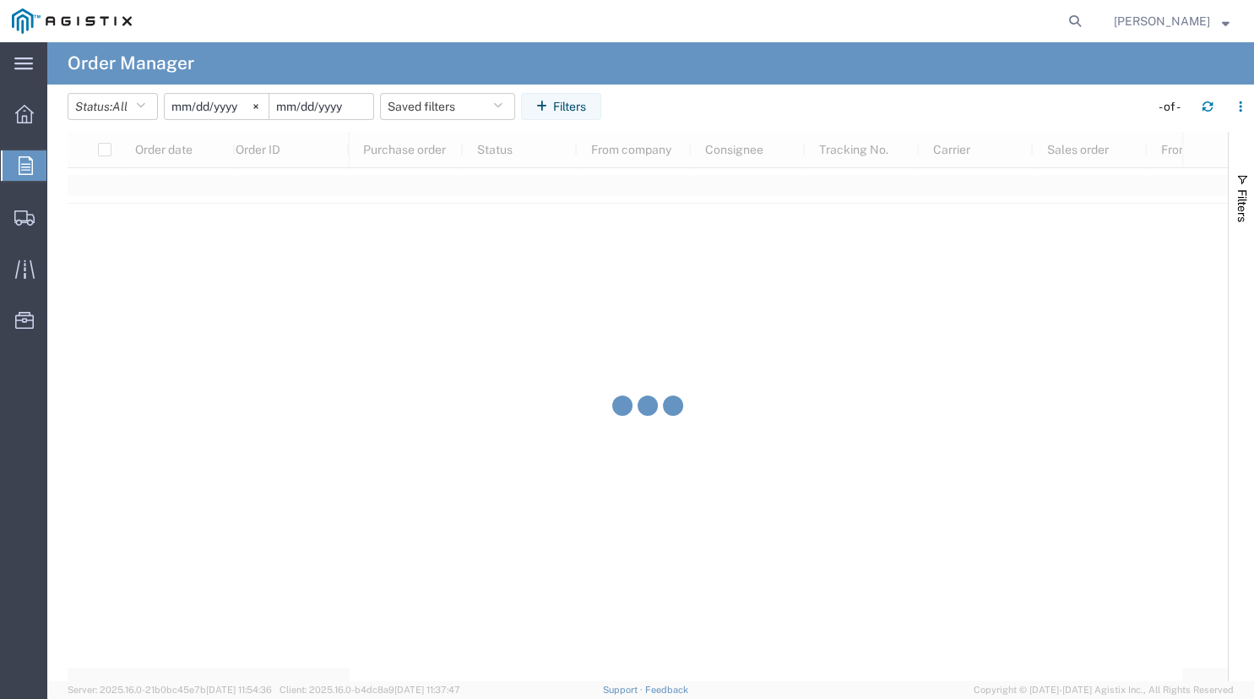
click at [335, 110] on input "date" at bounding box center [321, 106] width 104 height 25
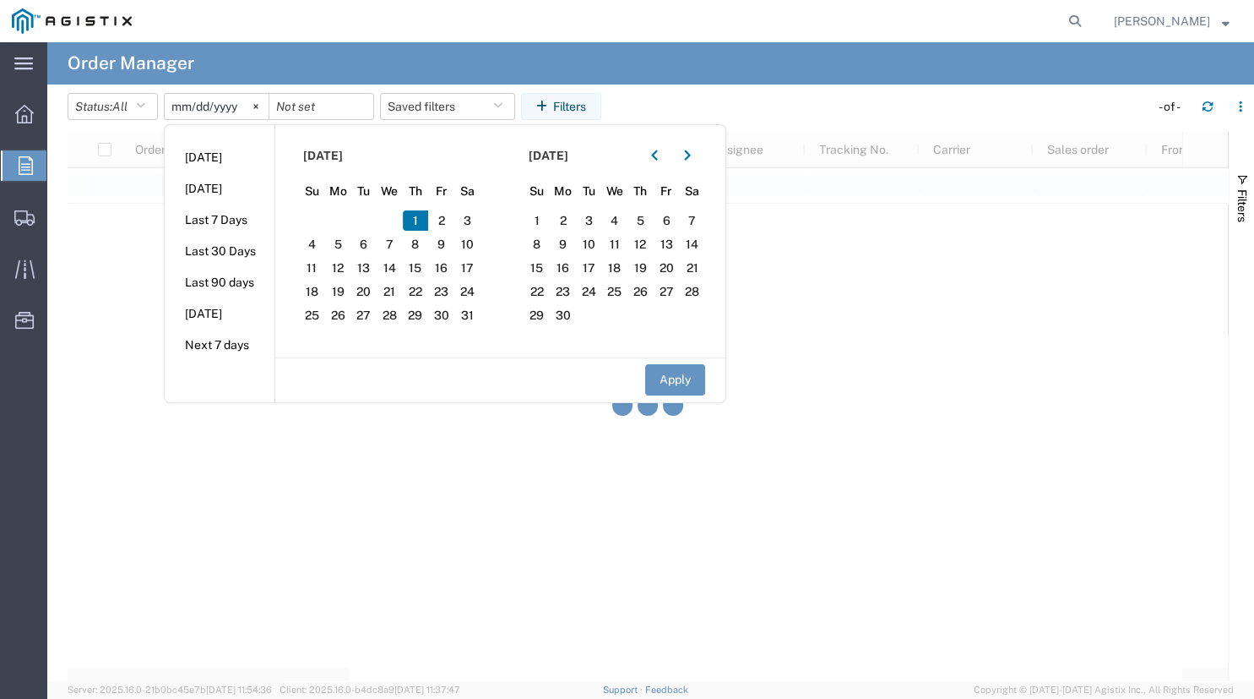
click at [418, 216] on span "1" at bounding box center [416, 220] width 26 height 20
click at [664, 372] on button "Apply" at bounding box center [675, 379] width 60 height 31
type input "2025-05-01"
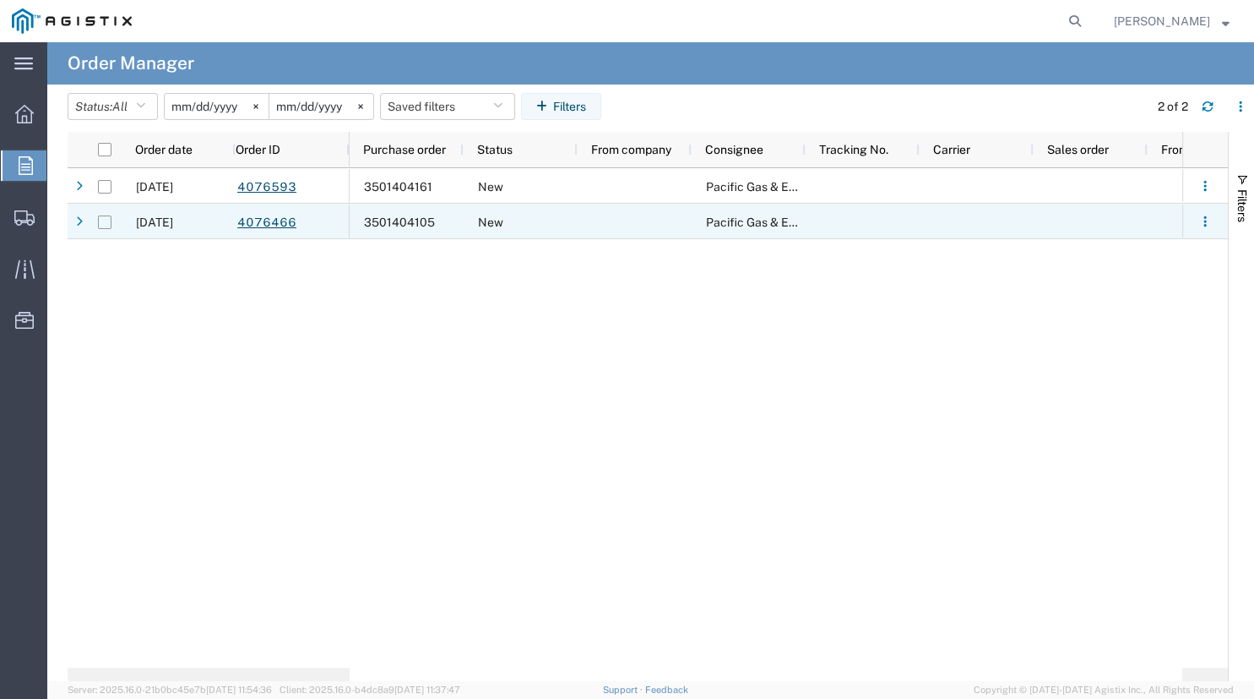
click at [103, 225] on input "Press Space to toggle row selection (unchecked)" at bounding box center [105, 222] width 14 height 14
checkbox input "true"
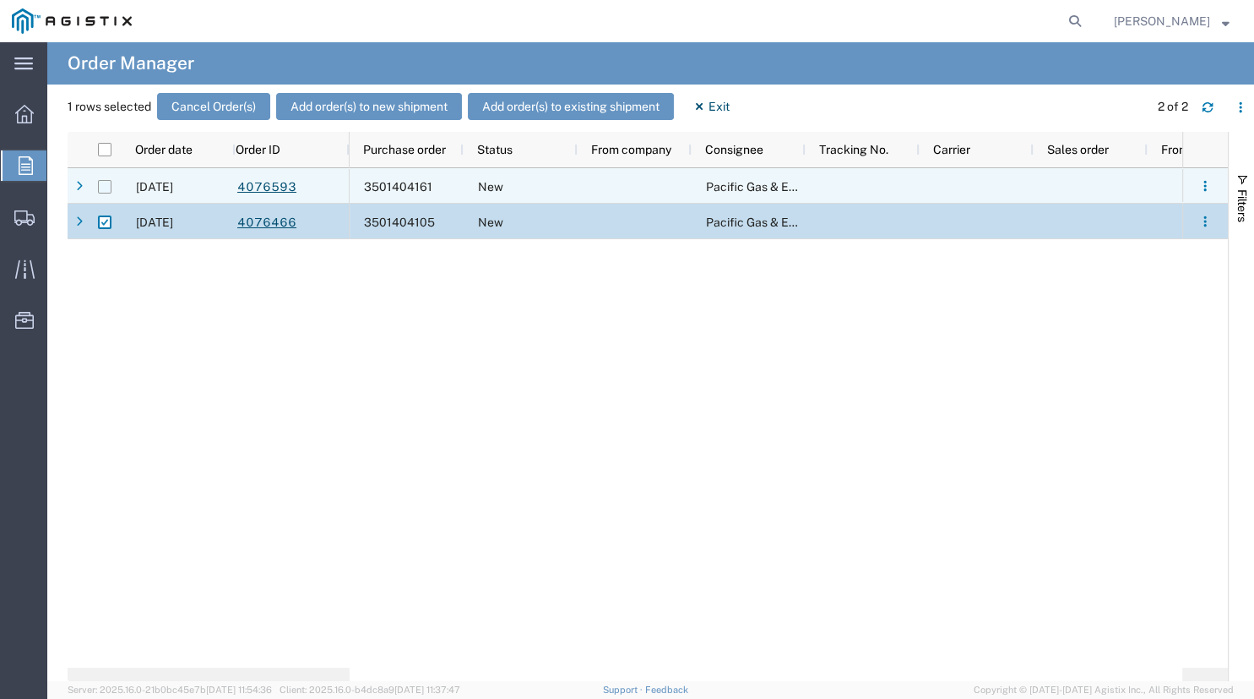
click at [106, 188] on input "Press Space to toggle row selection (unchecked)" at bounding box center [105, 187] width 14 height 14
checkbox input "true"
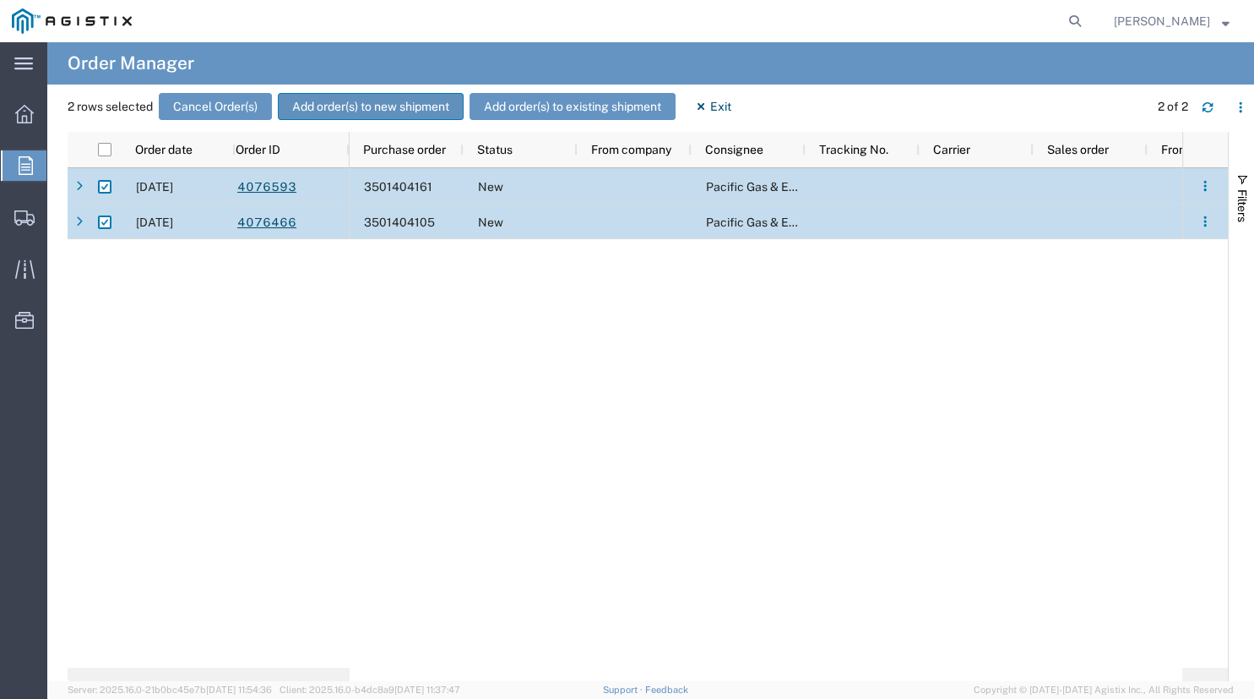
click at [343, 115] on button "Add order(s) to new shipment" at bounding box center [371, 106] width 186 height 27
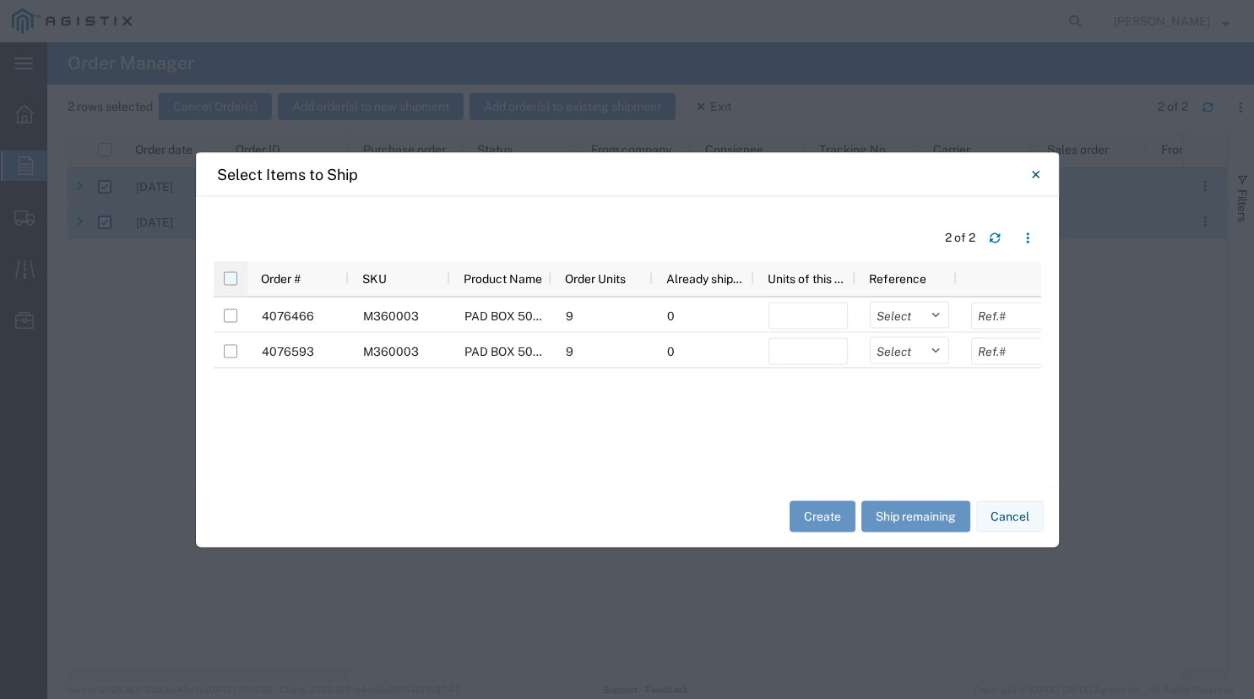
click at [229, 282] on input "checkbox" at bounding box center [231, 278] width 14 height 14
checkbox input "true"
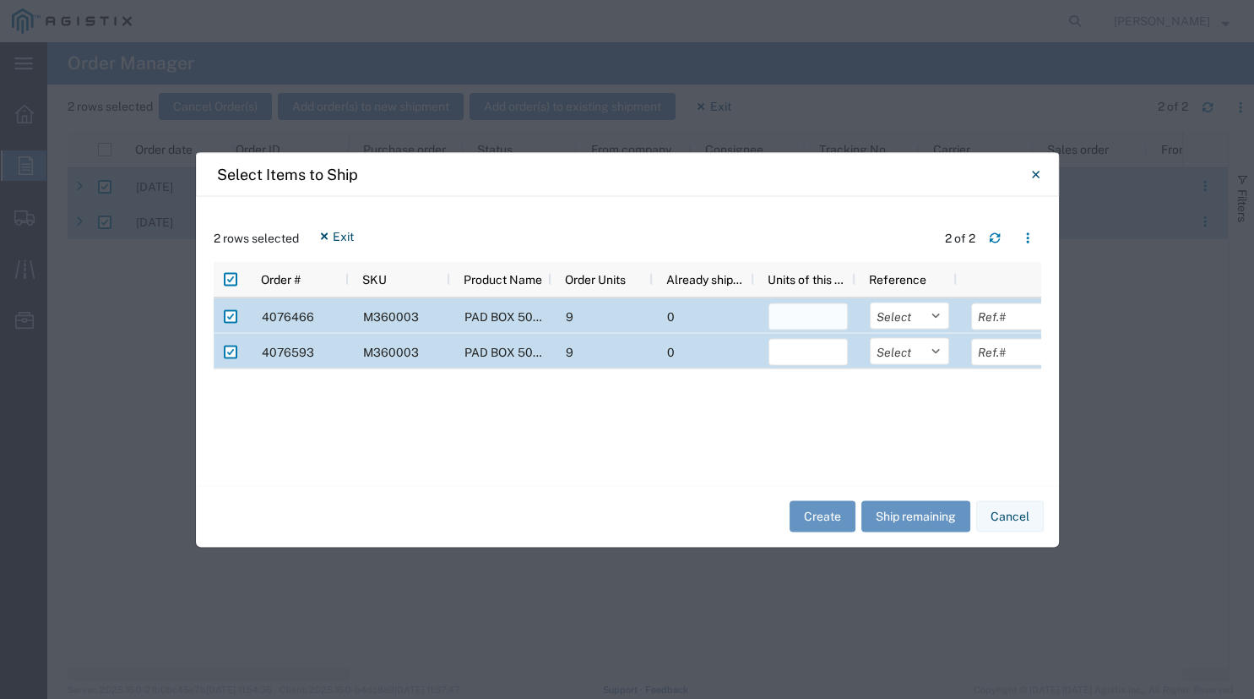
click at [802, 319] on input "number" at bounding box center [808, 315] width 79 height 27
type input "9"
click at [870, 302] on select "Select Purchase Order Delivery Number" at bounding box center [909, 315] width 79 height 27
select select "PURCHORD"
click option "Purchase Order" at bounding box center [0, 0] width 0 height 0
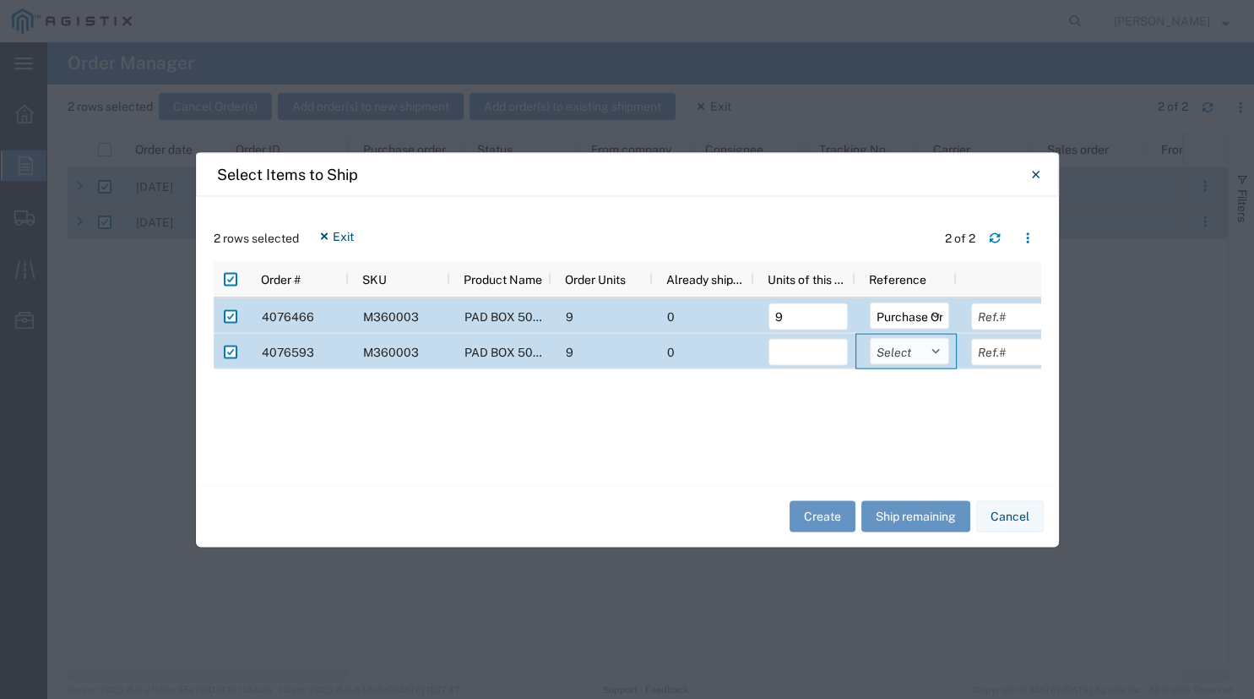
click at [870, 337] on select "Select Purchase Order Delivery Number" at bounding box center [909, 350] width 79 height 27
select select "PURCHORD"
click option "Purchase Order" at bounding box center [0, 0] width 0 height 0
click at [797, 352] on input "number" at bounding box center [808, 351] width 79 height 27
type input "9"
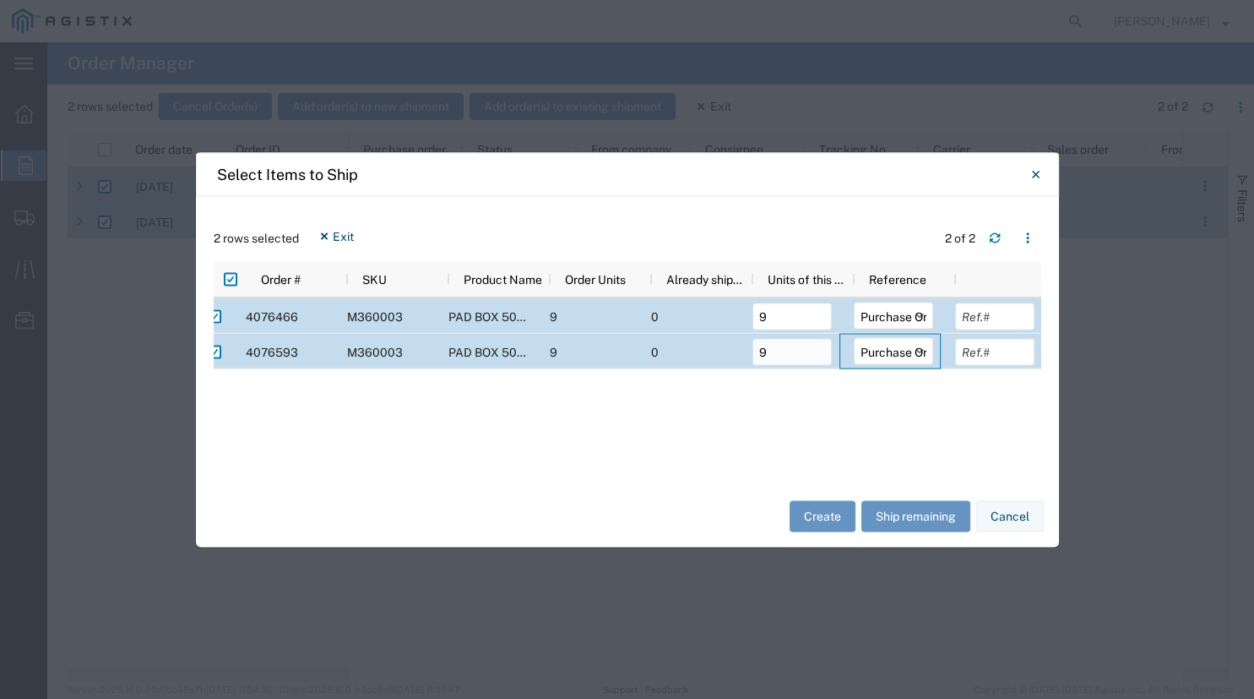
scroll to position [0, 16]
click at [999, 311] on input "text" at bounding box center [994, 315] width 79 height 27
type input "6465.24"
click at [1014, 351] on input "text" at bounding box center [994, 351] width 79 height 27
type input "6465.24"
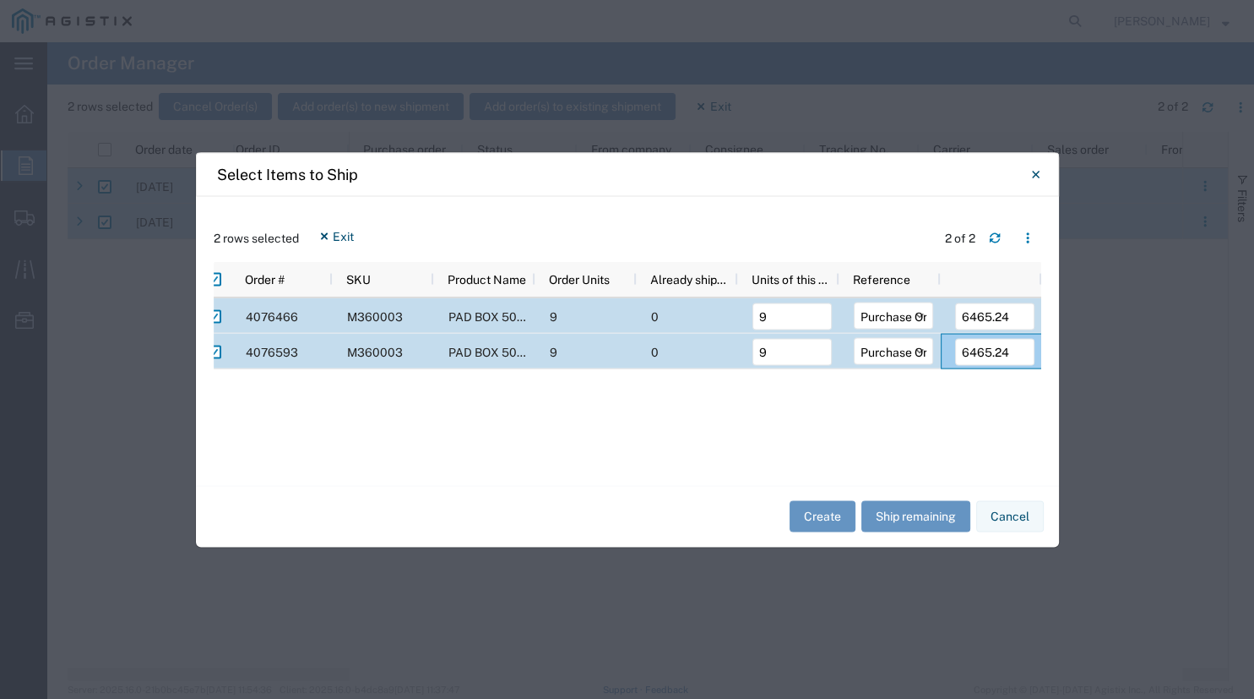
click at [1002, 413] on div "4076466 M360003 PAD BOX 50" X 52" X 18" 3-WIRE XFMR 9 0 9 Select Purchase Order…" at bounding box center [628, 382] width 828 height 170
click at [819, 518] on button "Create" at bounding box center [823, 516] width 66 height 31
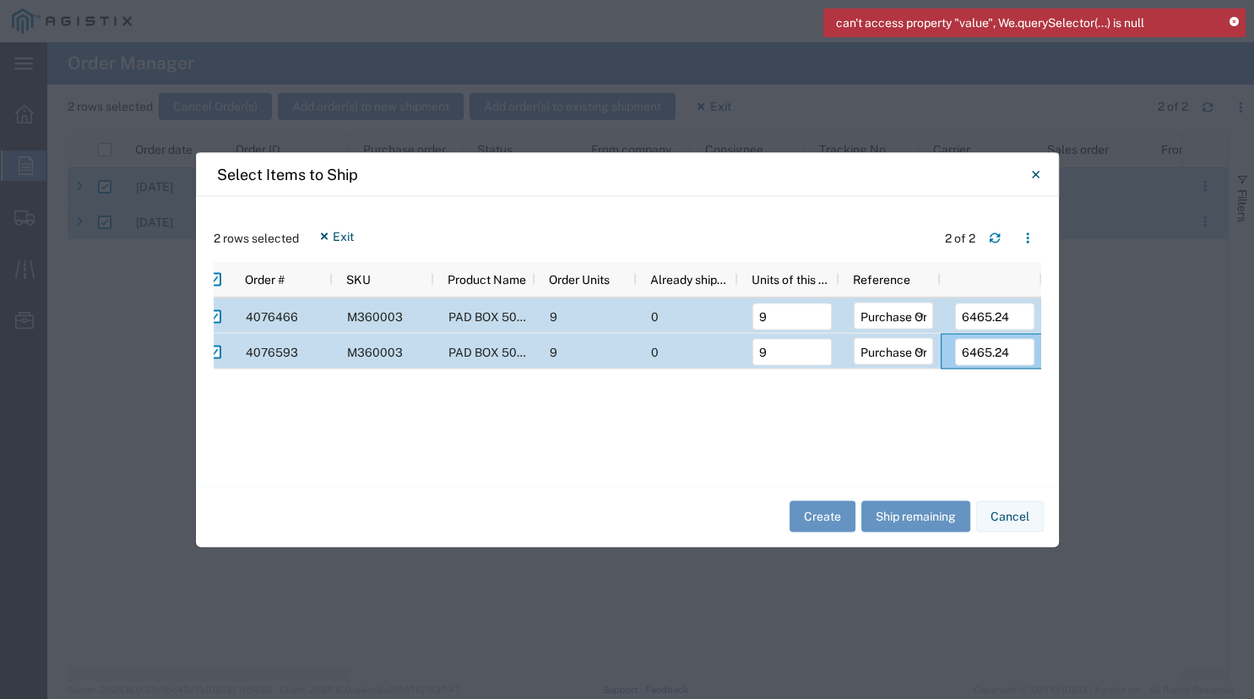
click at [1237, 22] on icon at bounding box center [1234, 22] width 9 height 9
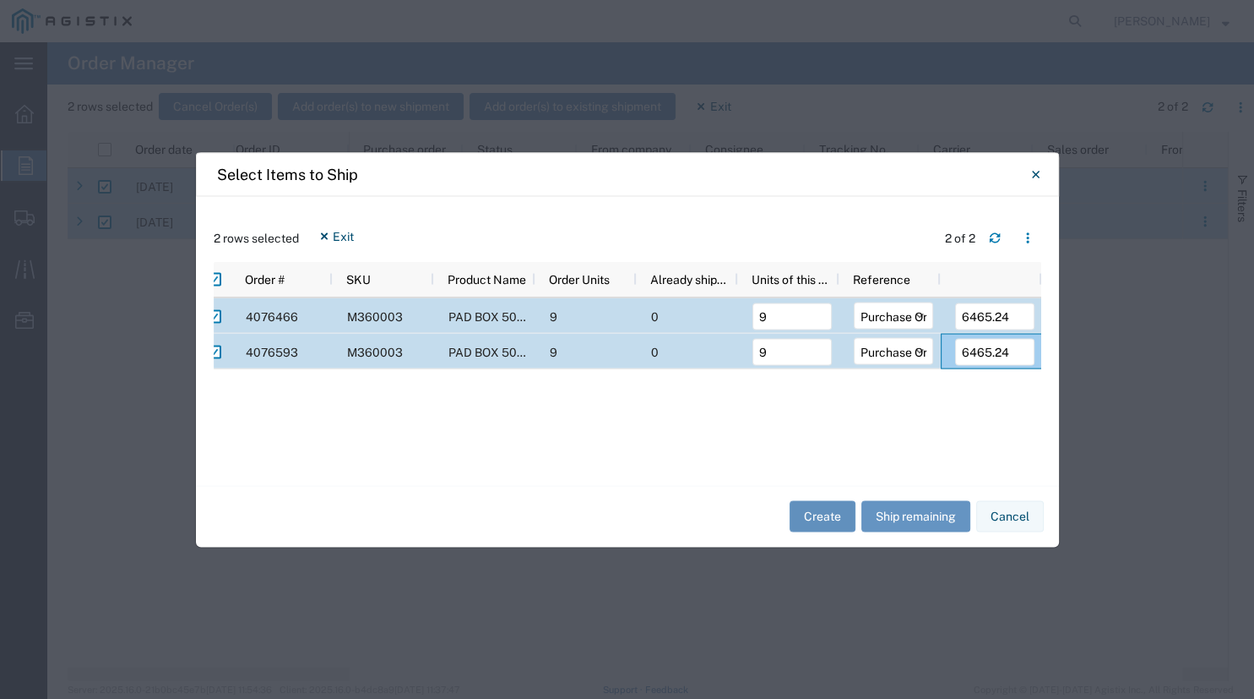
click at [819, 509] on button "Create" at bounding box center [823, 516] width 66 height 31
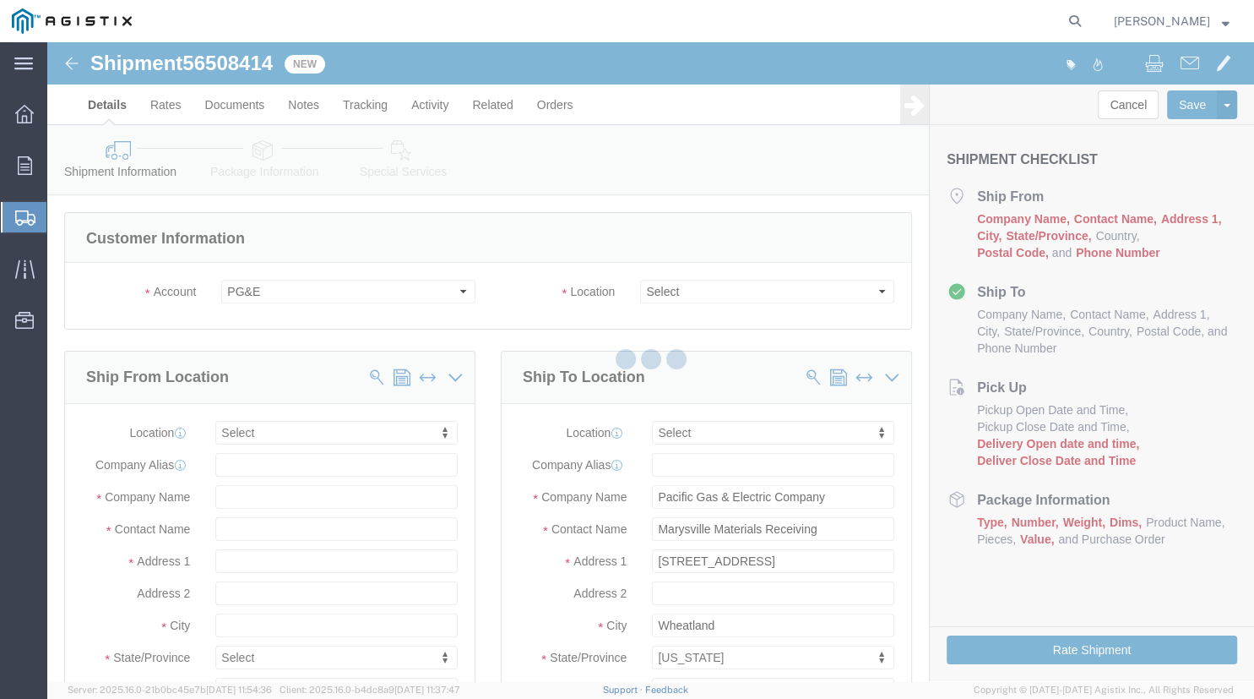
select select
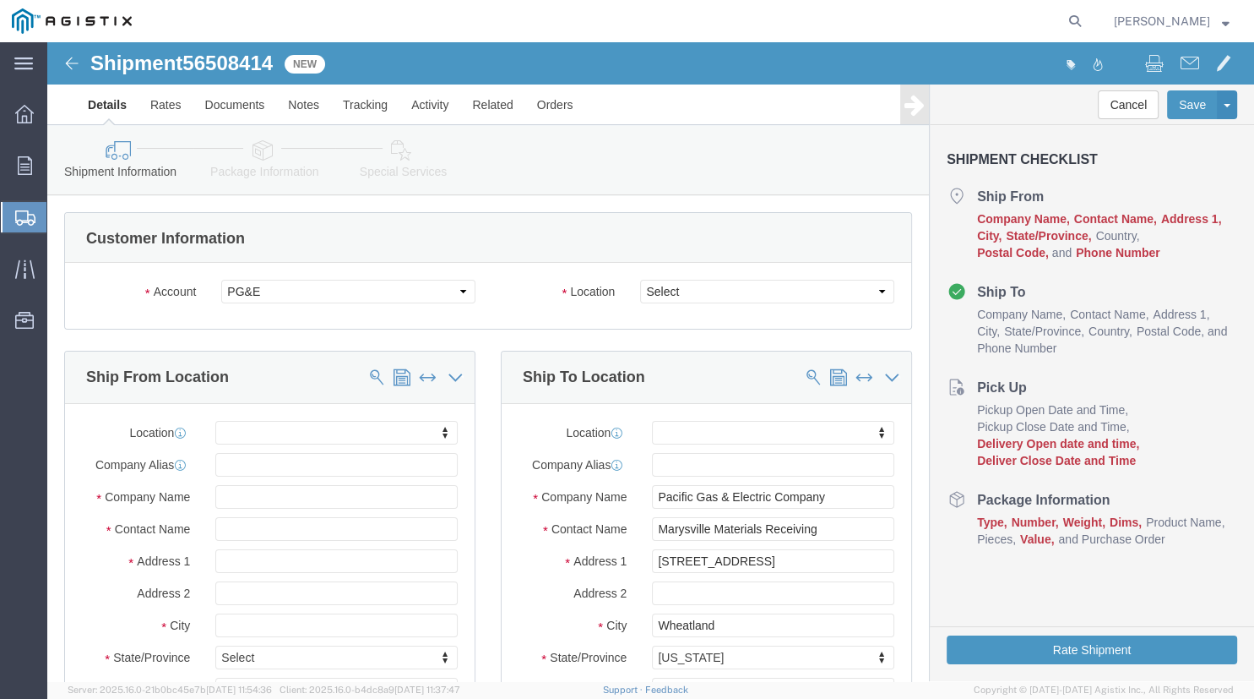
click icon
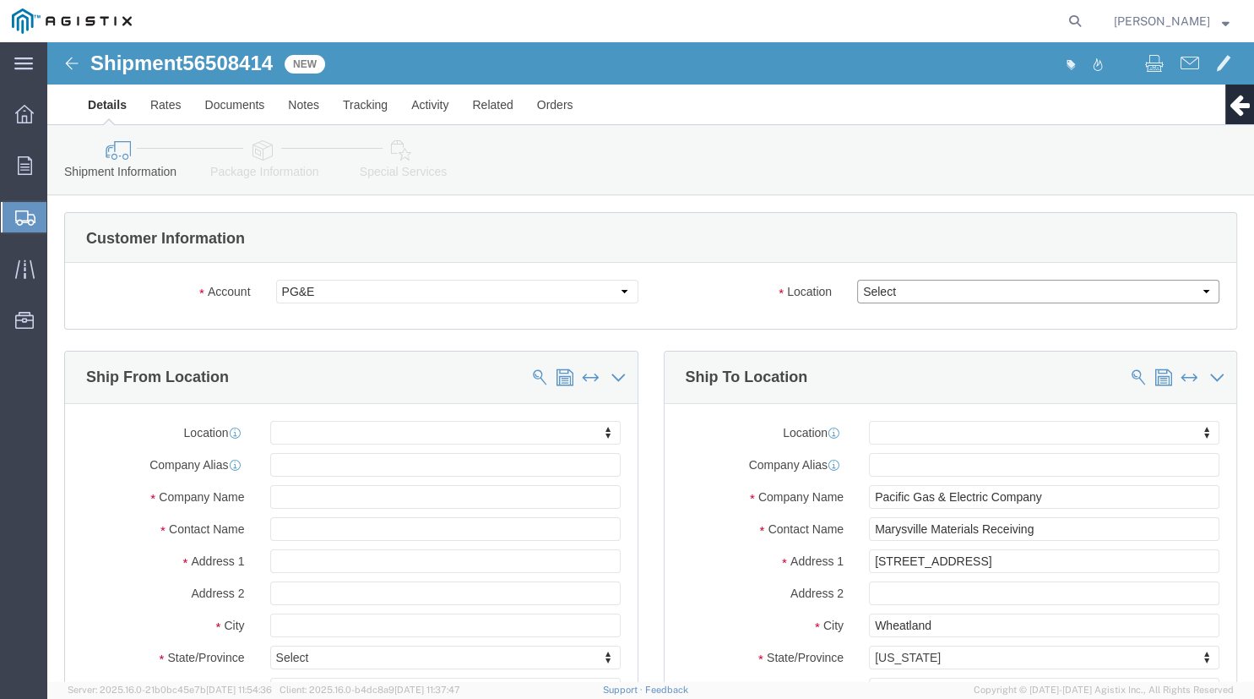
click select "Select All Others Fremont DC Fresno DC Wheatland DC"
select select "19996"
click option "Wheatland DC"
click body "Shipment 56508414 New Details Rates Documents Notes Tracking Activity Related O…"
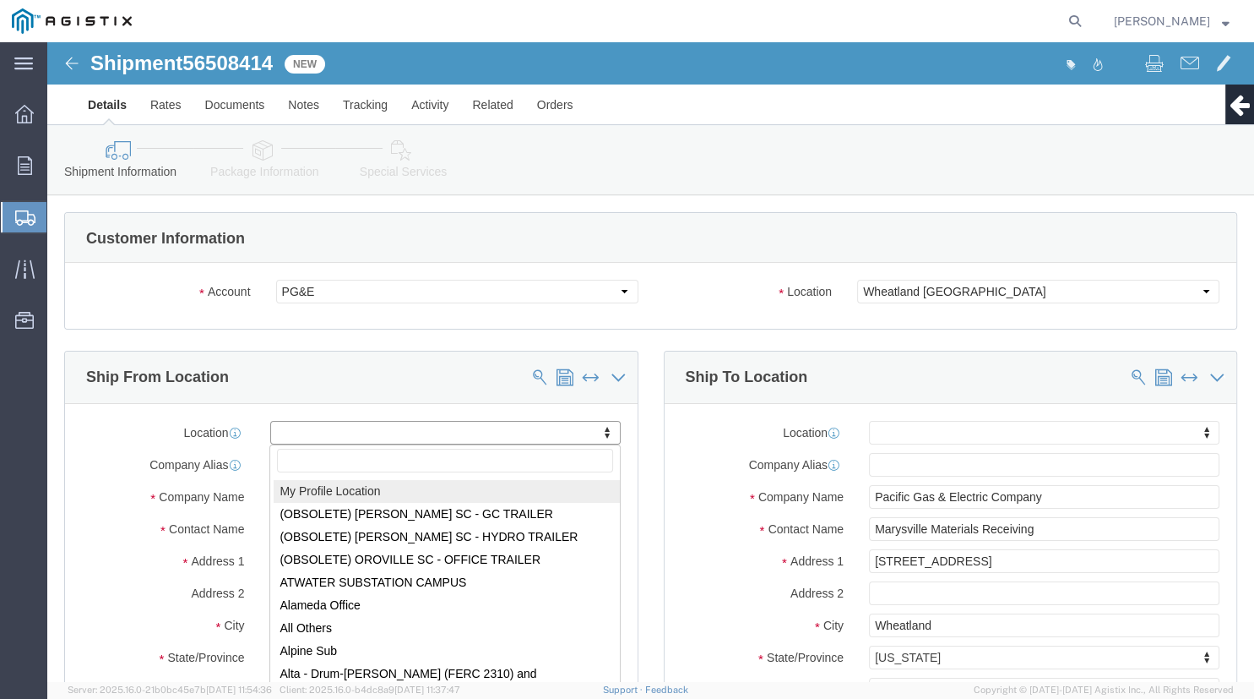
select select "MYPROFILE"
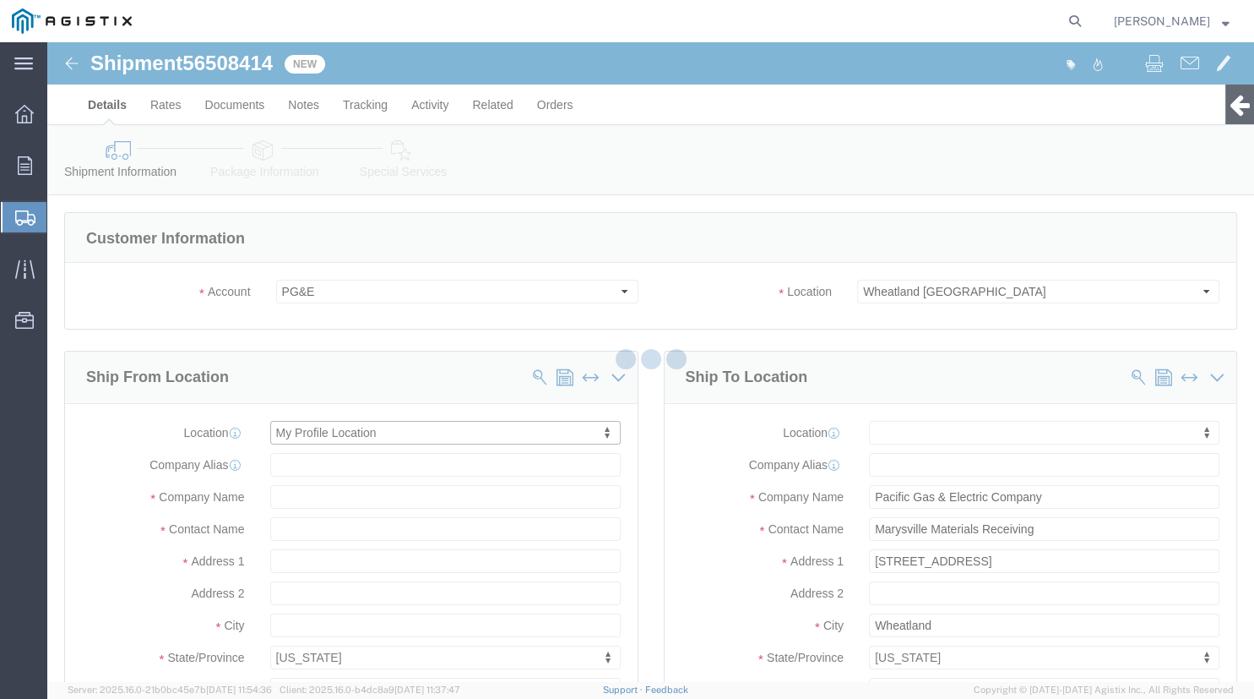
type input "305 GANDY DANCER DR"
select select "CA"
type input "95377"
type input "209-832-7003"
type input "betty@madrugaironworks.com"
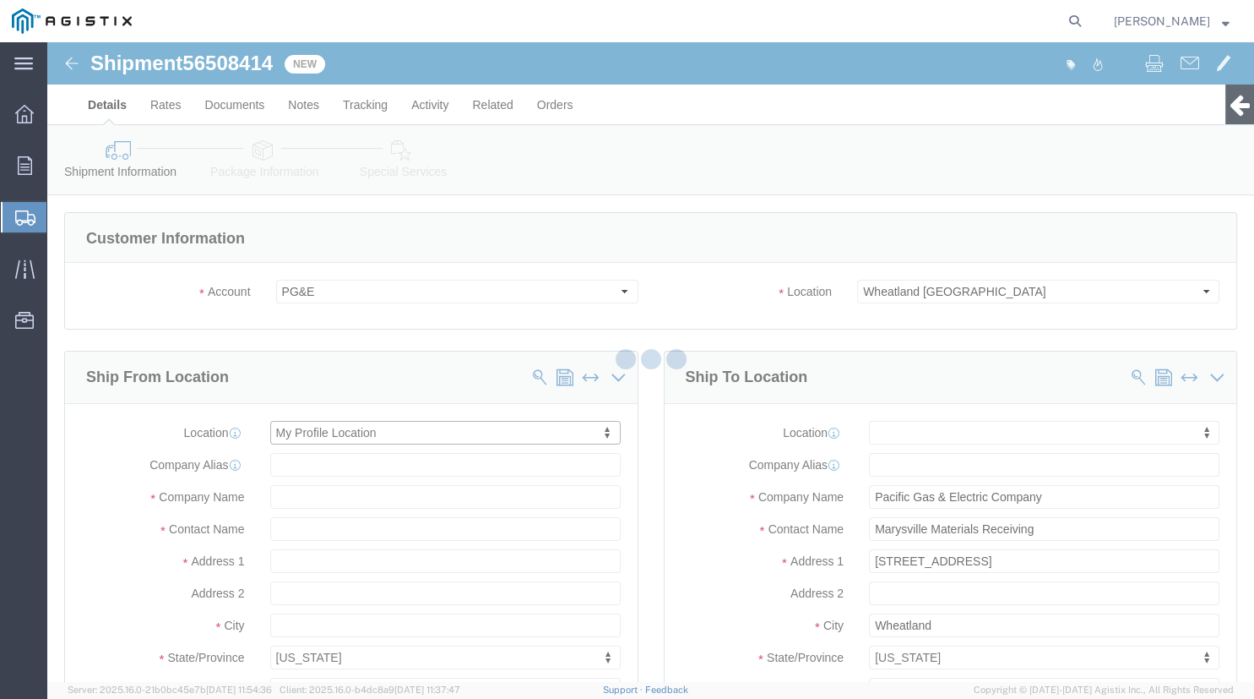
checkbox input "true"
type input "Madruga Iron Works Inc"
type input "Betty Ortiz"
type input "TRACY"
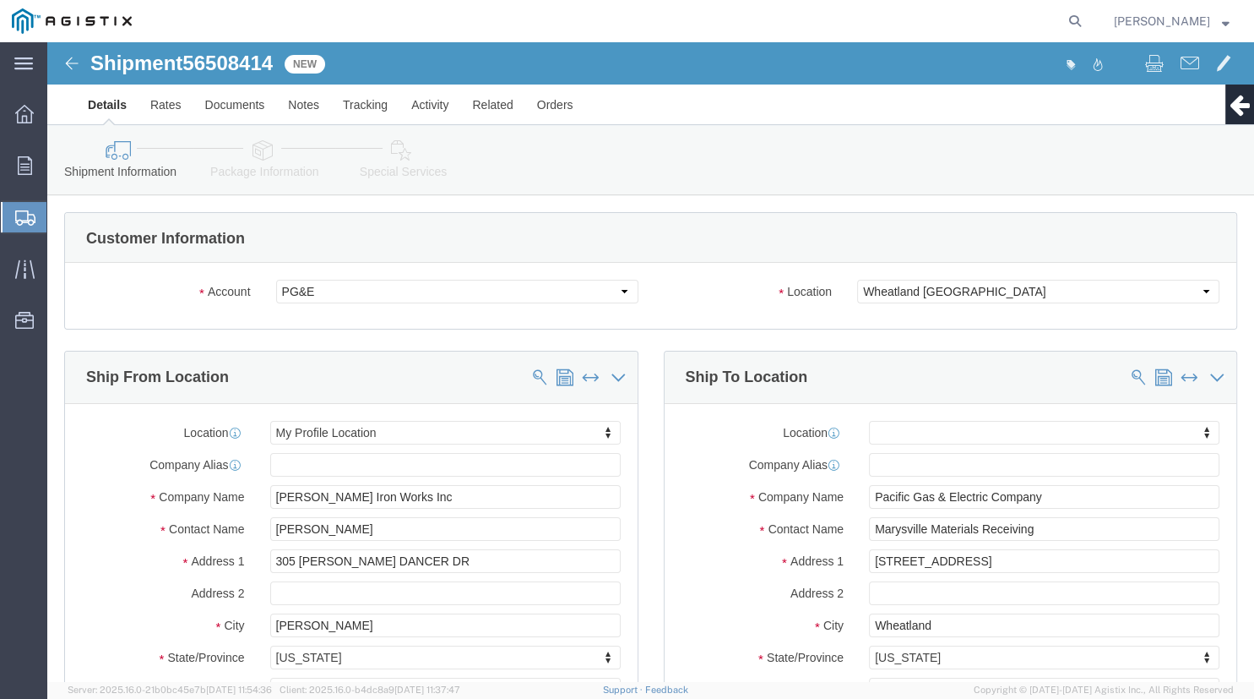
click div "Ship From Location Location My Profile Location My Profile Location (OBSOLETE) …"
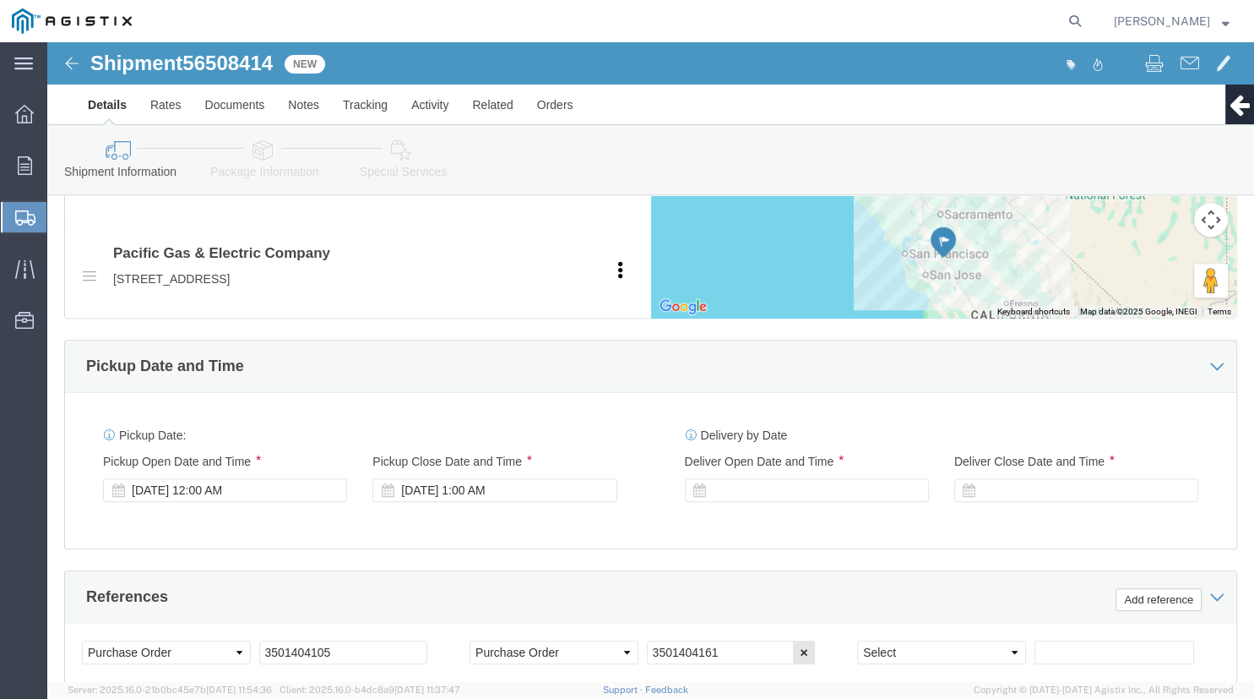
scroll to position [845, 0]
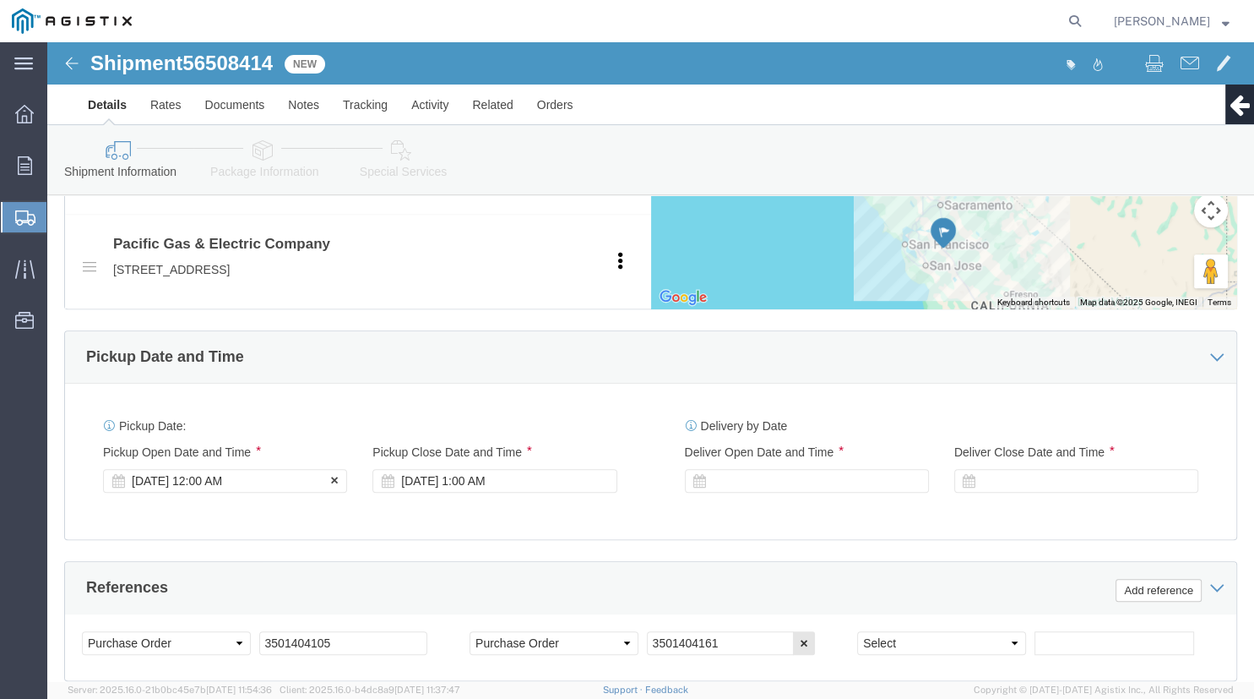
click div "Aug 15 2025 12:00 AM"
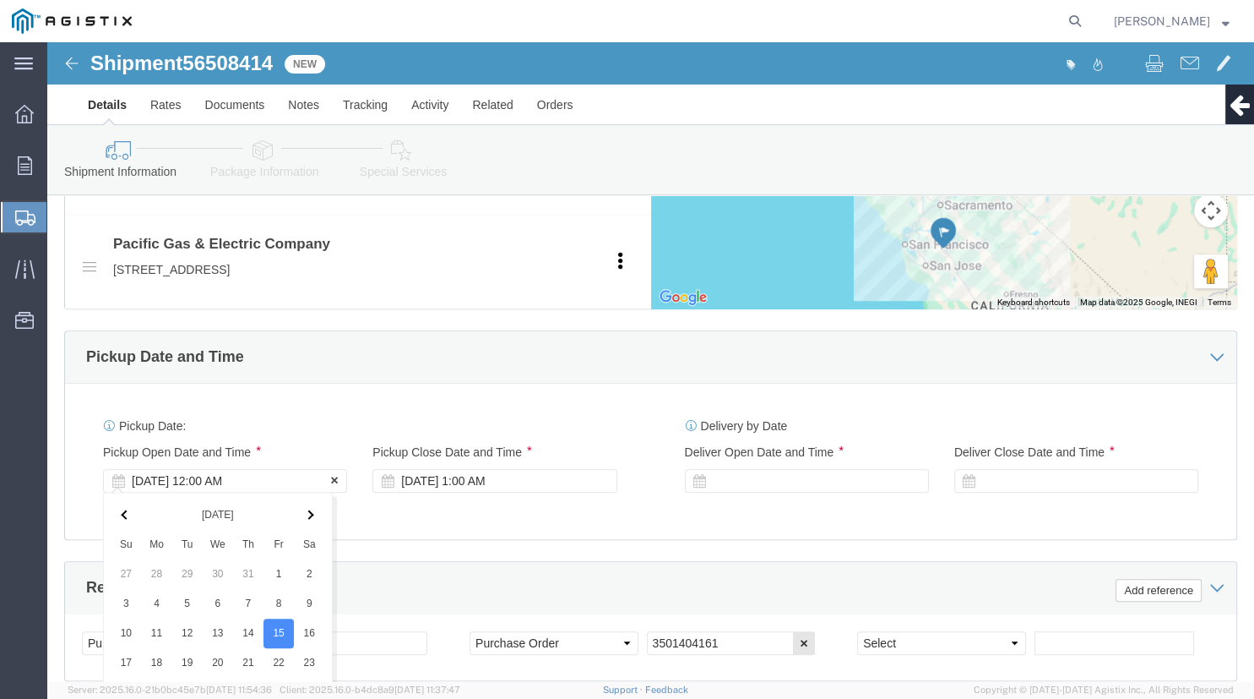
scroll to position [1213, 0]
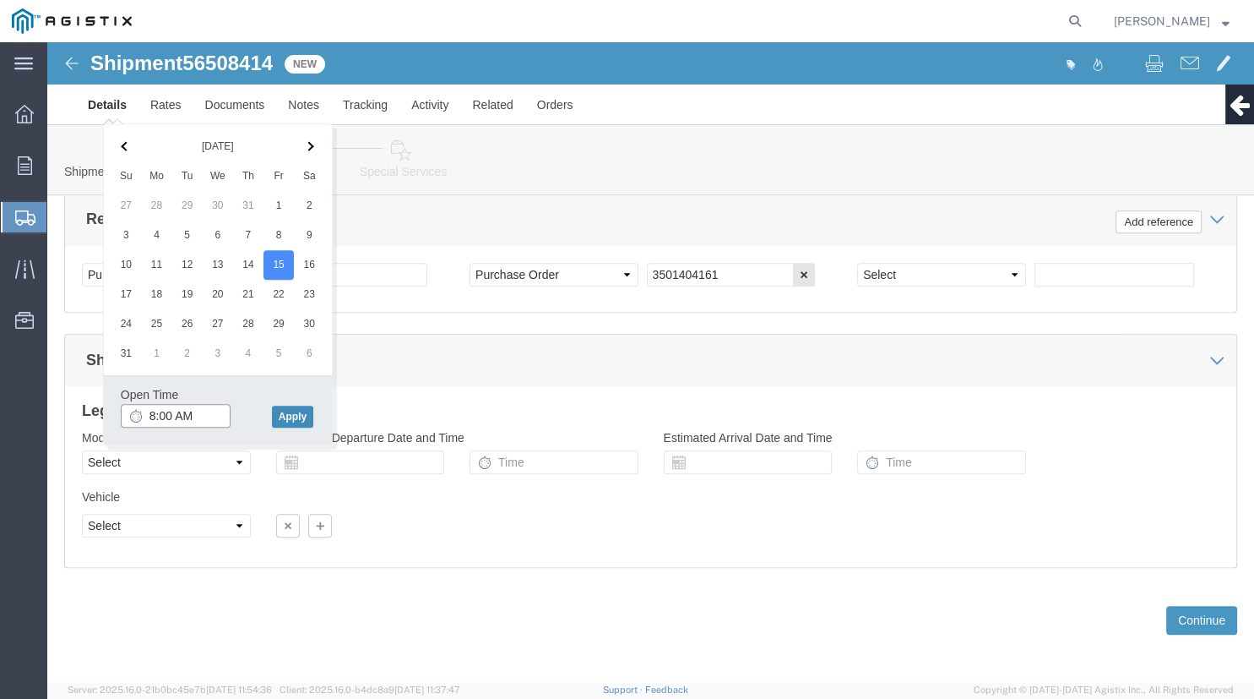
type input "8:00 AM"
click button "Apply"
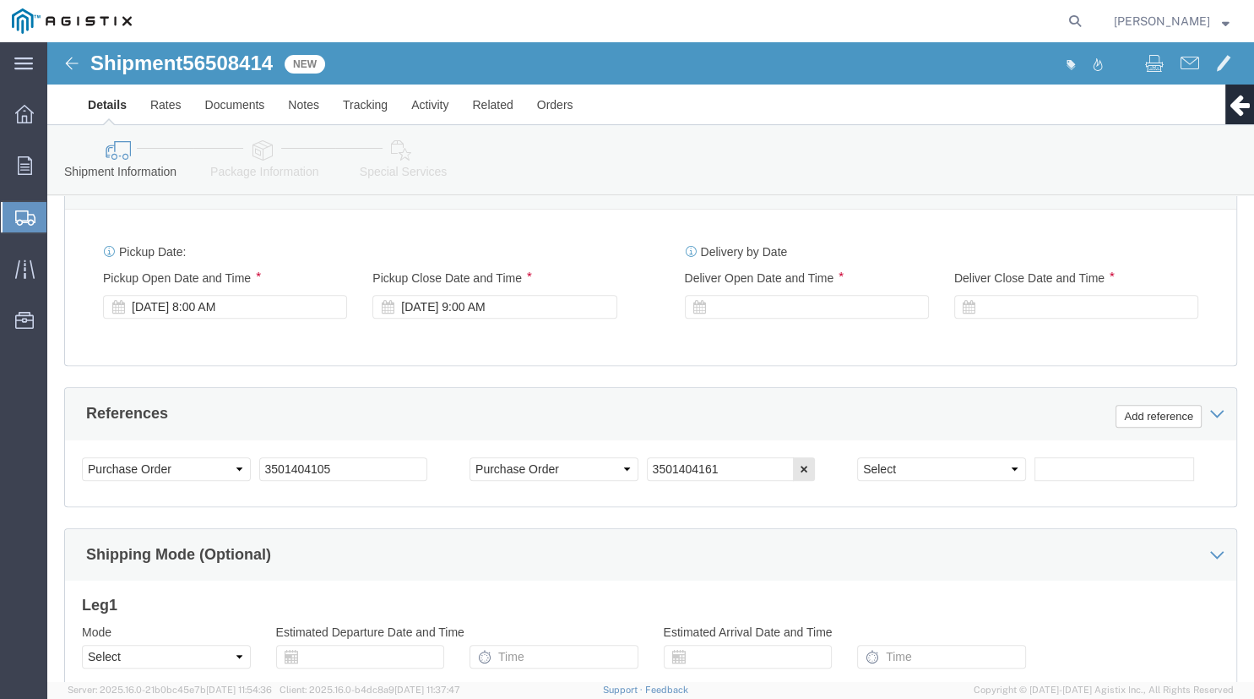
scroll to position [1017, 0]
click div "Aug 15 2025 9:00 AM"
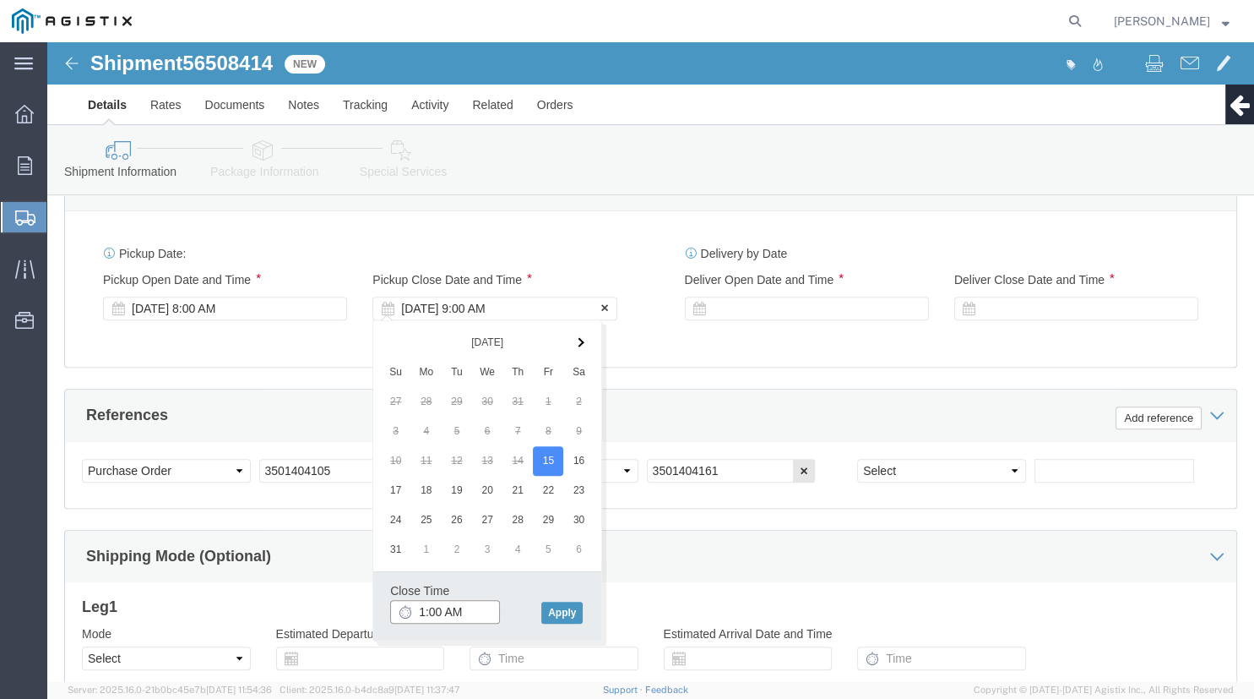
type input "10:00 AM"
click button "Apply"
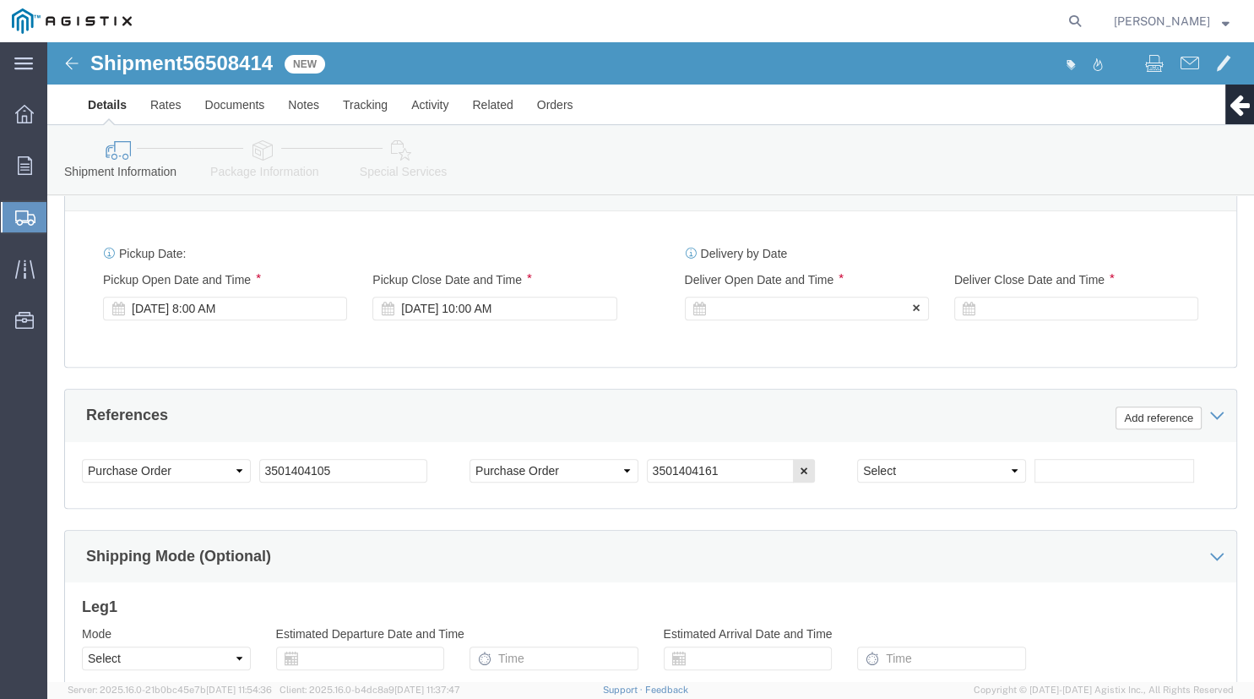
click div
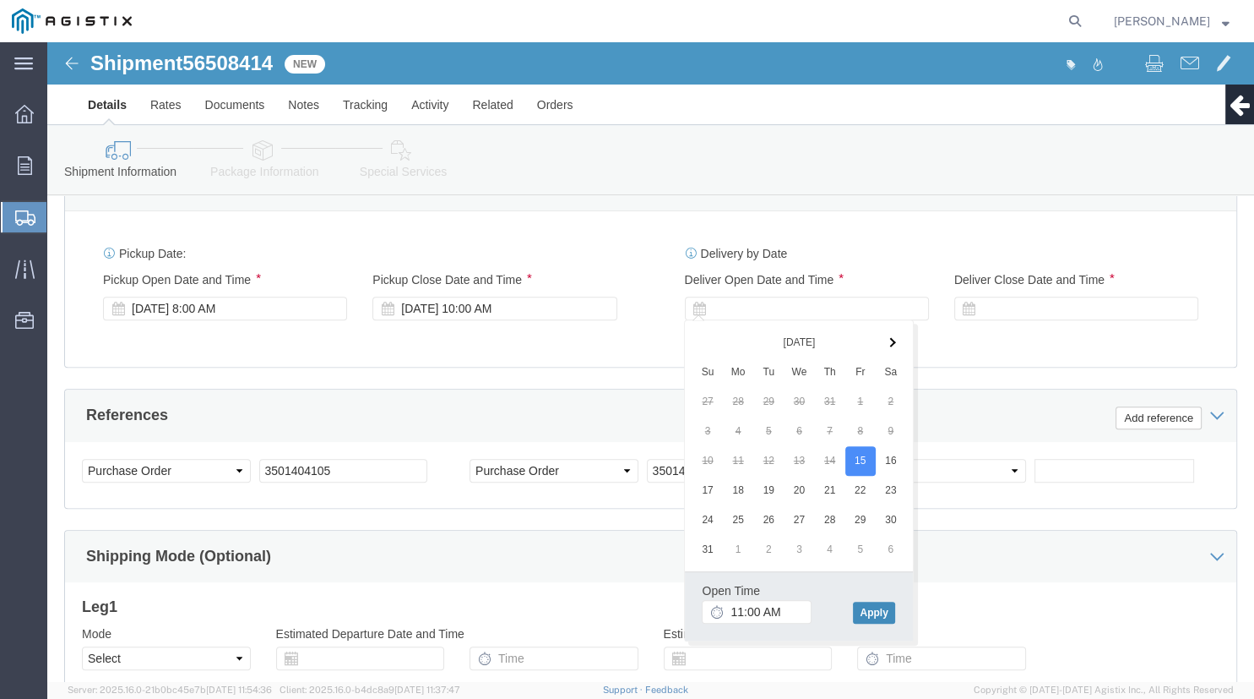
click button "Apply"
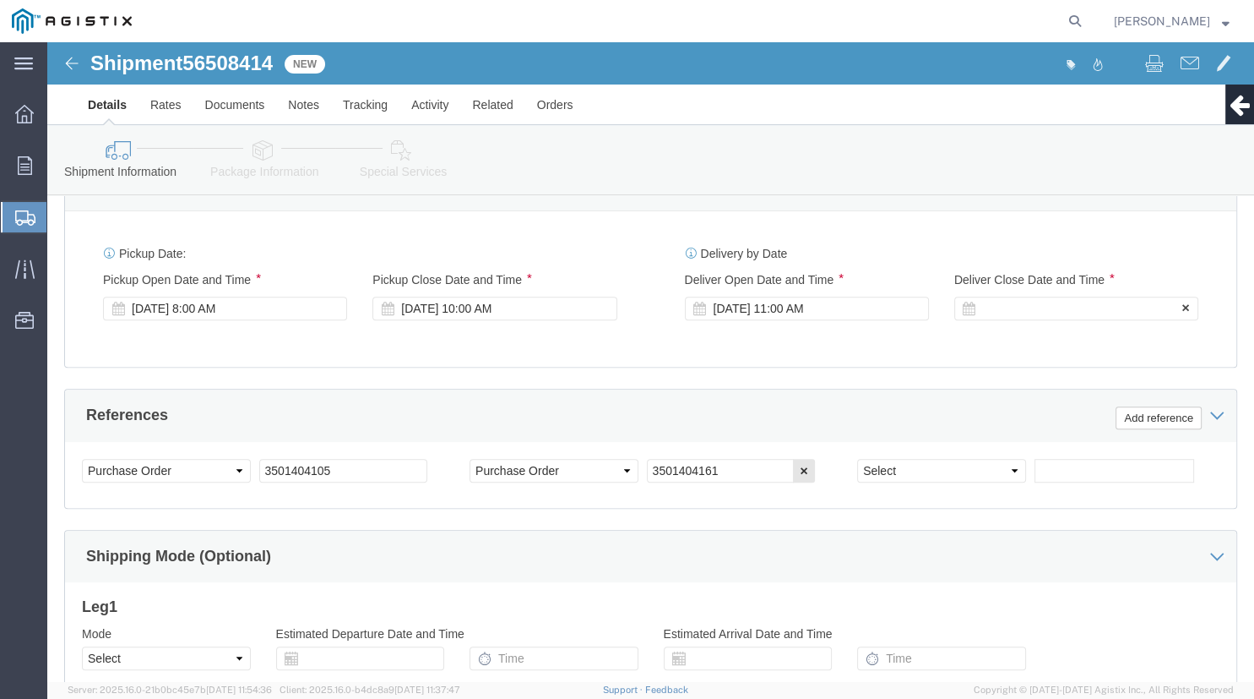
click div
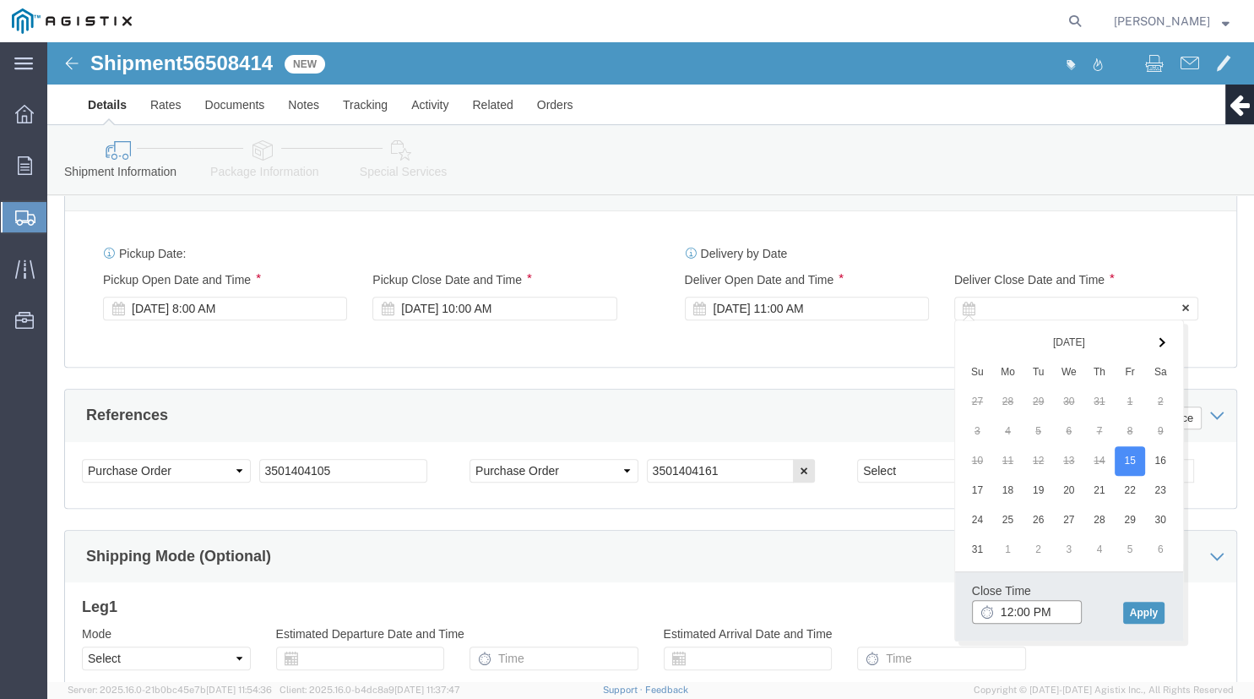
type input "3:00 PM"
click button "Apply"
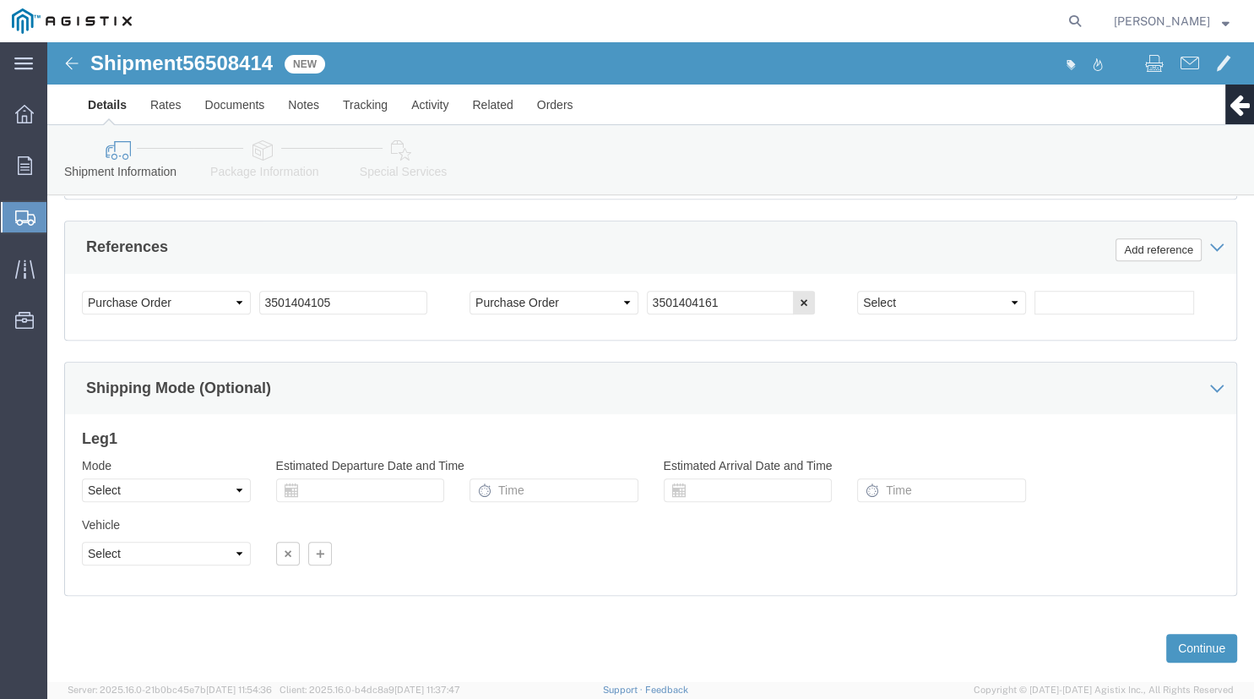
scroll to position [1193, 0]
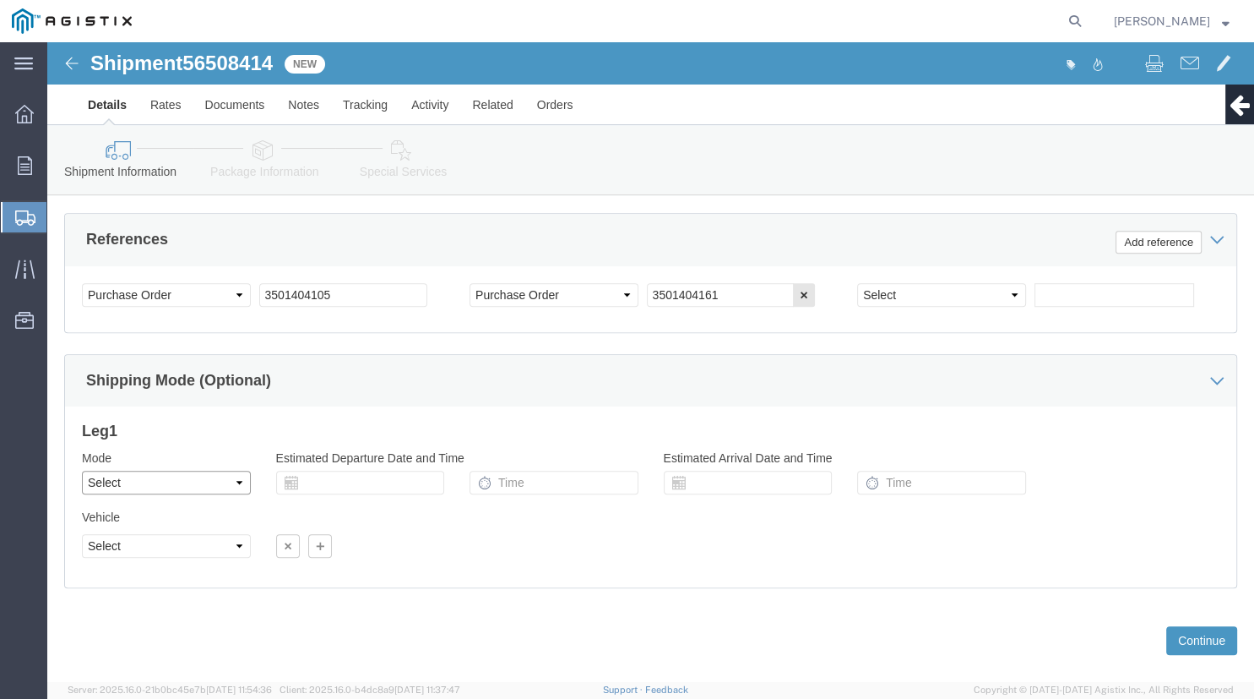
click select "Select Air Less than Truckload Multi-Leg Ocean Freight Rail Small Parcel Truckl…"
select select "TL"
click option "Truckload"
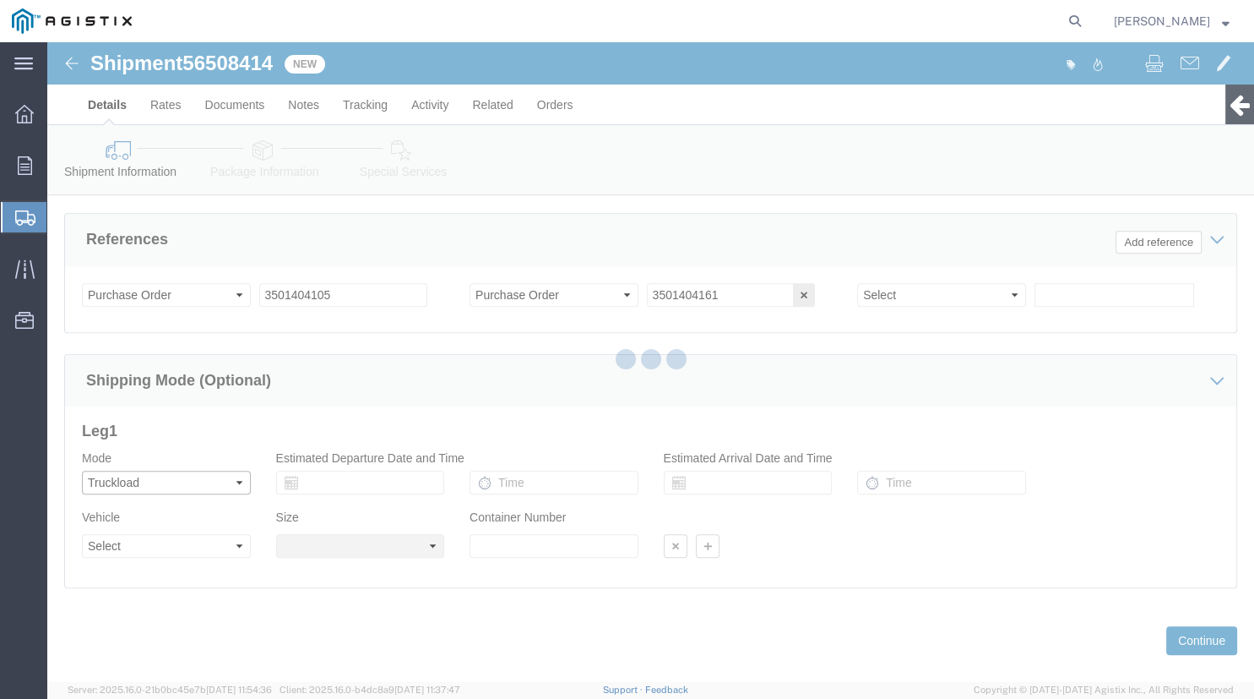
select select
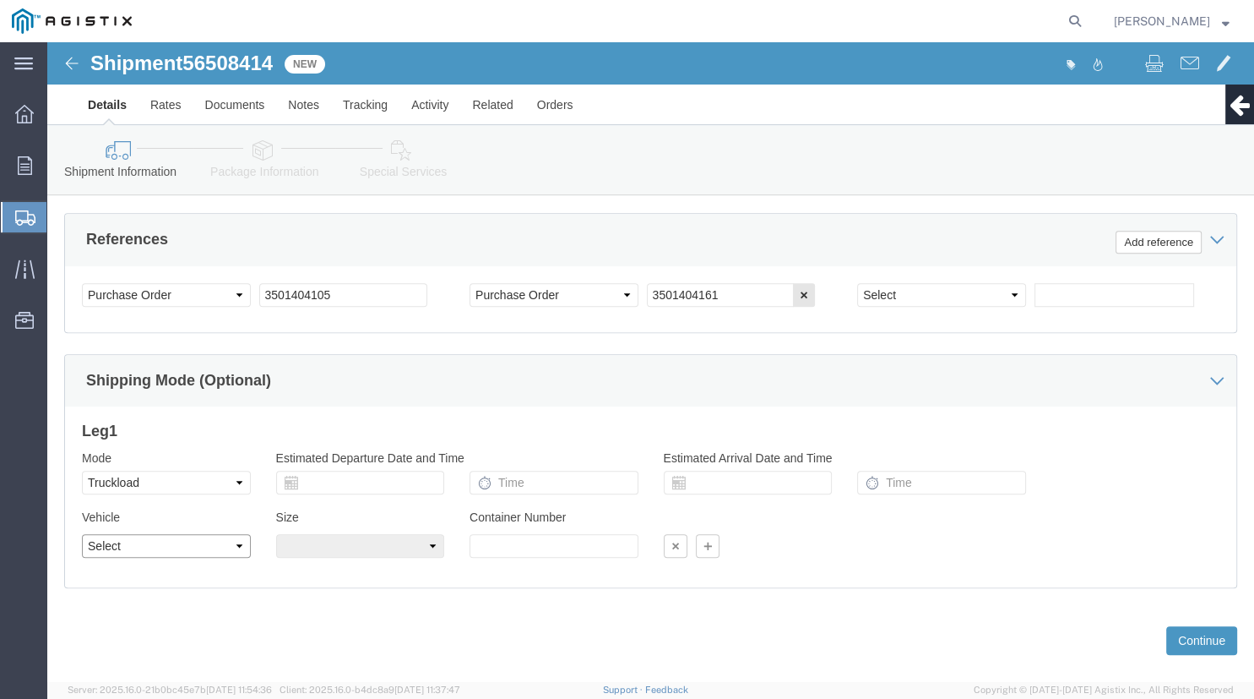
click select "Select 1-Ton (PSS) 10 Wheel 10 Yard Dump Truck 20 Yard Dump Truck Bobtail Botto…"
select select "FLBD"
click option "Flat Bed"
click select "Select 35 Feet 20 Feet 28 Feet 53 Feet 40 Feet 48 Feet"
select select "40FT"
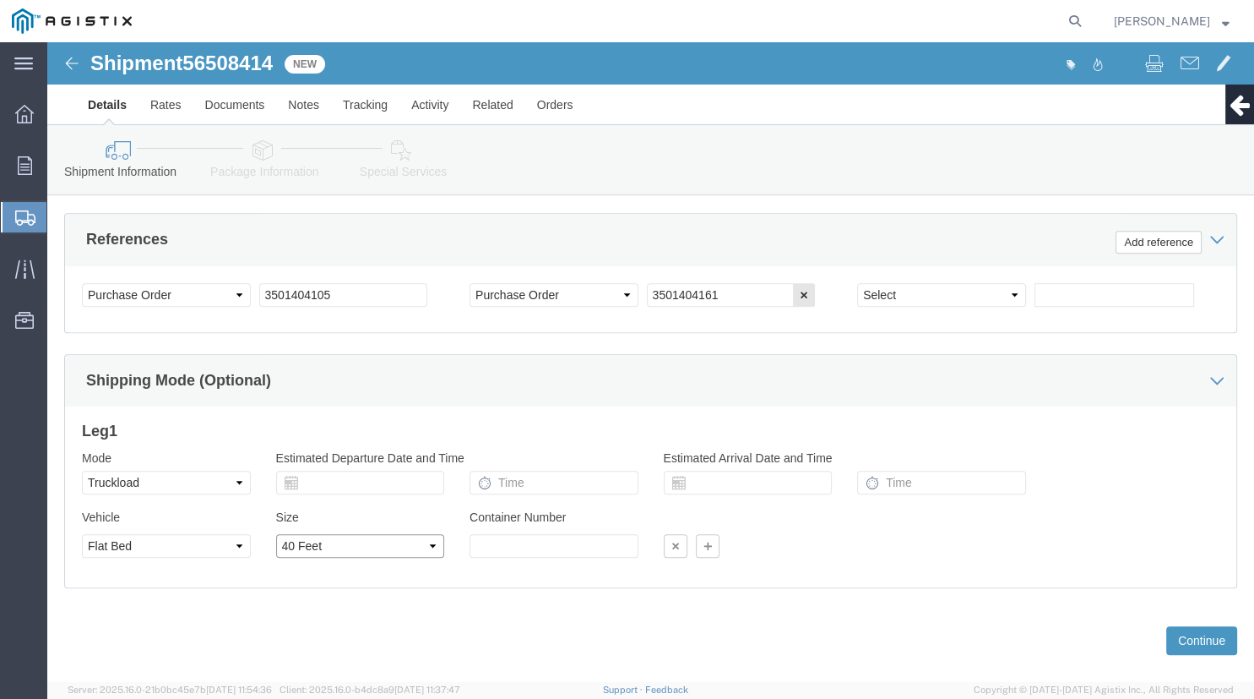
click option "40 Feet"
click div "Please fix the following errors Customer Information Account Select Madruga Iro…"
click button "Continue"
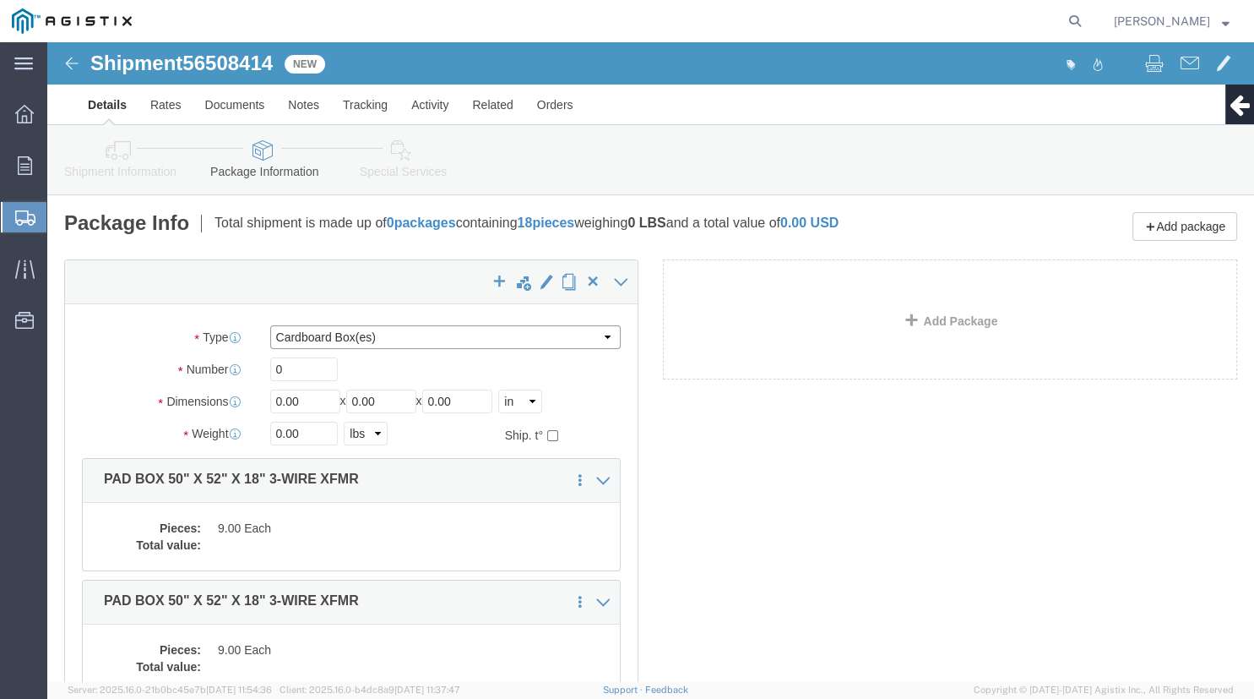
click select "Select Bulk Bundle(s) Cardboard Box(es) Carton(s) Crate(s) Drum(s) (Fiberboard)…"
select select "PONS"
click option "Pallet(s) Oversized (Not Stackable)"
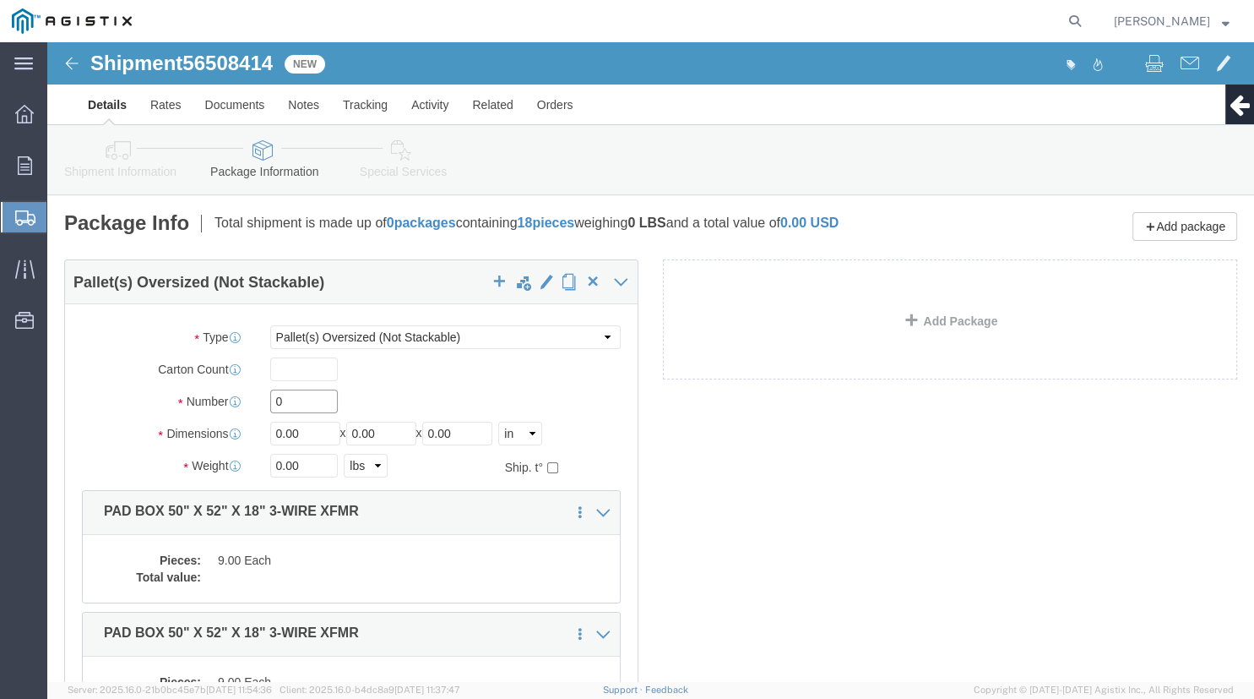
click input "0"
type input "6"
type input "64"
type input "66"
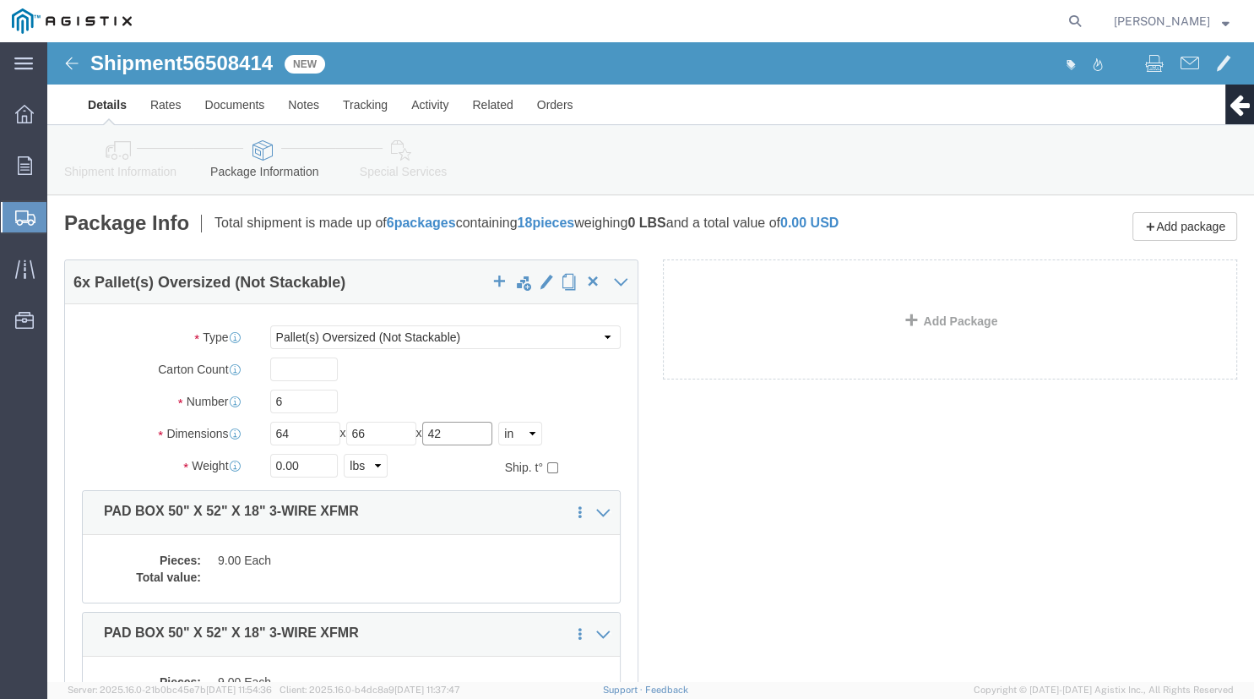
type input "42"
click input "0.00"
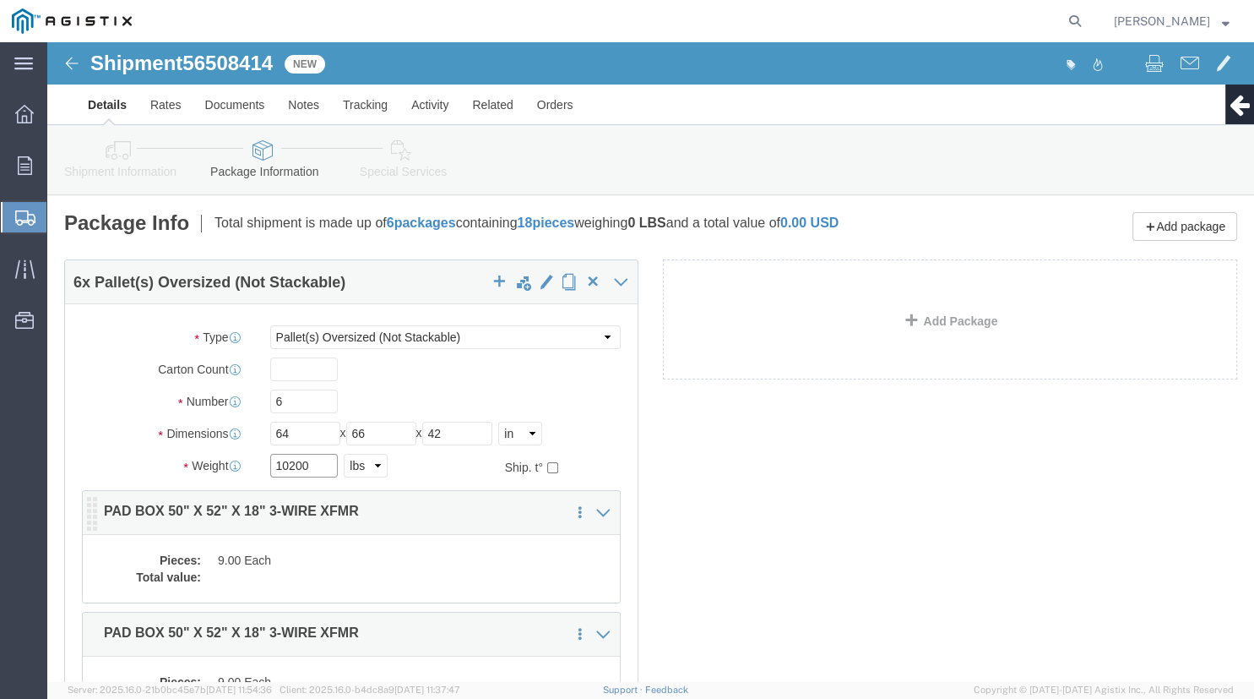
type input "10200"
click dd
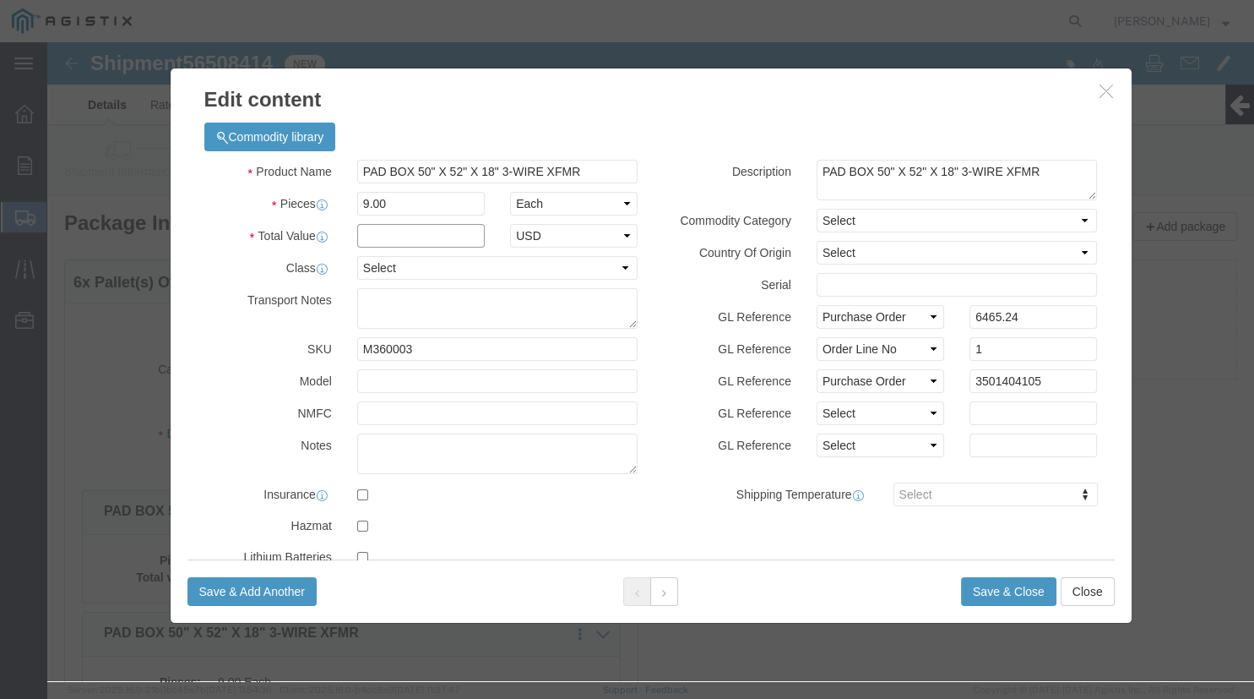
click input "text"
type input "6465.24"
click select "Select 50 55 60 65 70 85 92.5 100 125 175 250 300 400"
select select "100"
click option "100"
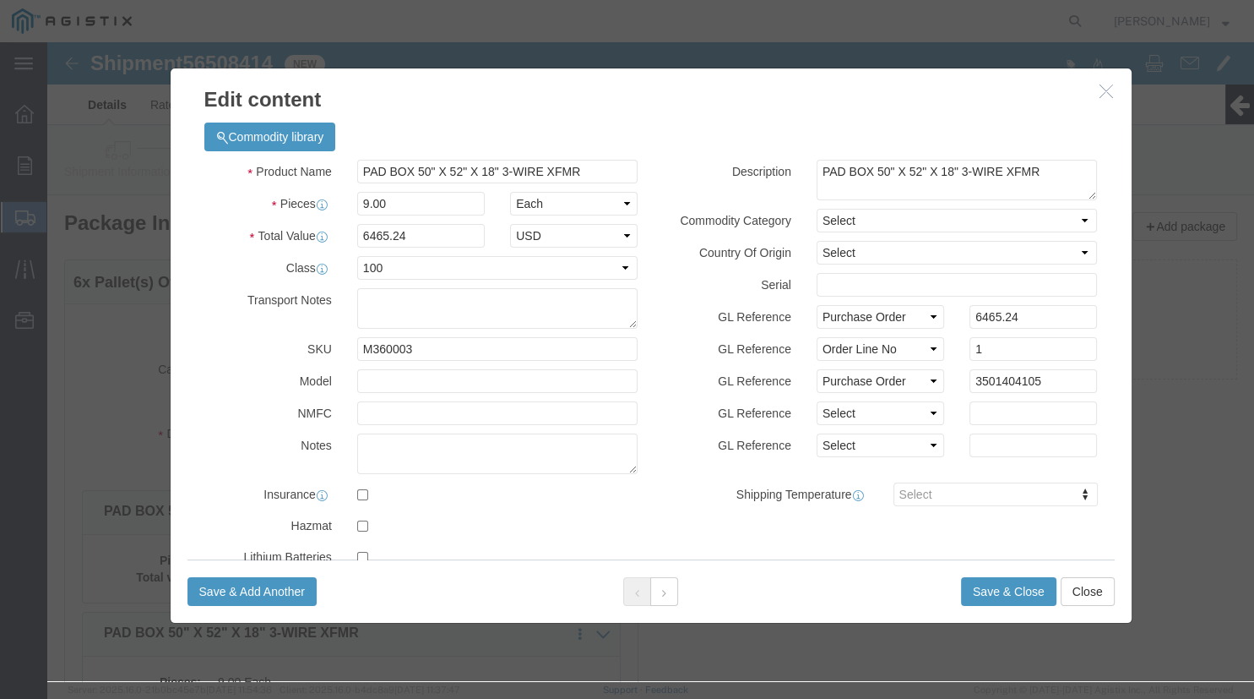
click div "Description PAD BOX 50" X 52" X 18" 3-WIRE XFMR Commodity Category Select Count…"
click button "Save & Close"
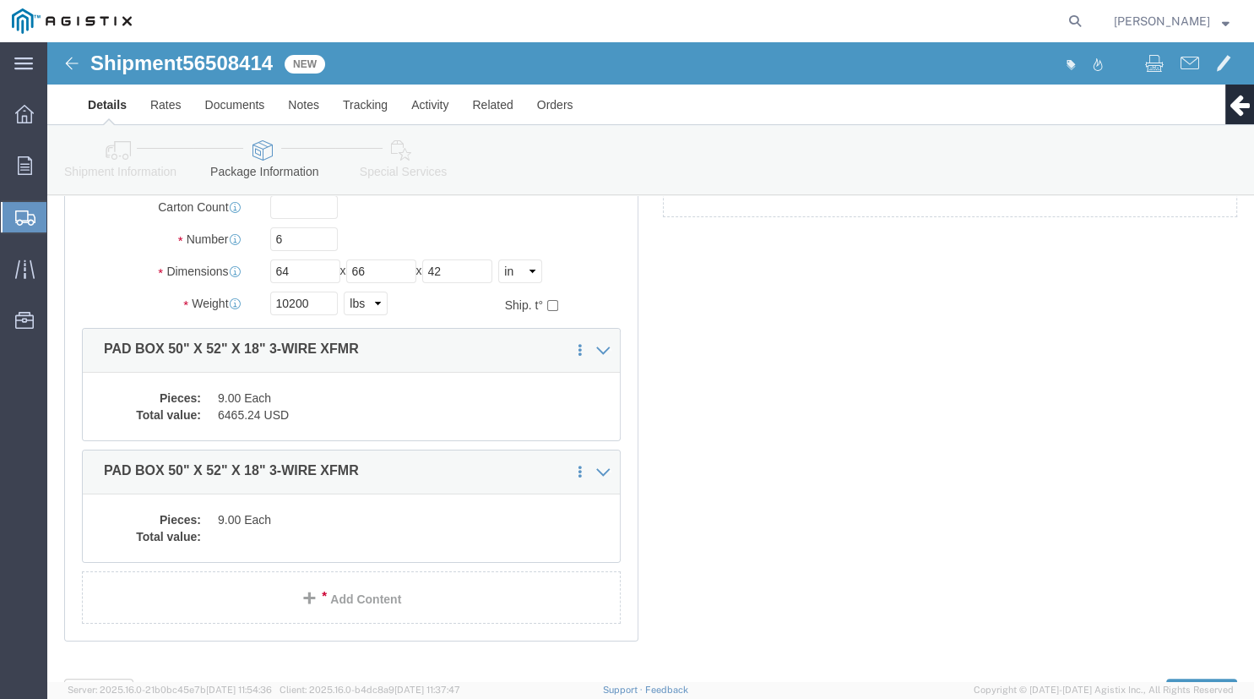
scroll to position [174, 0]
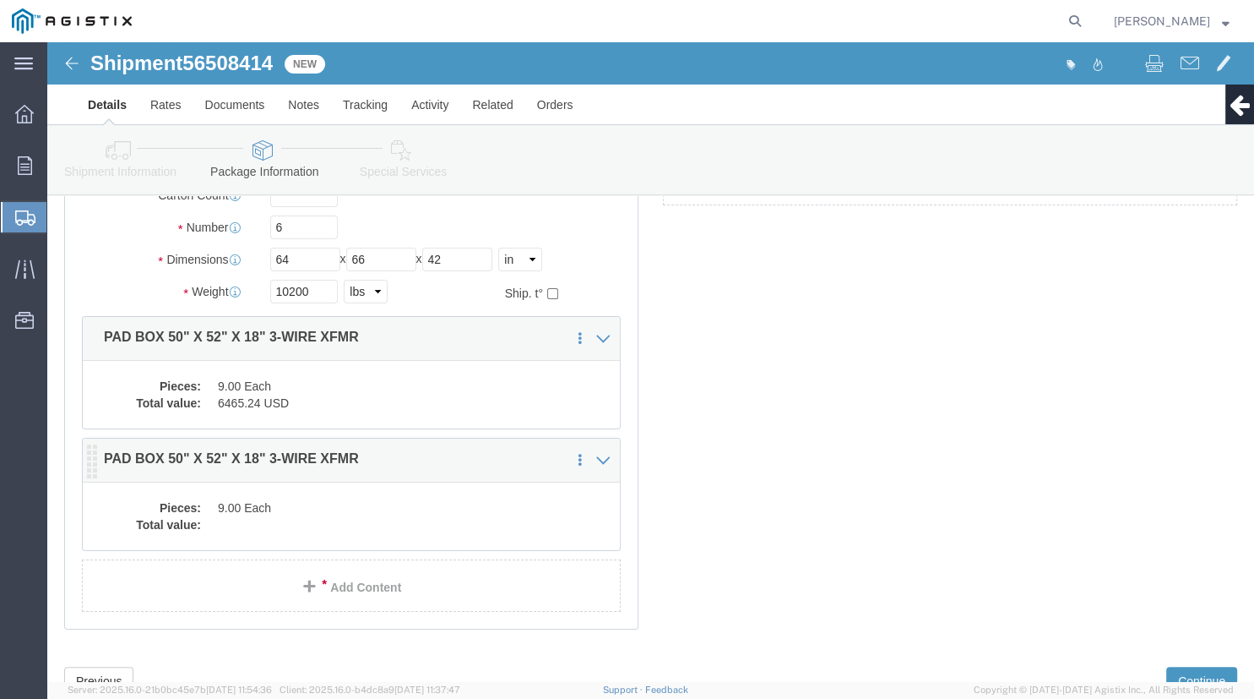
click dd "9.00 Each"
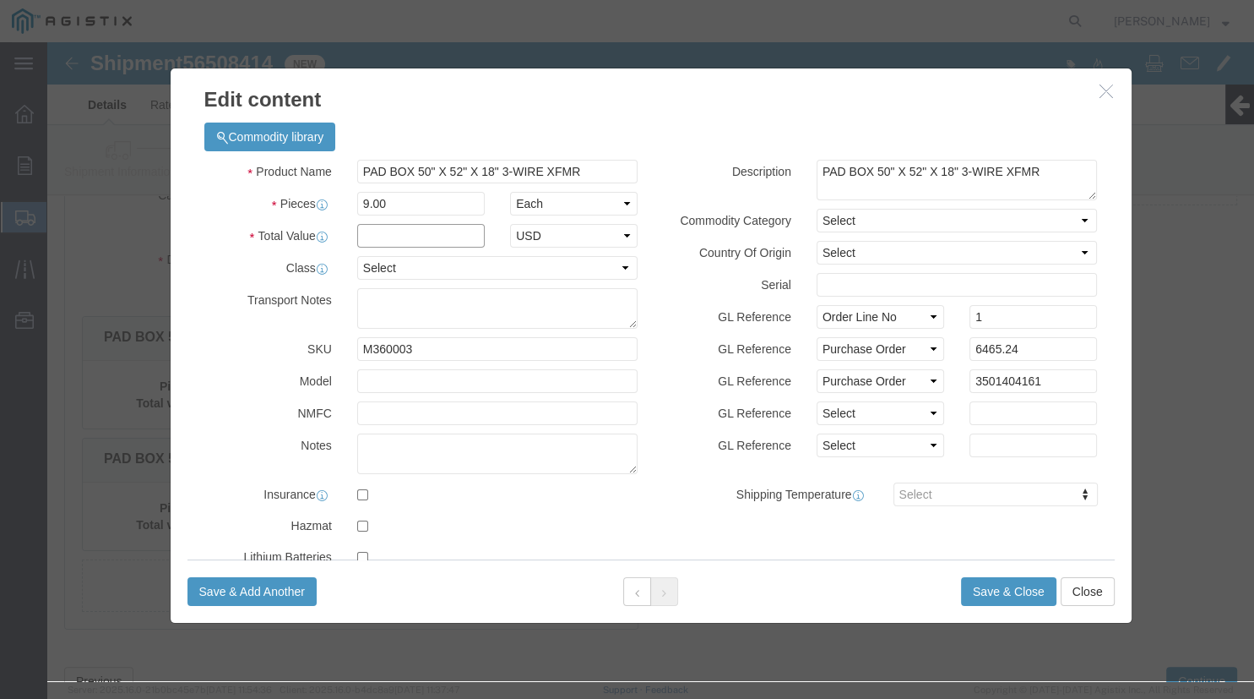
click input "text"
type input "6465.24"
select select "100"
click option "100"
click div "GL Reference Select Account Type Activity ID Airline Appointment Number ASN Bat…"
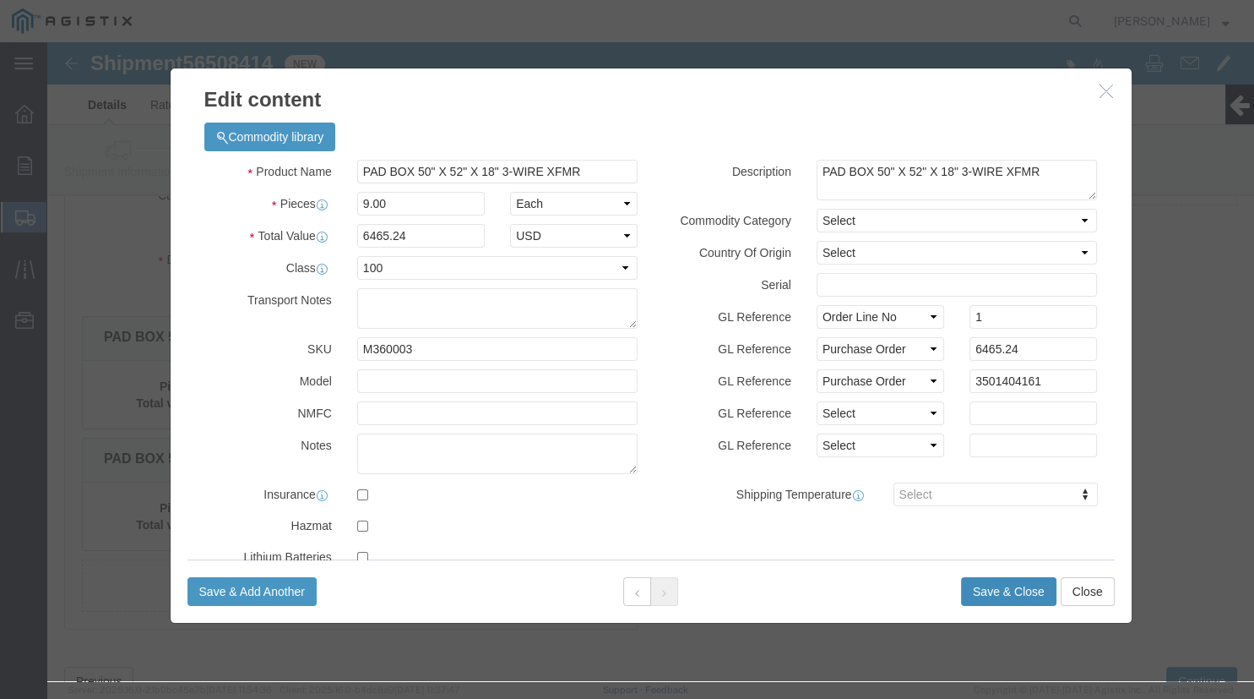
click button "Save & Close"
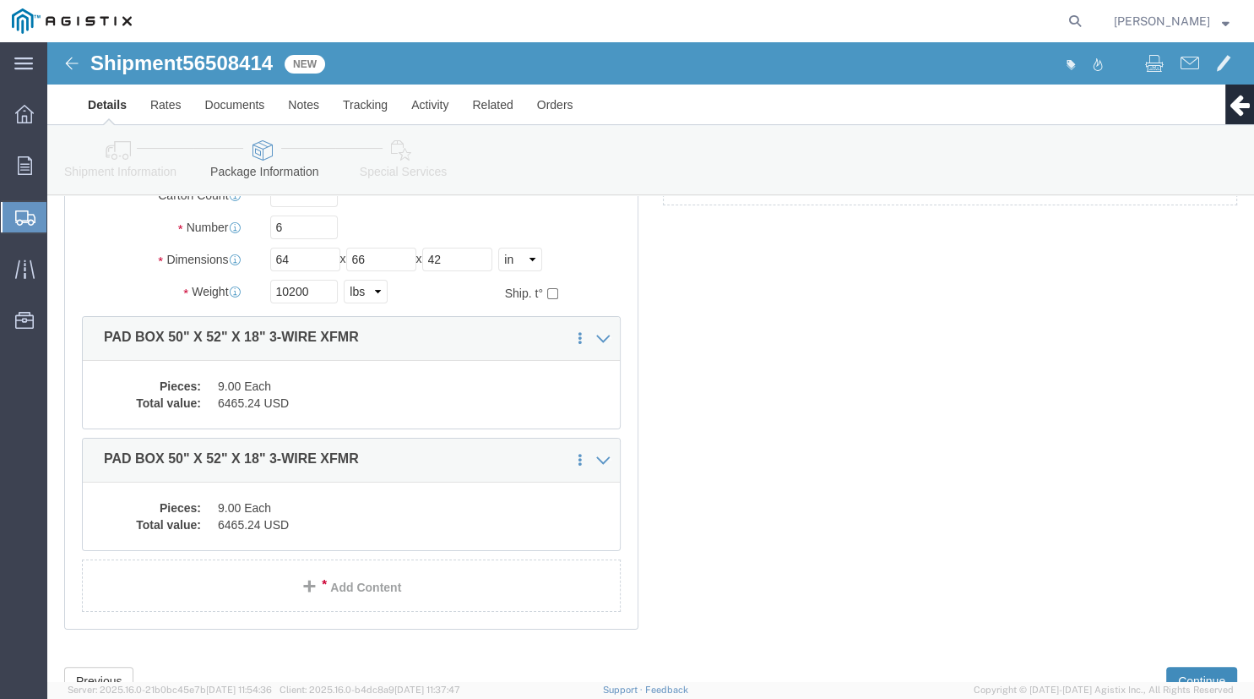
click button "Continue"
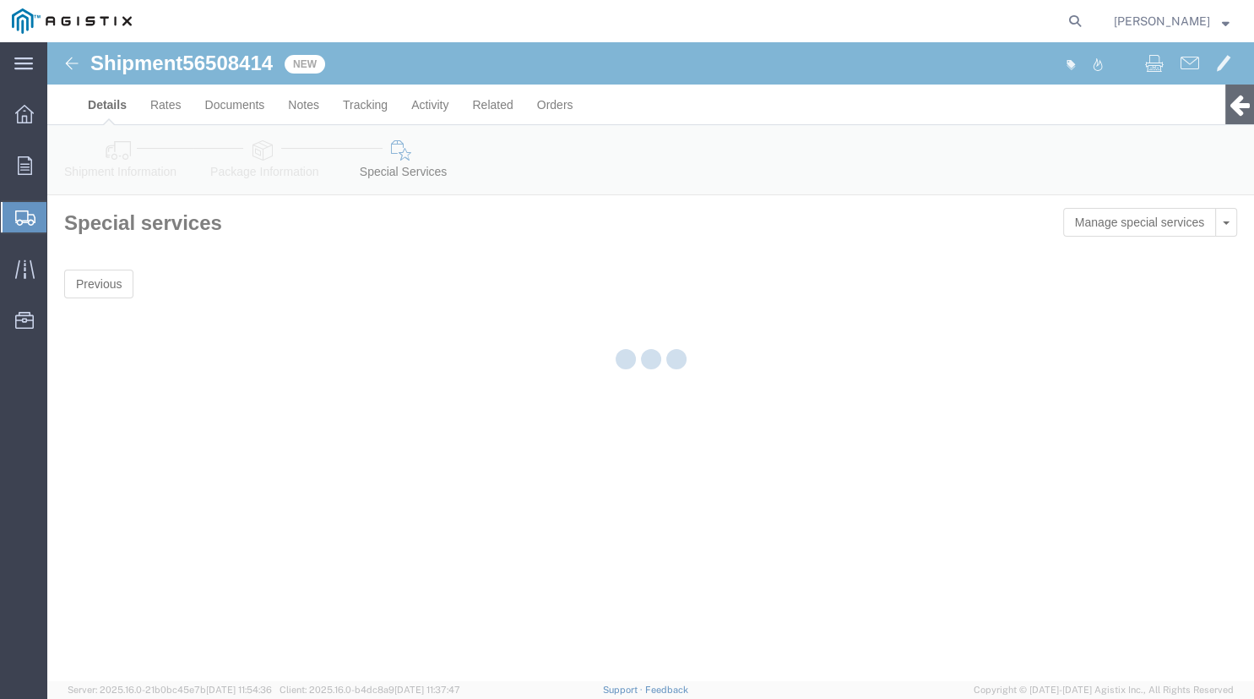
scroll to position [0, 0]
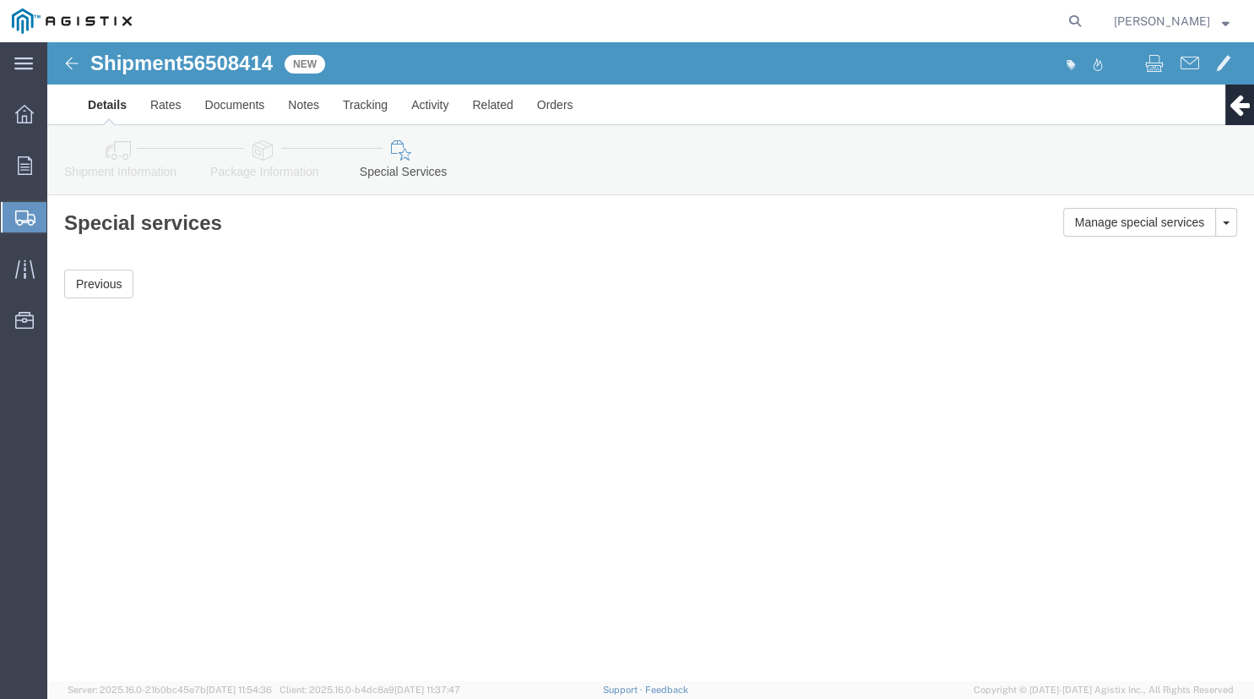
click icon
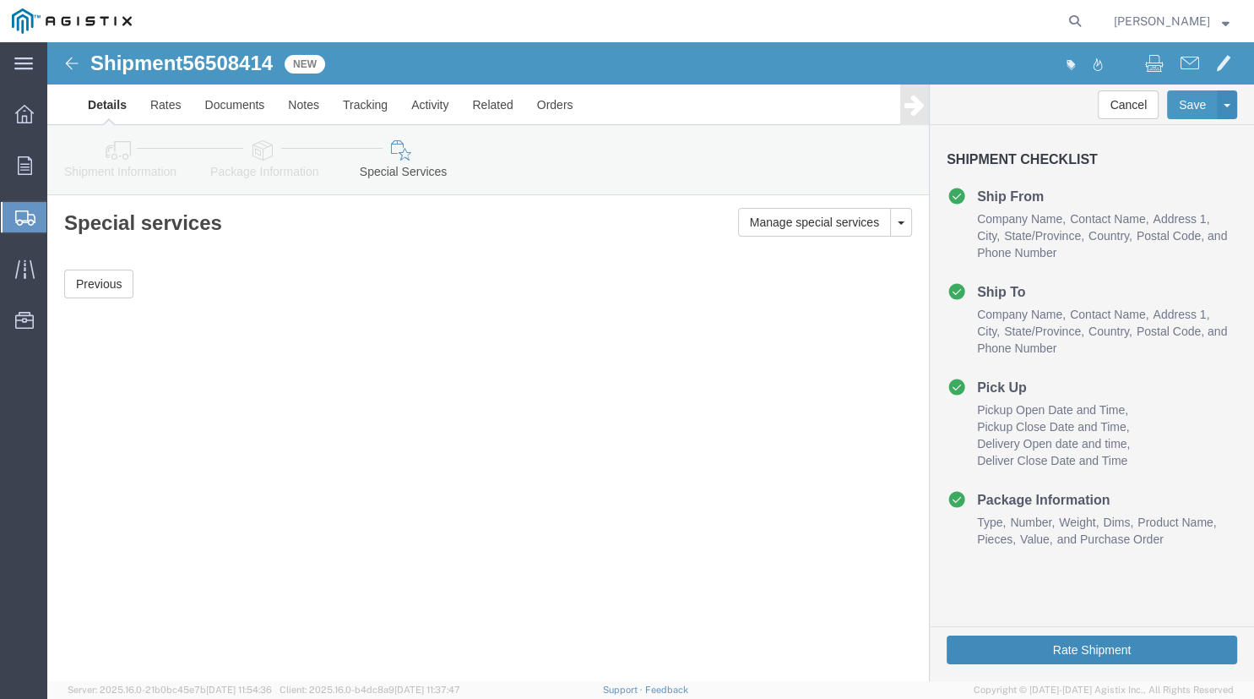
click button "Rate Shipment"
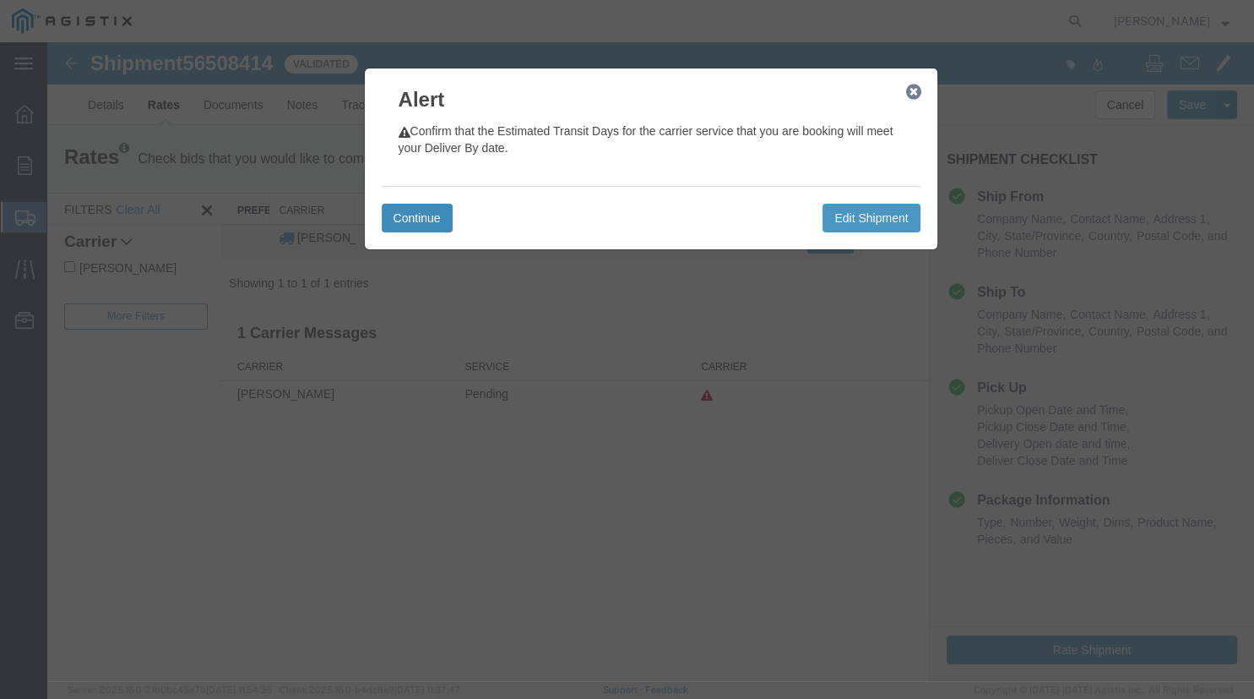
click at [402, 217] on button "Continue" at bounding box center [417, 218] width 71 height 29
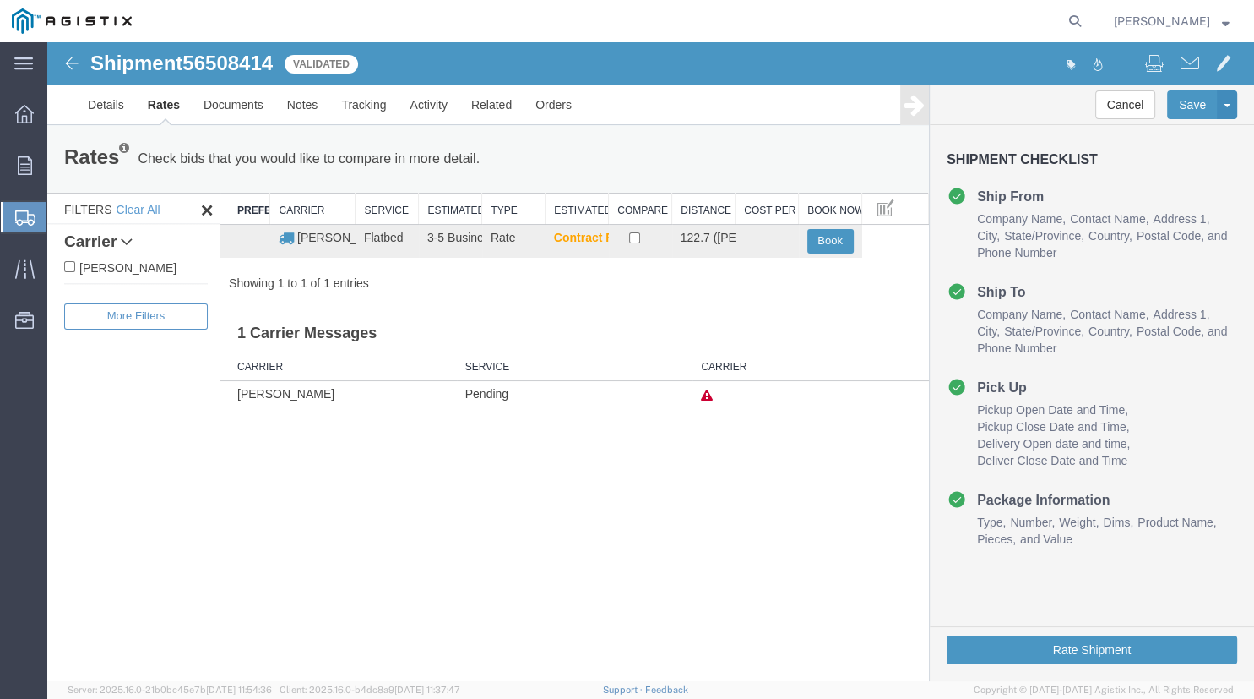
click at [125, 271] on label "C.H. Robinson" at bounding box center [136, 267] width 144 height 19
click at [75, 271] on input "C.H. Robinson" at bounding box center [69, 266] width 11 height 11
checkbox input "true"
click at [634, 237] on input "checkbox" at bounding box center [634, 237] width 11 height 11
checkbox input "true"
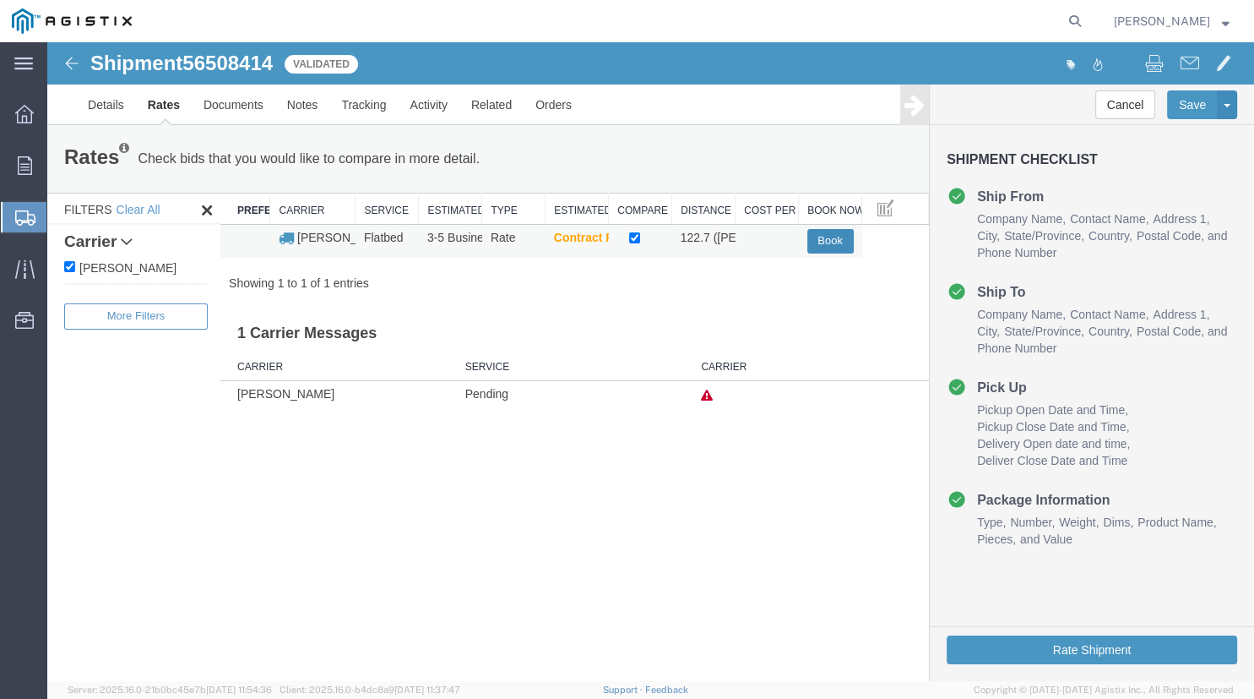
click at [823, 237] on button "Book" at bounding box center [831, 241] width 46 height 24
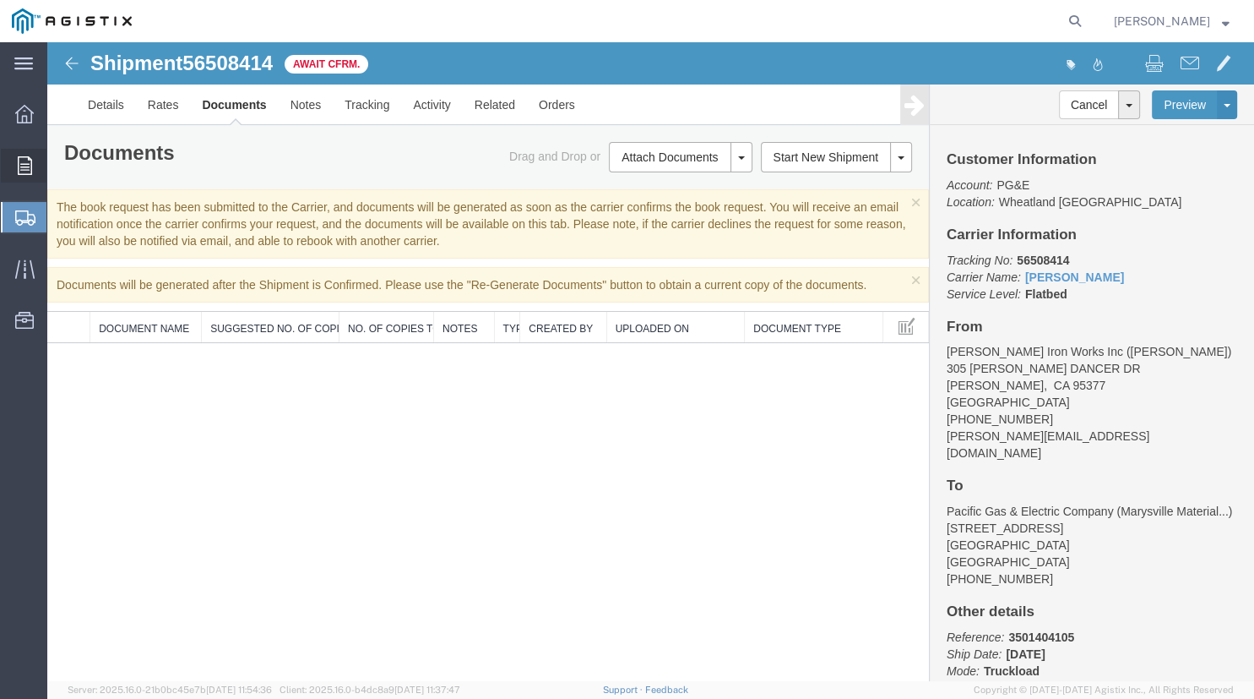
click at [18, 161] on icon at bounding box center [25, 165] width 14 height 19
